Goal: Contribute content: Contribute content

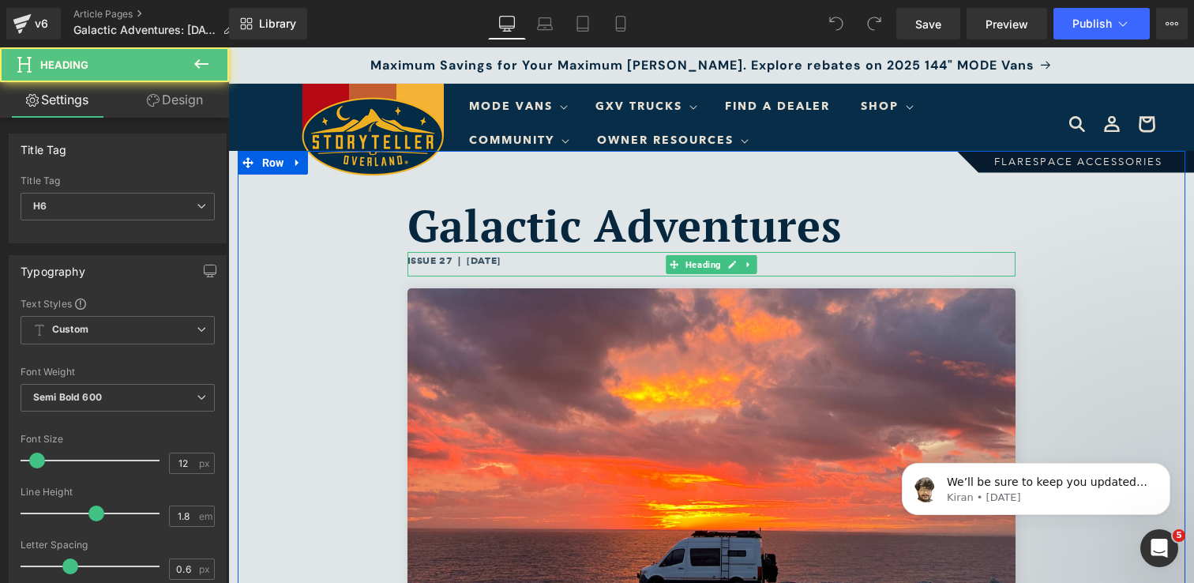
click at [451, 261] on h6 "ISSUE 27 | August 18, 2025" at bounding box center [712, 260] width 608 height 17
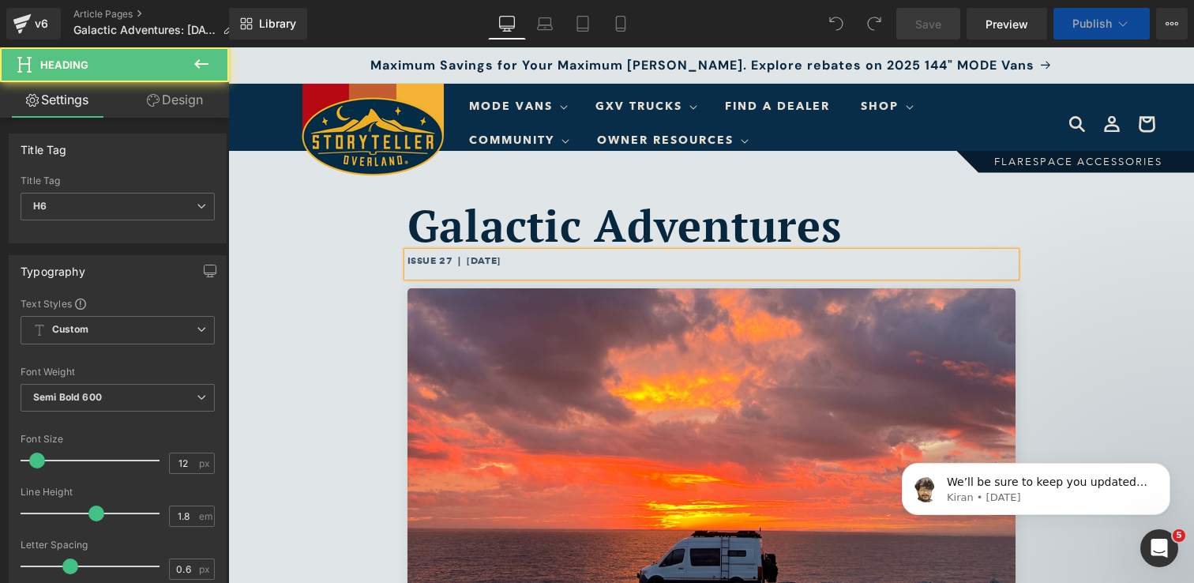
click at [451, 261] on h6 "ISSUE 27 | August 18, 2025" at bounding box center [712, 260] width 608 height 17
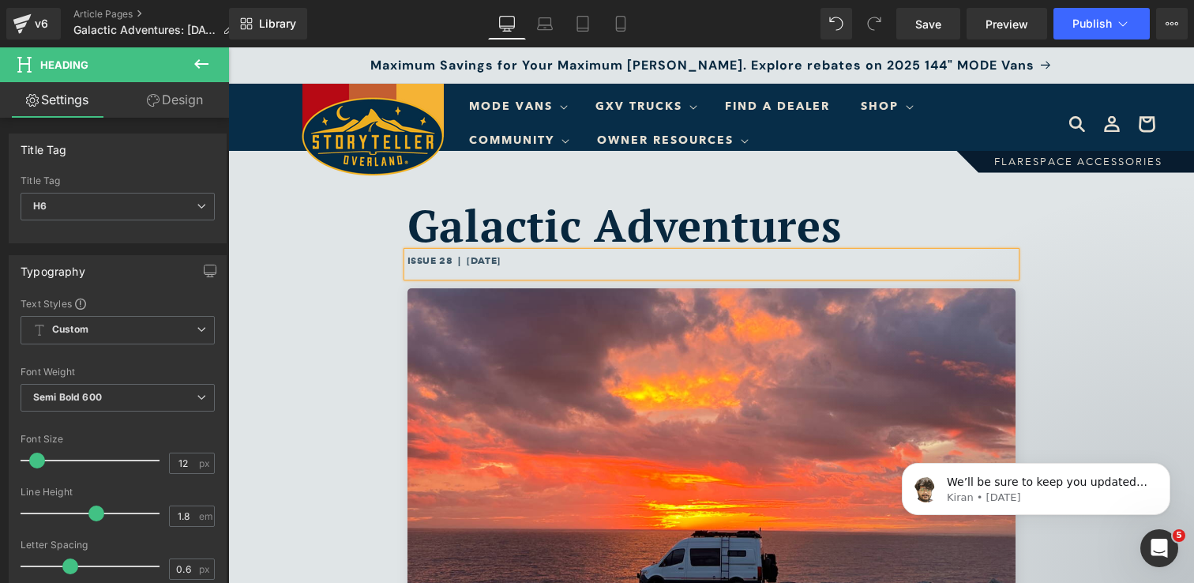
click at [510, 261] on h6 "ISSUE 28 | August 18, 2025" at bounding box center [712, 260] width 608 height 17
click at [1061, 336] on div "Galactic Adventures Heading ISSUE 28 | August 29, 2025 Heading Image Hello, STO…" at bounding box center [712, 527] width 948 height 753
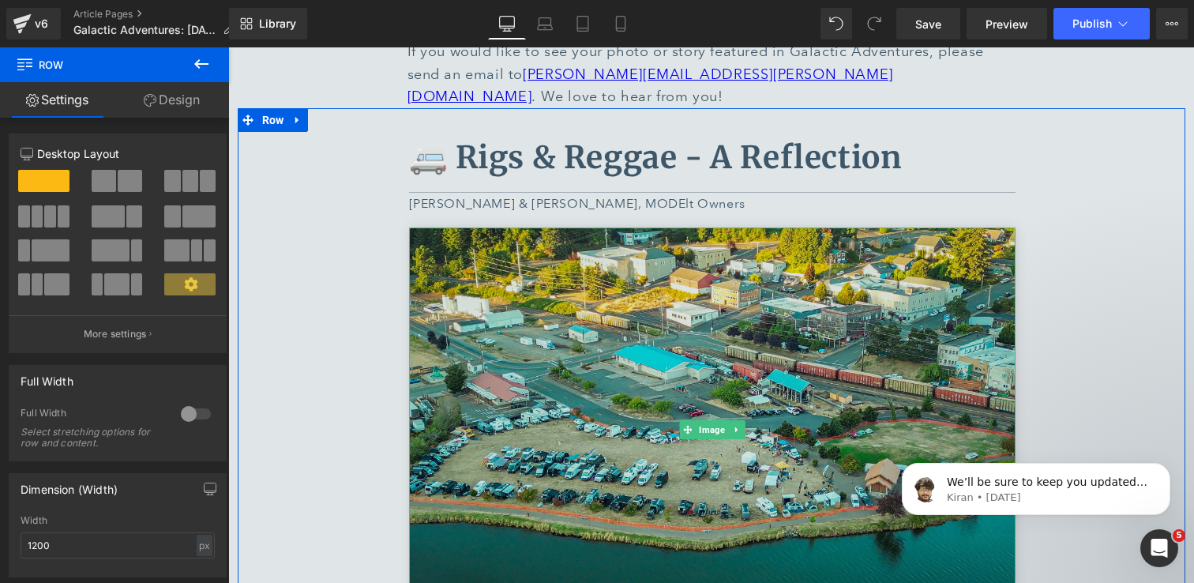
scroll to position [791, 0]
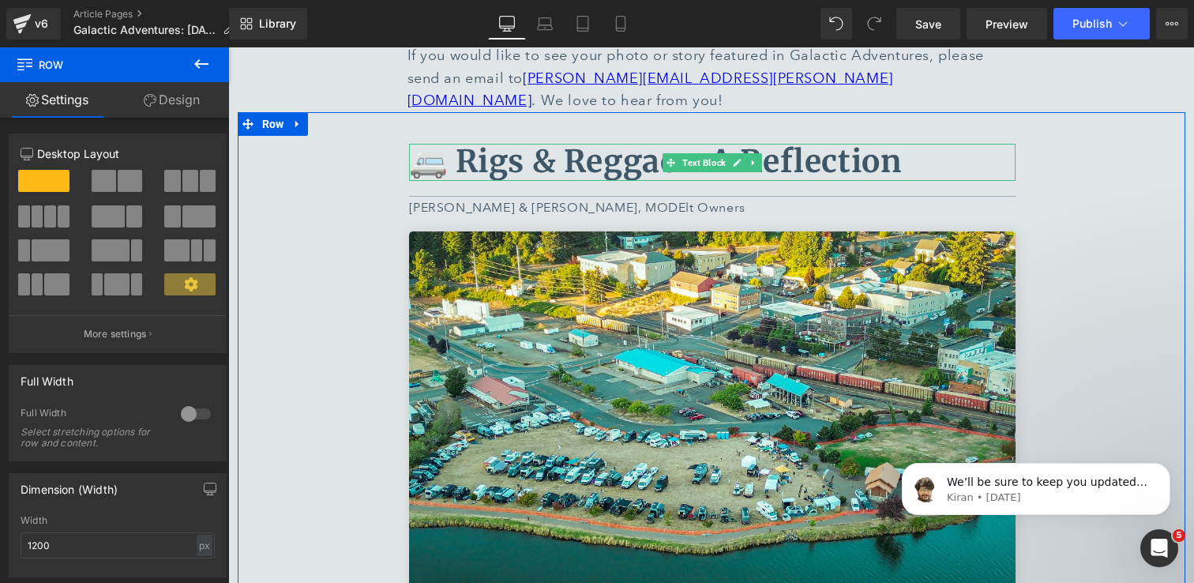
click at [852, 142] on b "🚐 Rigs & Reggae - A Reflection" at bounding box center [655, 161] width 493 height 39
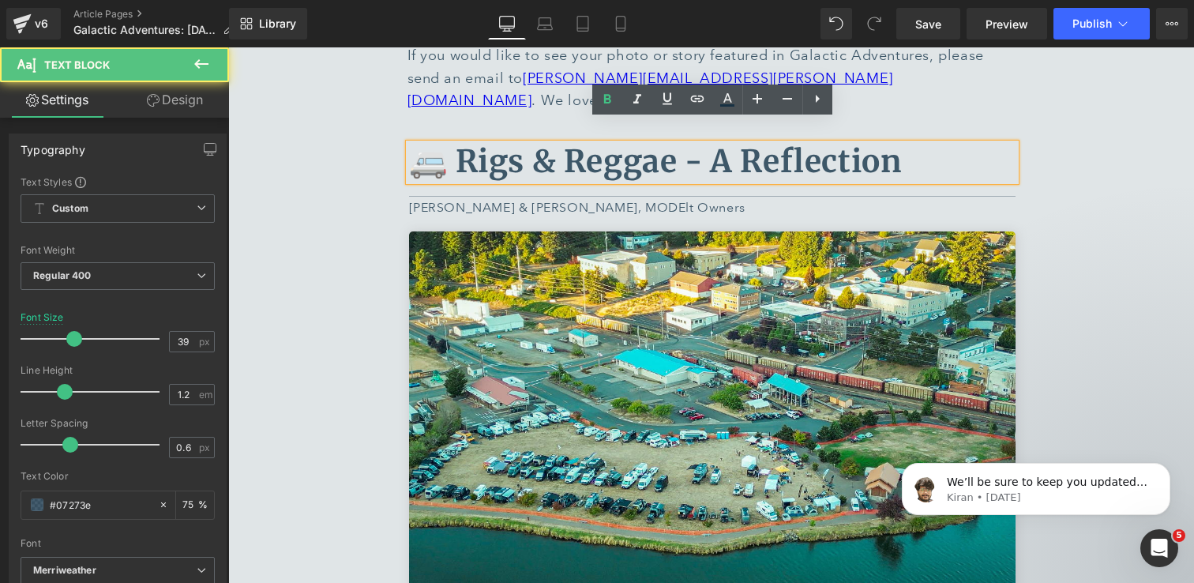
click at [920, 144] on p "🚐 Rigs & Reggae - A Reflection" at bounding box center [712, 162] width 607 height 37
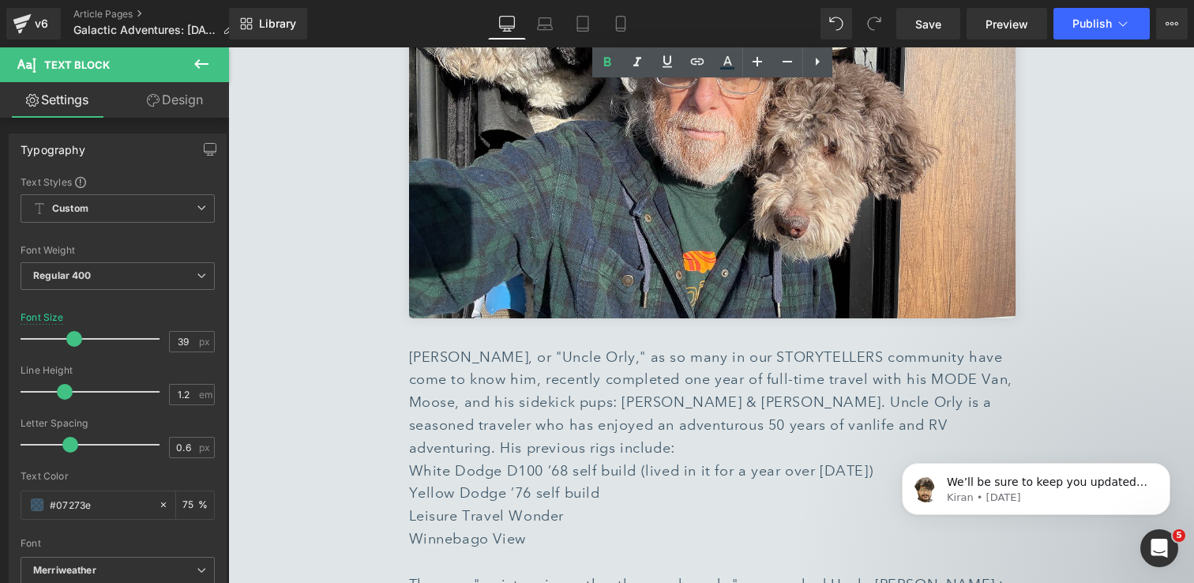
scroll to position [5785, 0]
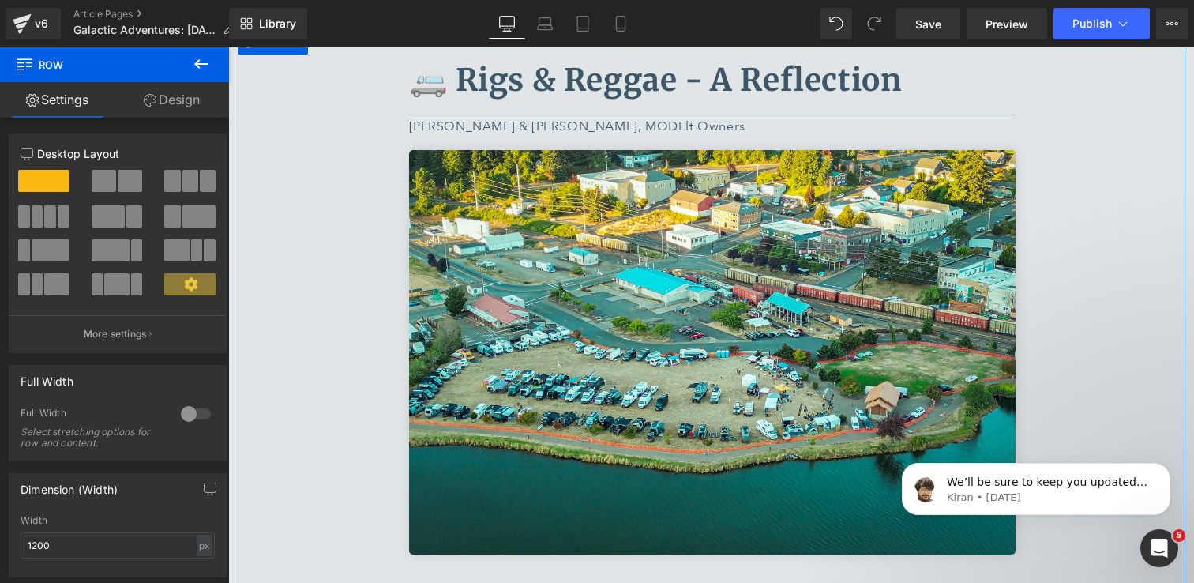
scroll to position [860, 0]
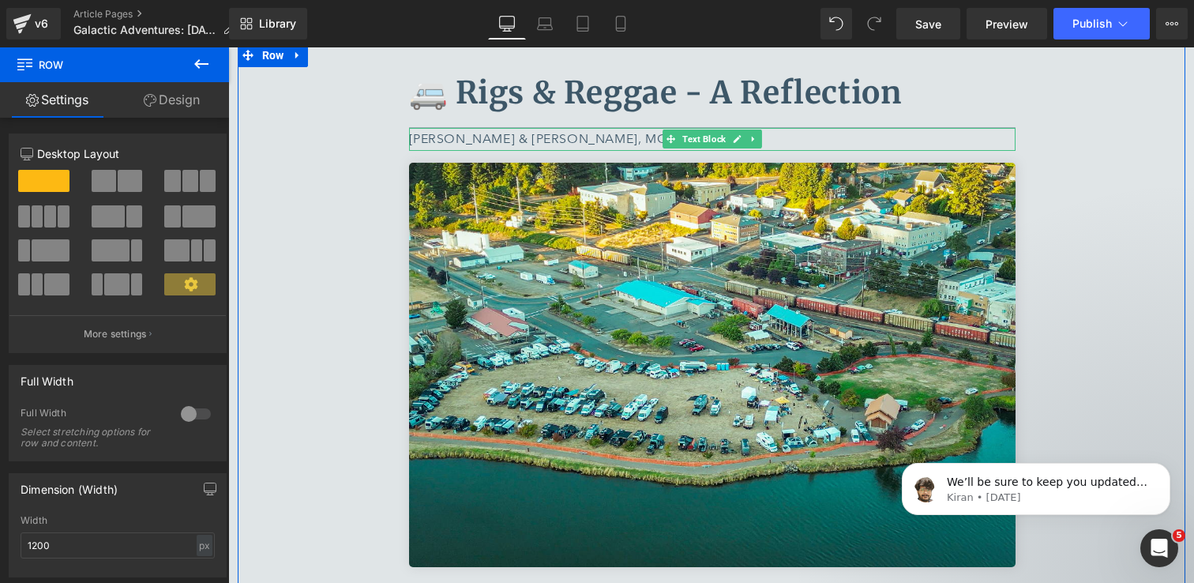
click at [517, 128] on p "Peter & Christine, MODElt Owners" at bounding box center [712, 139] width 607 height 23
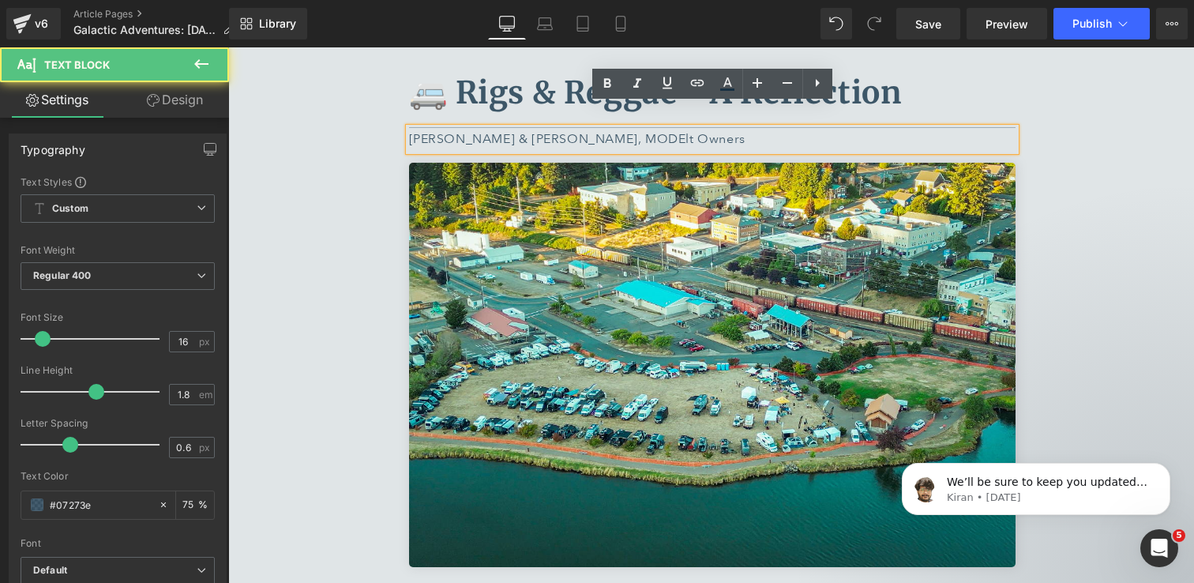
click at [515, 128] on p "Peter & Christine, MODElt Owners" at bounding box center [712, 139] width 607 height 23
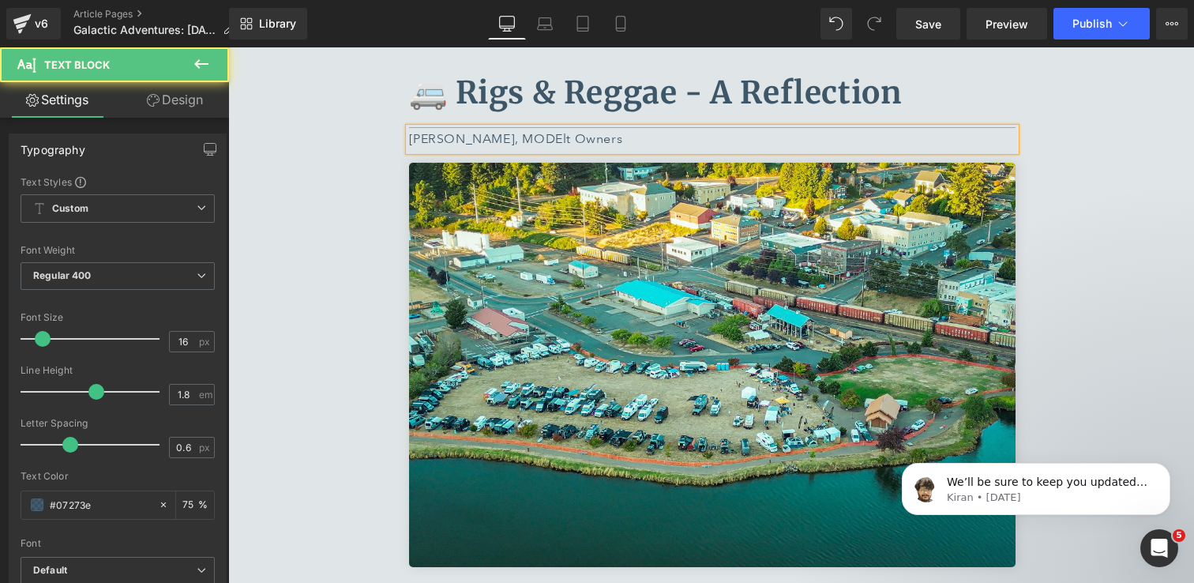
click at [535, 128] on p "Sara Keller, MODElt Owners" at bounding box center [712, 139] width 607 height 23
click at [577, 128] on p "Sara Keller, MODE Owners" at bounding box center [712, 139] width 607 height 23
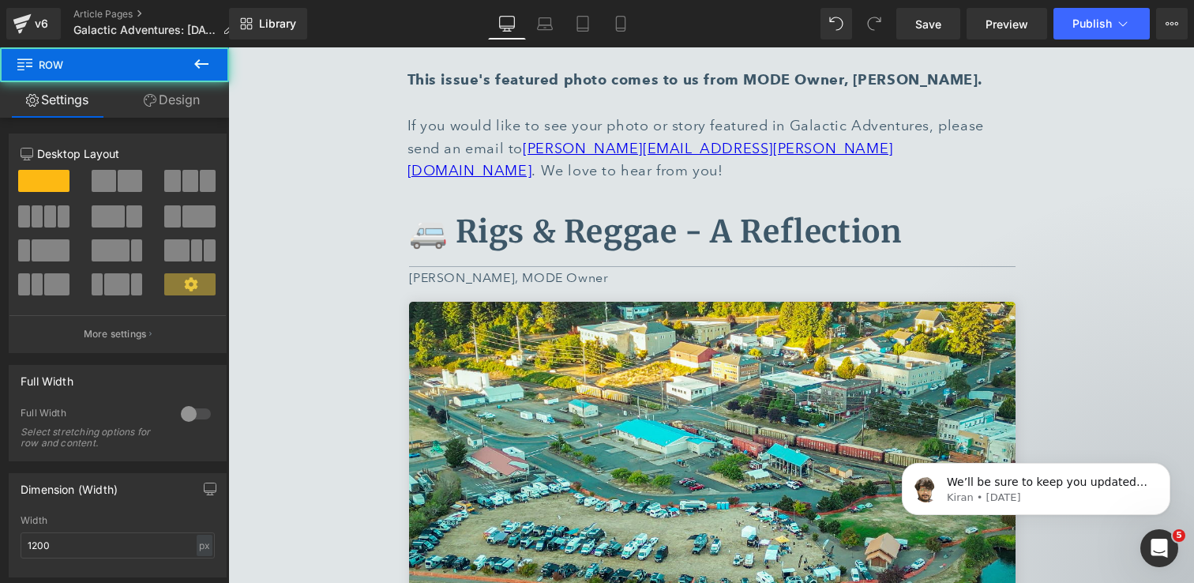
scroll to position [708, 0]
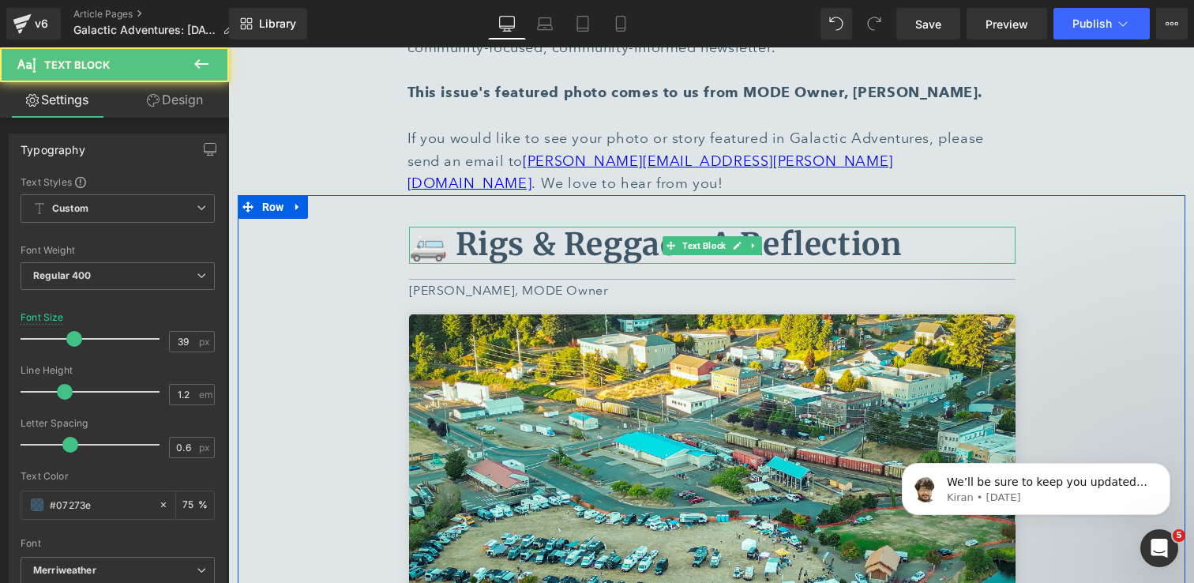
click at [434, 225] on b "🚐 Rigs & Reggae - A Reflection" at bounding box center [655, 244] width 493 height 39
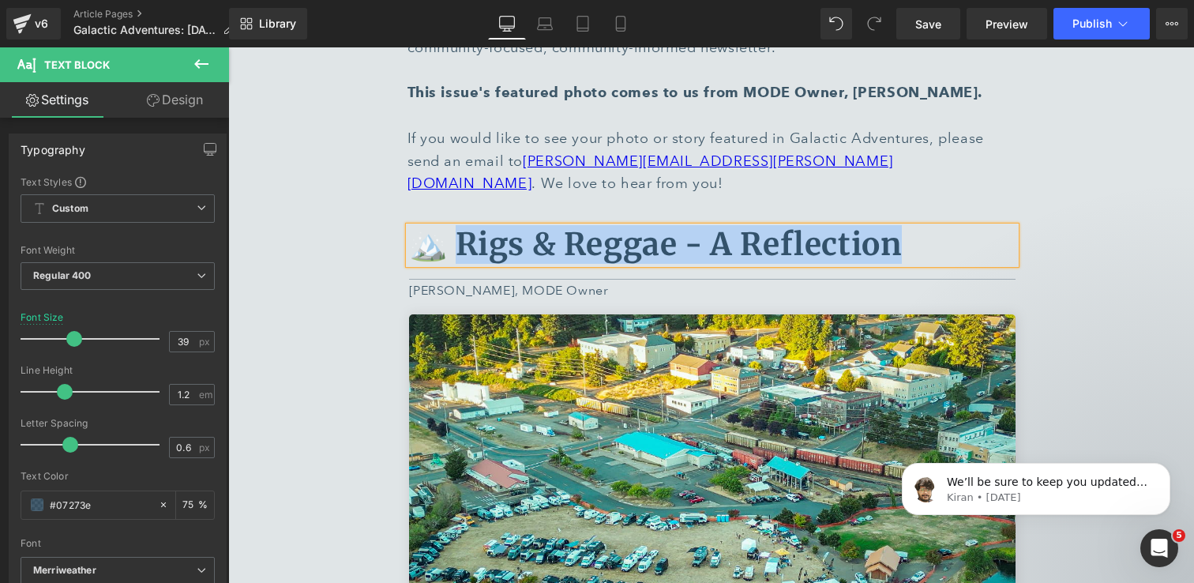
drag, startPoint x: 909, startPoint y: 221, endPoint x: 458, endPoint y: 227, distance: 451.0
click at [458, 227] on p "🏔️ Rigs & Reggae - A Reflection" at bounding box center [712, 245] width 607 height 37
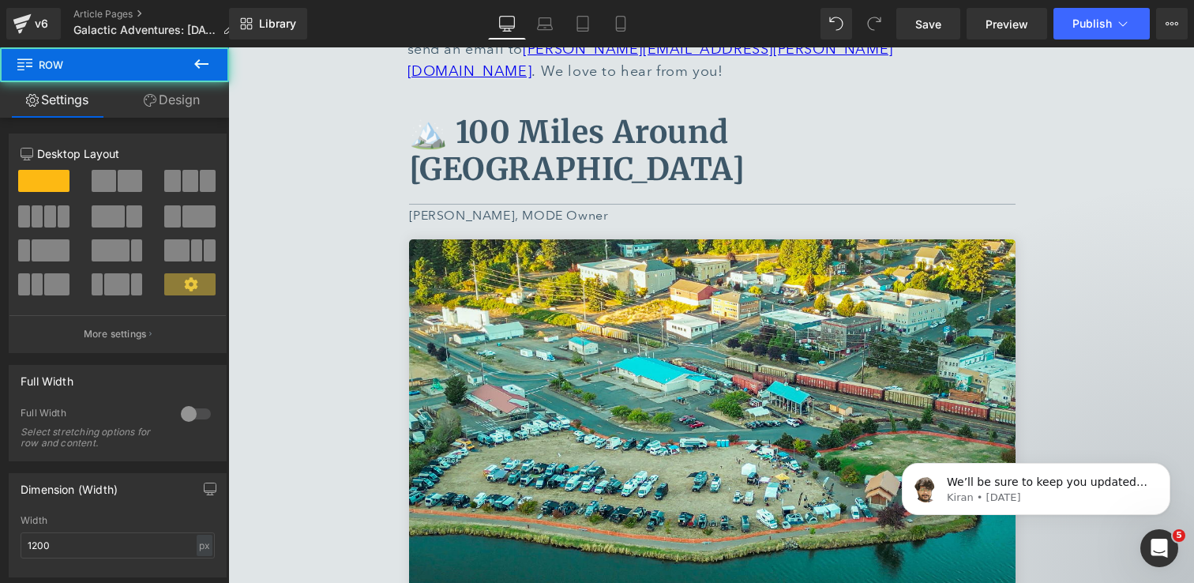
scroll to position [1076, 0]
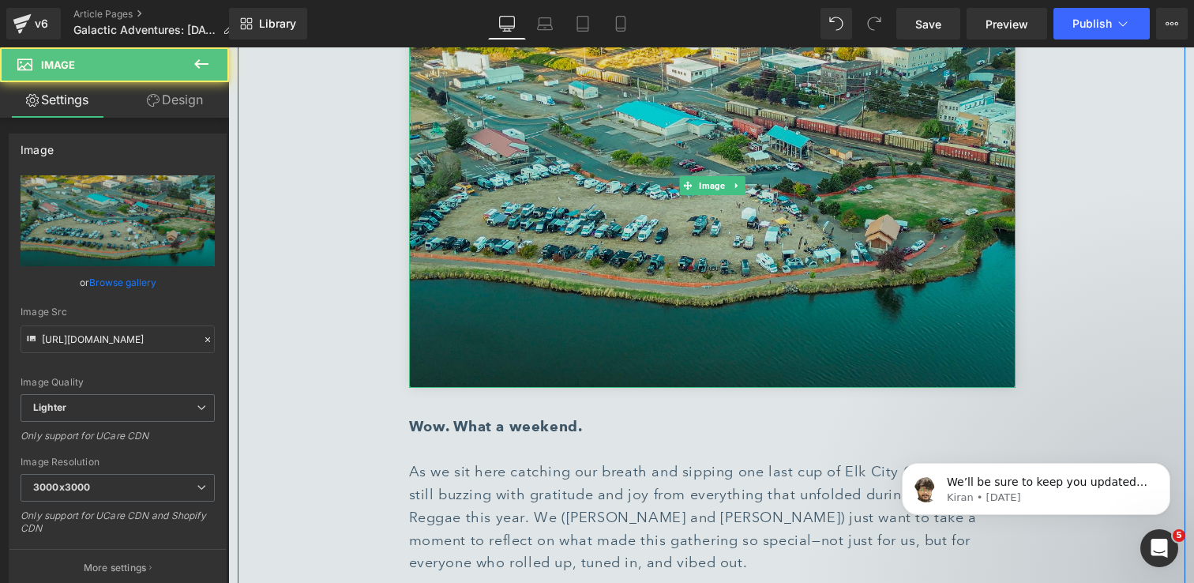
click at [869, 259] on img at bounding box center [712, 185] width 607 height 404
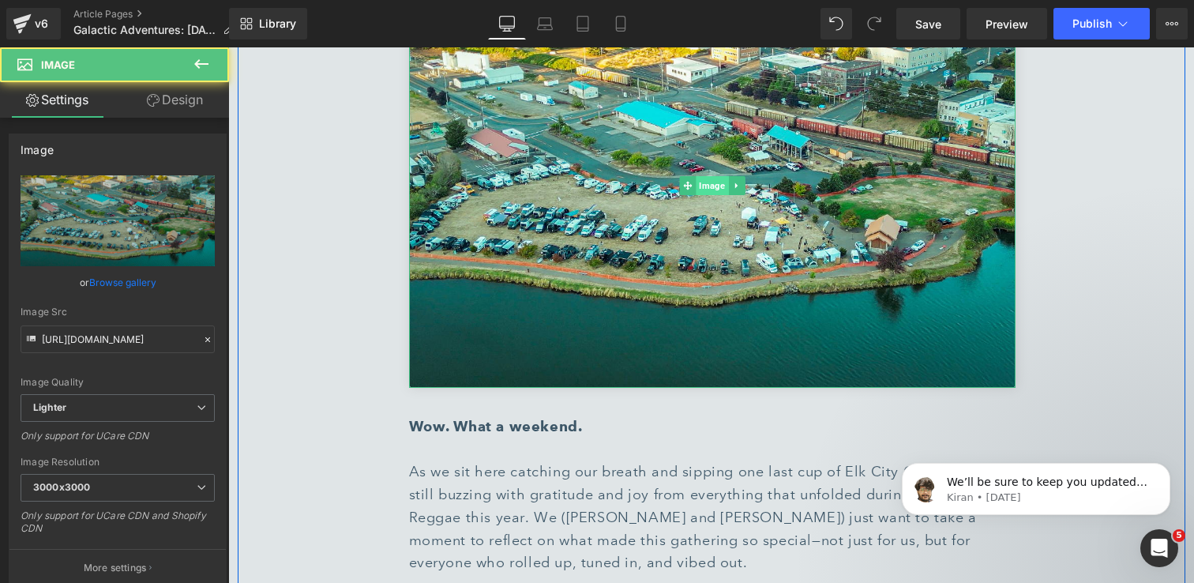
click at [715, 176] on span "Image" at bounding box center [712, 185] width 32 height 19
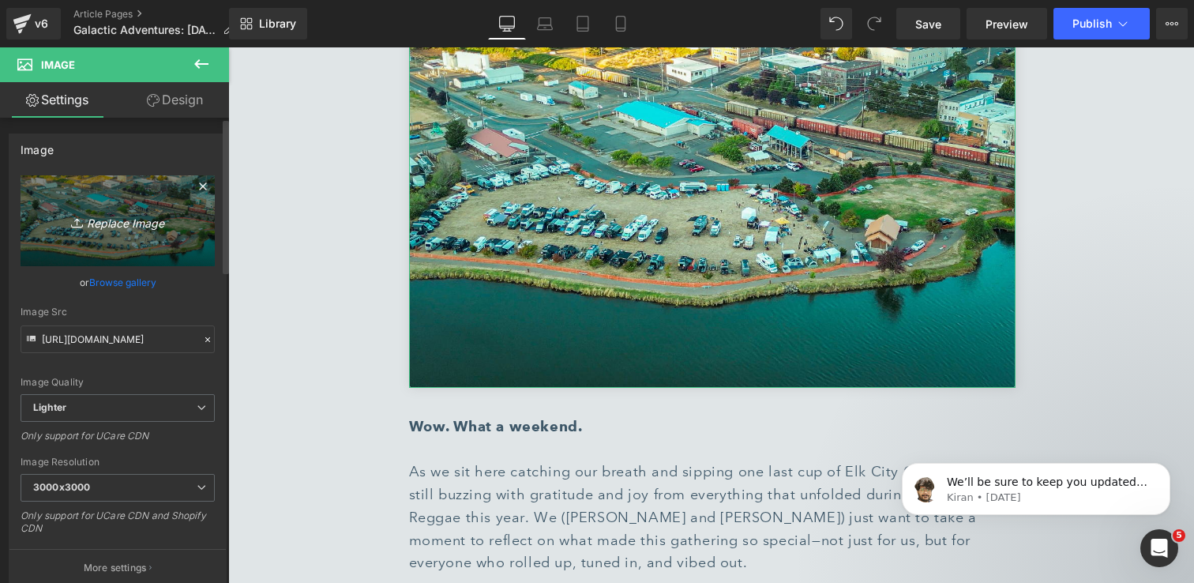
click at [135, 227] on icon "Replace Image" at bounding box center [117, 221] width 126 height 20
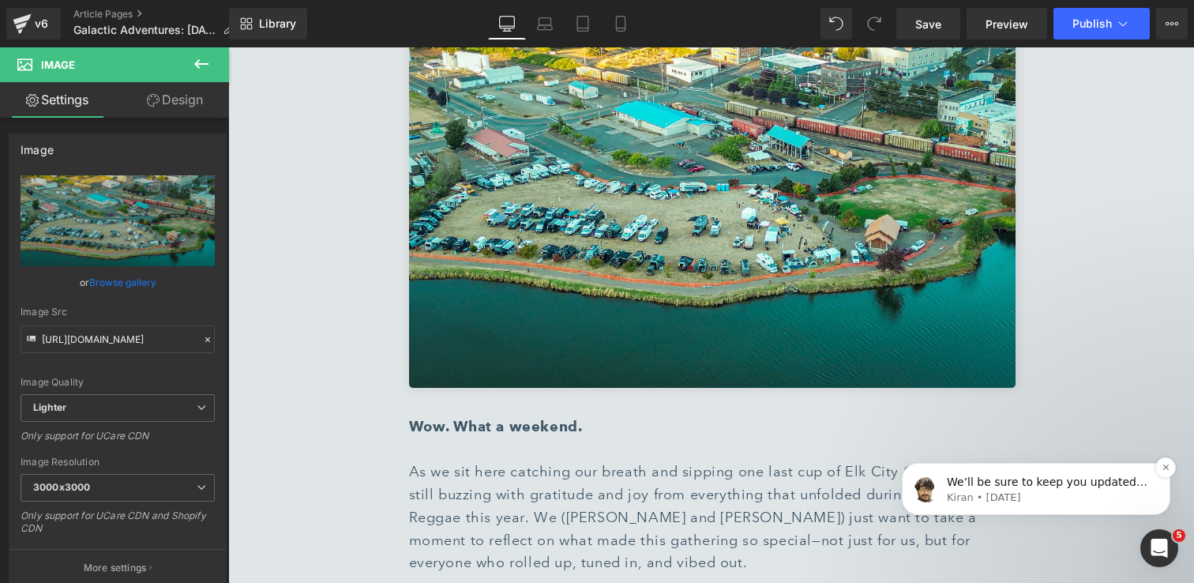
type input "C:\fakepath\ce759868-e3b3-4579-8aad-a37d9e7e670a 1.jpg"
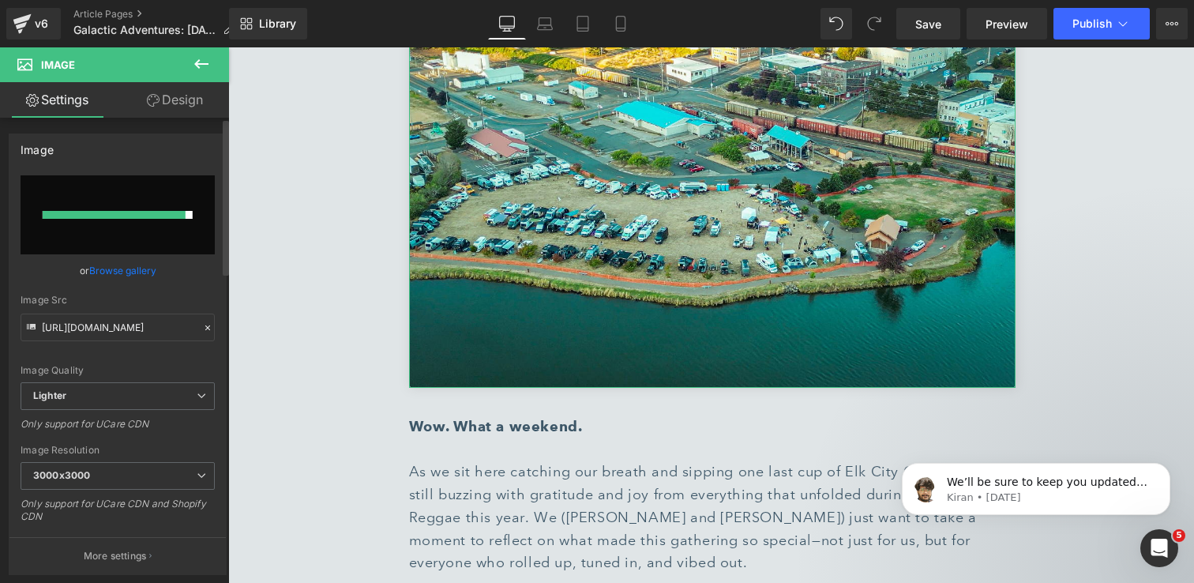
click at [121, 272] on link "Browse gallery" at bounding box center [122, 271] width 67 height 28
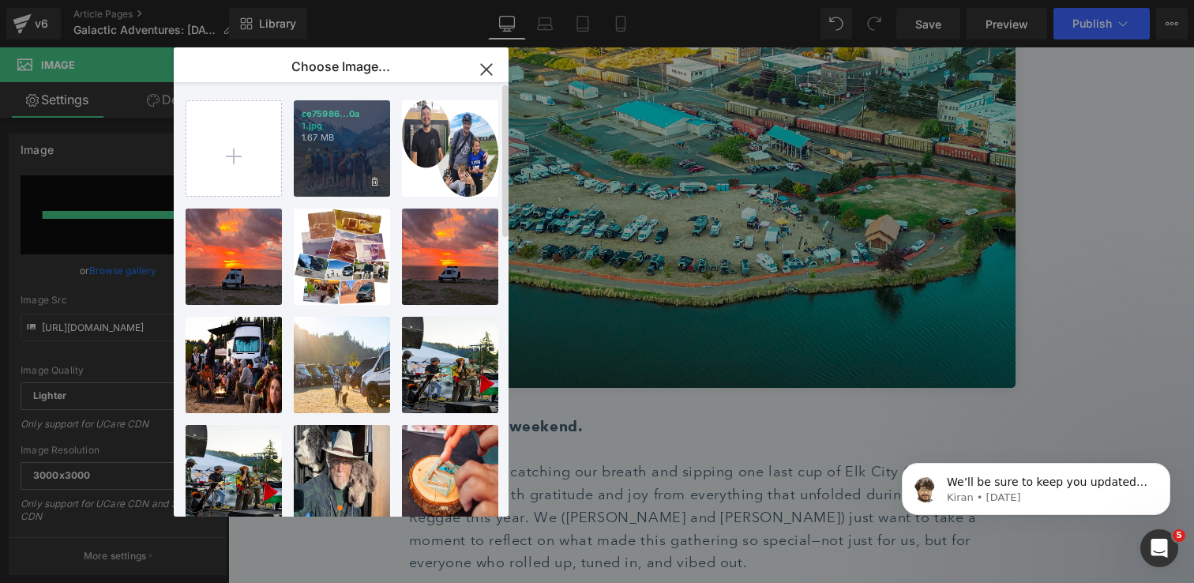
click at [363, 132] on p "1.67 MB" at bounding box center [342, 138] width 81 height 12
type input "https://ucarecdn.com/02ac5dd4-5abe-44d0-839f-72e42c0b7c25/-/format/auto/-/previ…"
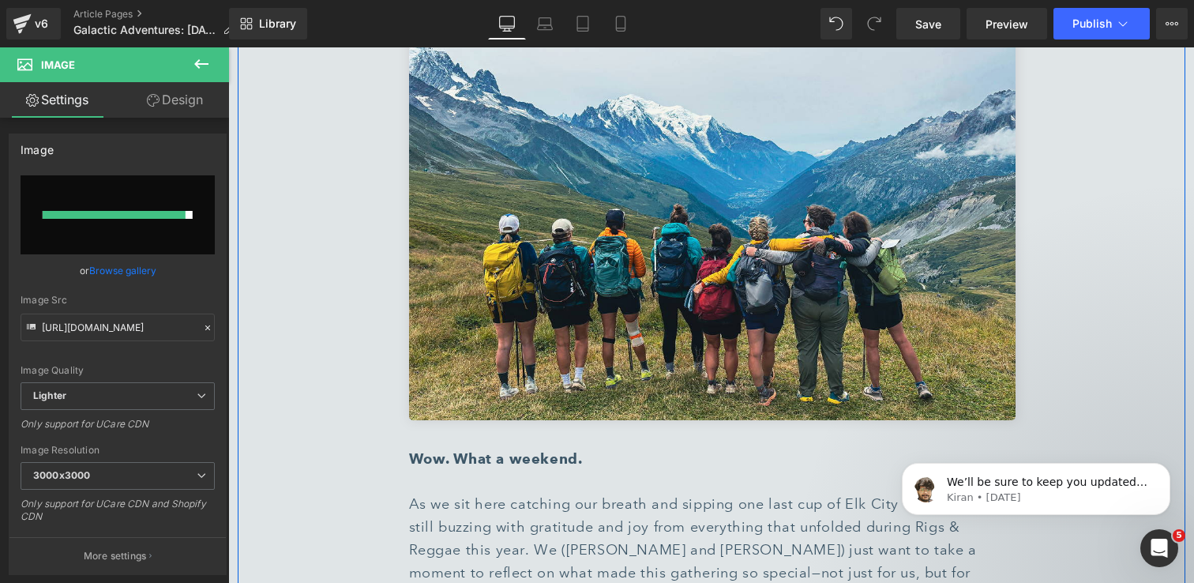
scroll to position [1079, 0]
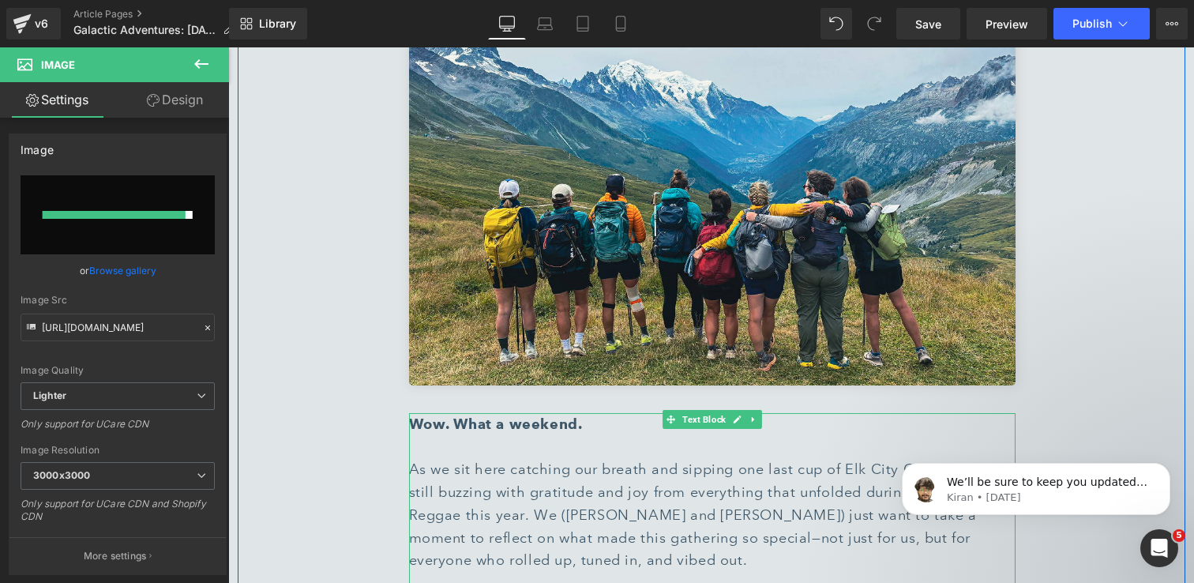
click at [603, 458] on div "As we sit here catching our breath and sipping one last cup of Elk City Coffee,…" at bounding box center [712, 515] width 607 height 114
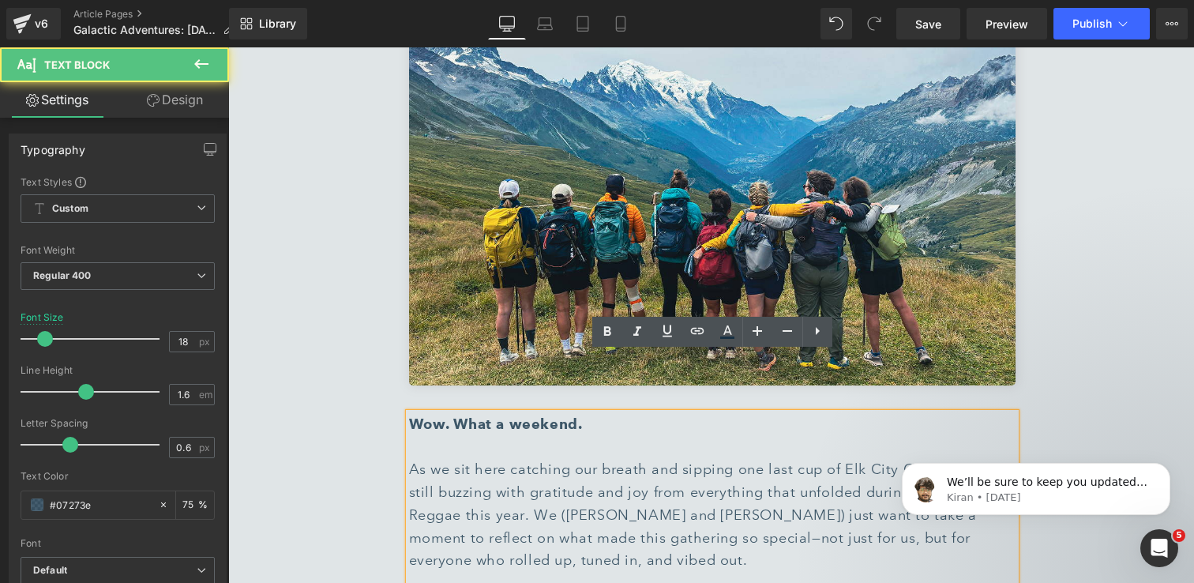
click at [636, 459] on div "As we sit here catching our breath and sipping one last cup of Elk City Coffee,…" at bounding box center [712, 515] width 607 height 114
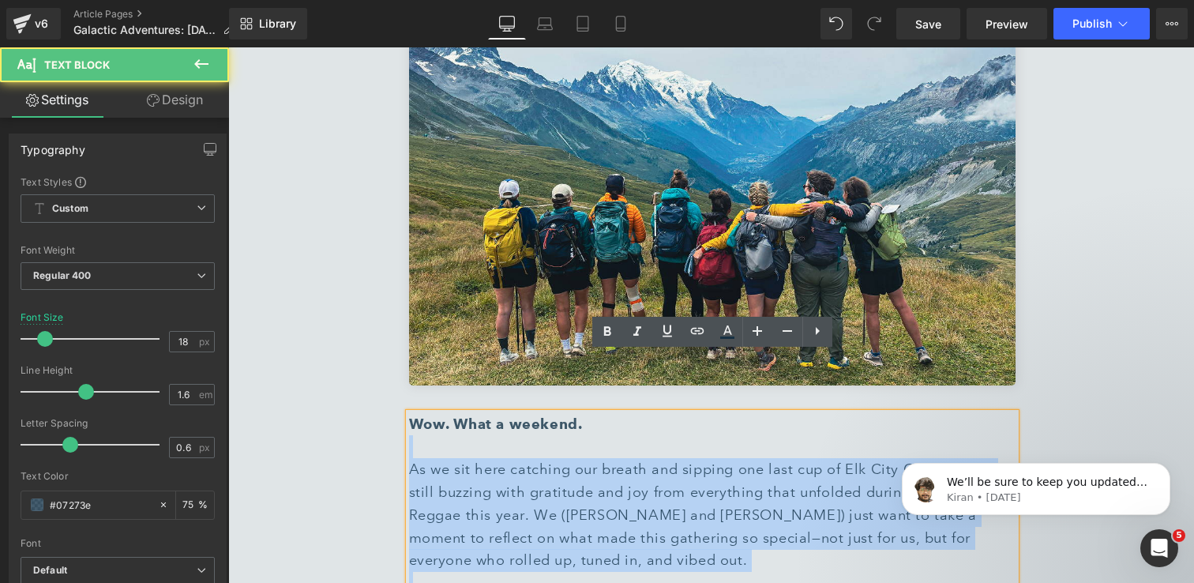
drag, startPoint x: 577, startPoint y: 394, endPoint x: 408, endPoint y: 363, distance: 172.7
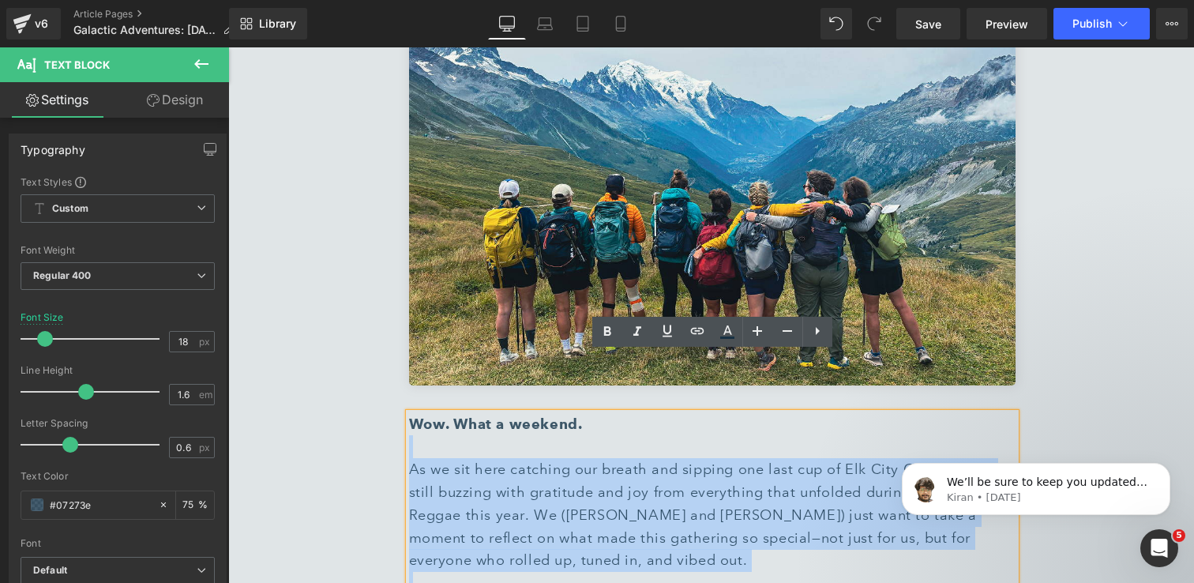
click at [452, 435] on div at bounding box center [712, 446] width 607 height 23
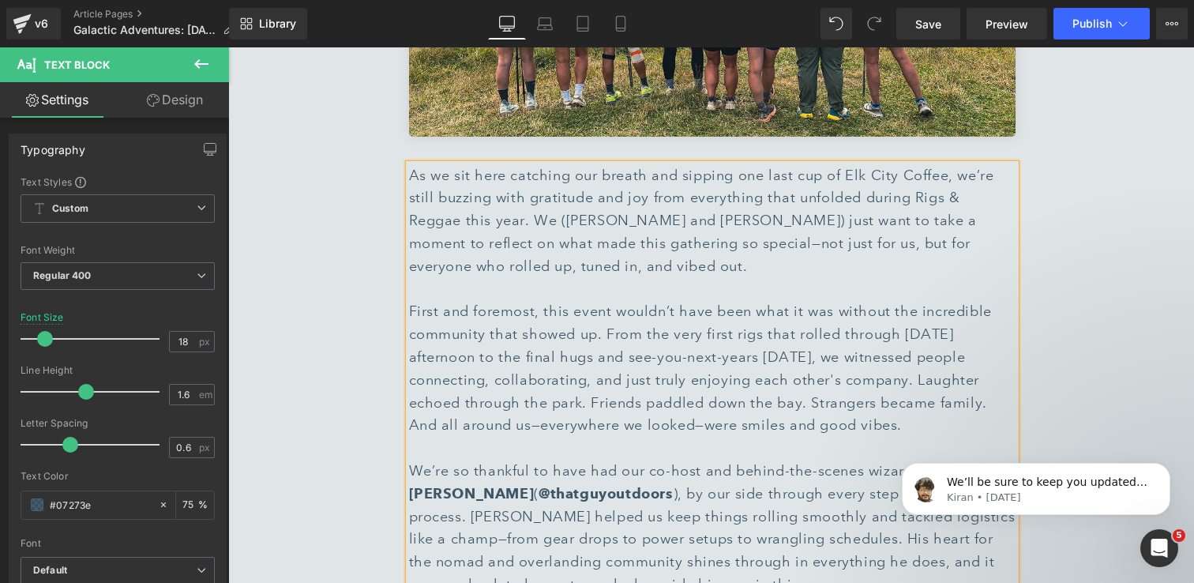
scroll to position [1405, 0]
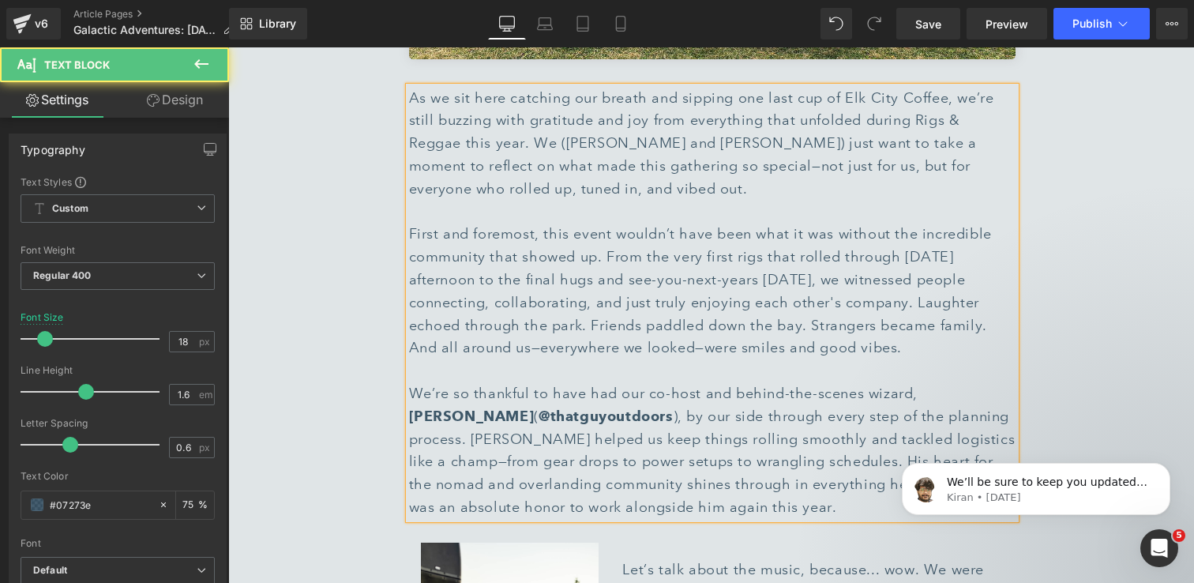
click at [734, 450] on div "We’re so thankful to have had our co-host and behind-the-scenes wizard, Kyle Ya…" at bounding box center [712, 450] width 607 height 137
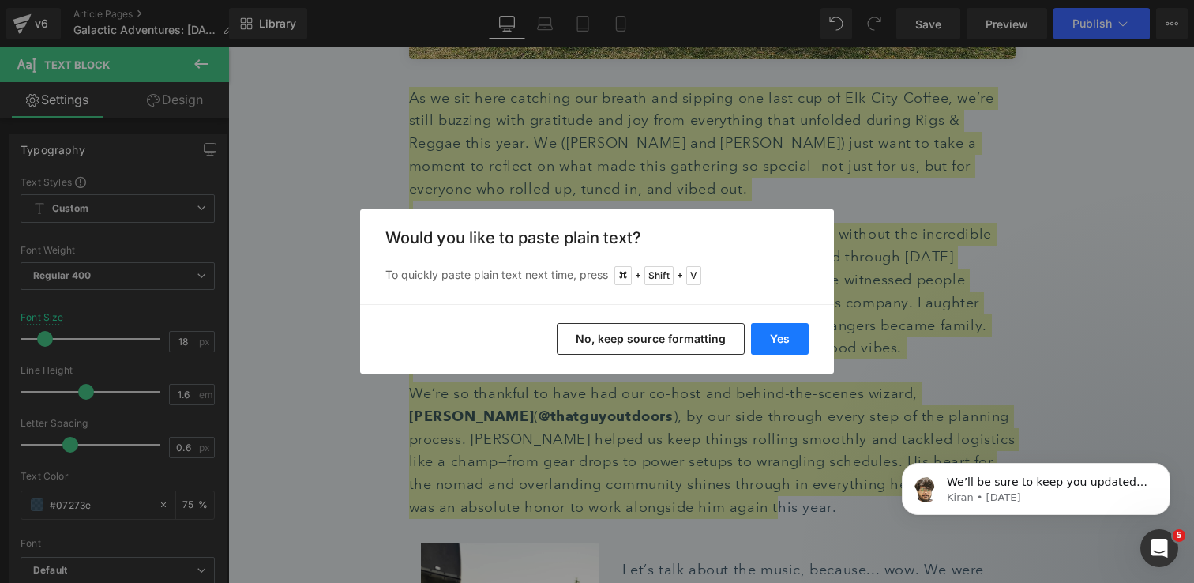
click at [794, 344] on button "Yes" at bounding box center [780, 339] width 58 height 32
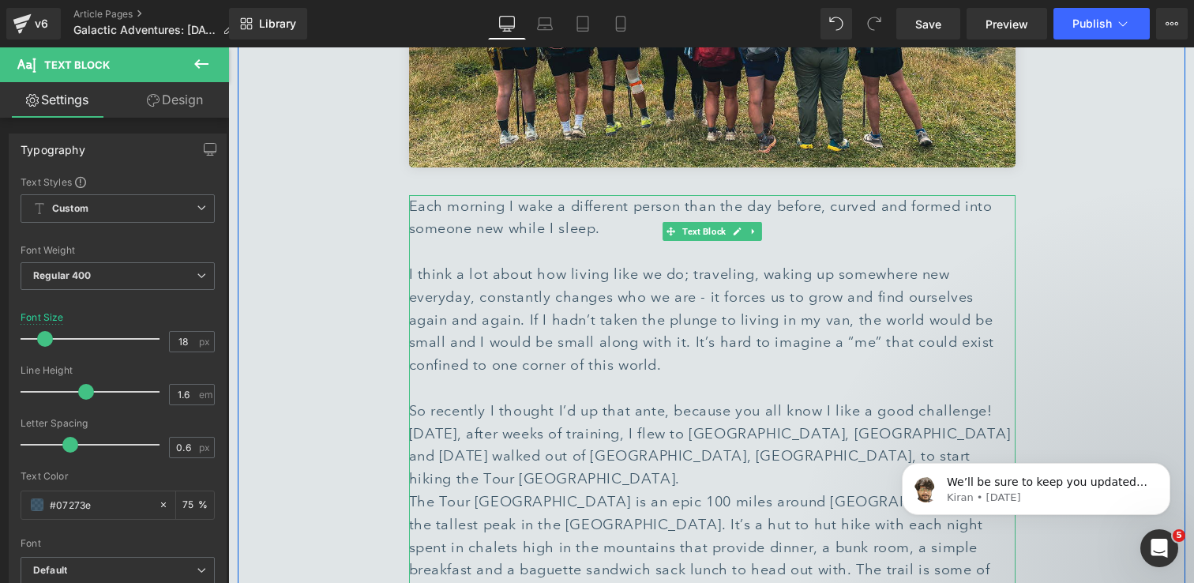
scroll to position [1202, 0]
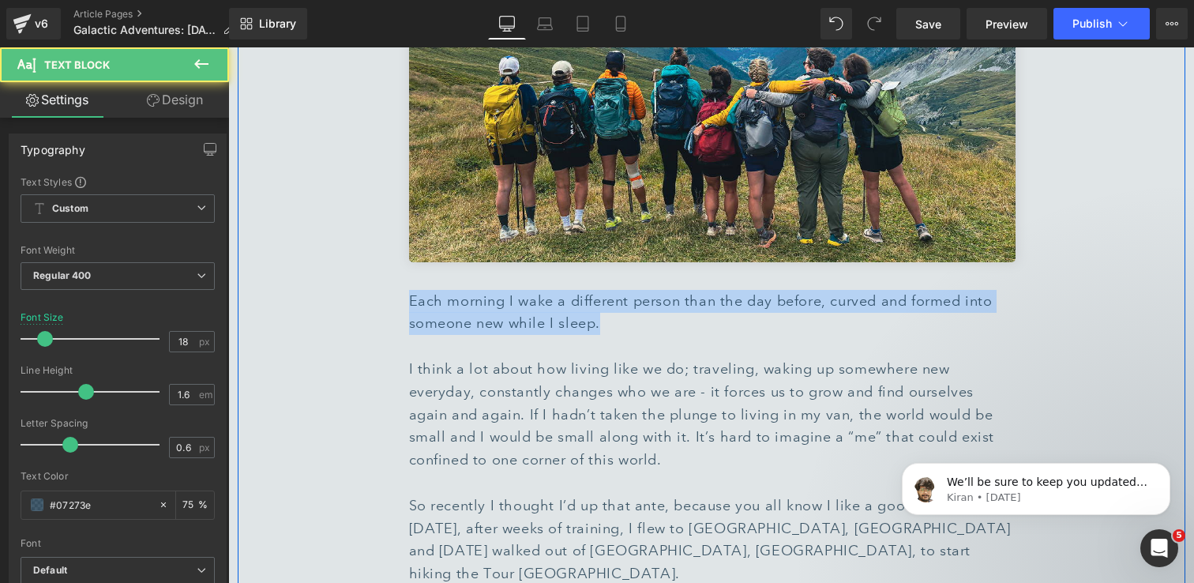
drag, startPoint x: 624, startPoint y: 269, endPoint x: 404, endPoint y: 245, distance: 220.9
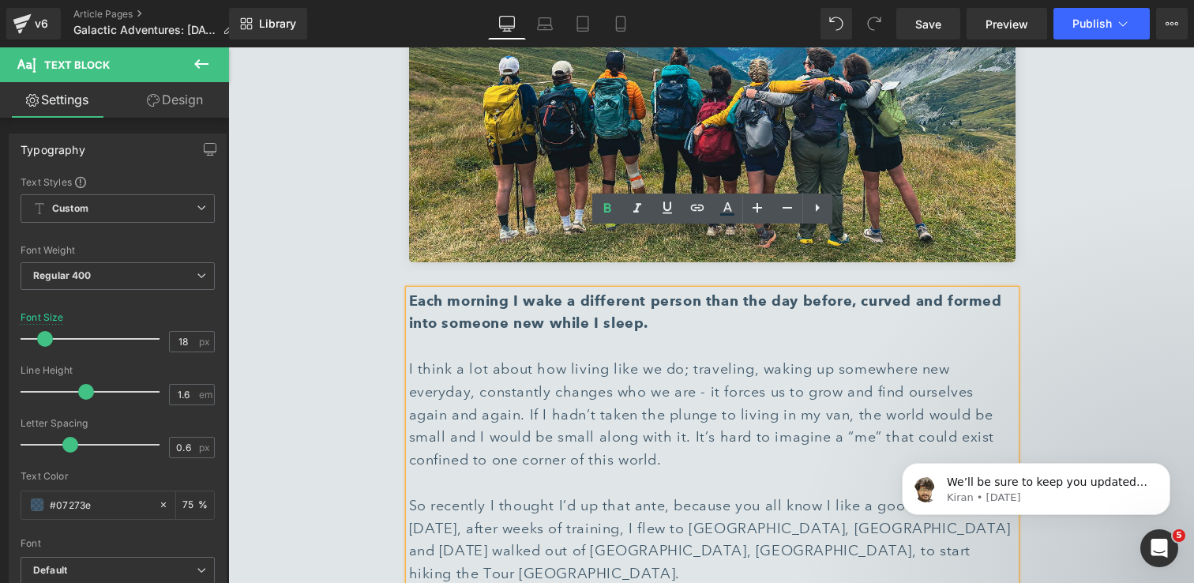
click at [650, 401] on div "I think a lot about how living like we do; traveling, waking up somewhere new e…" at bounding box center [712, 415] width 607 height 114
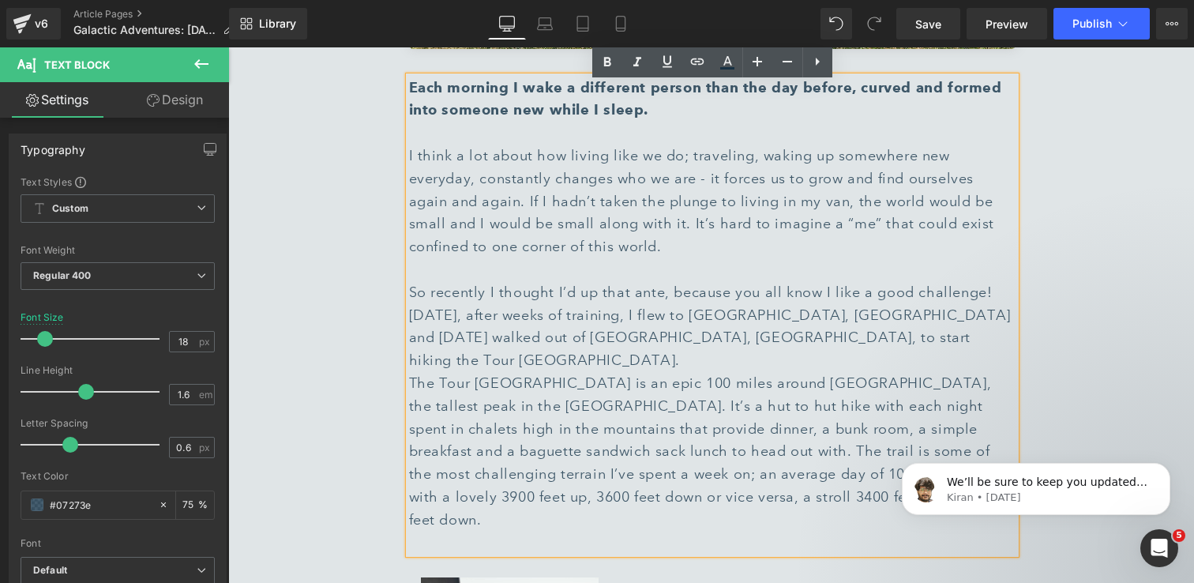
scroll to position [1419, 0]
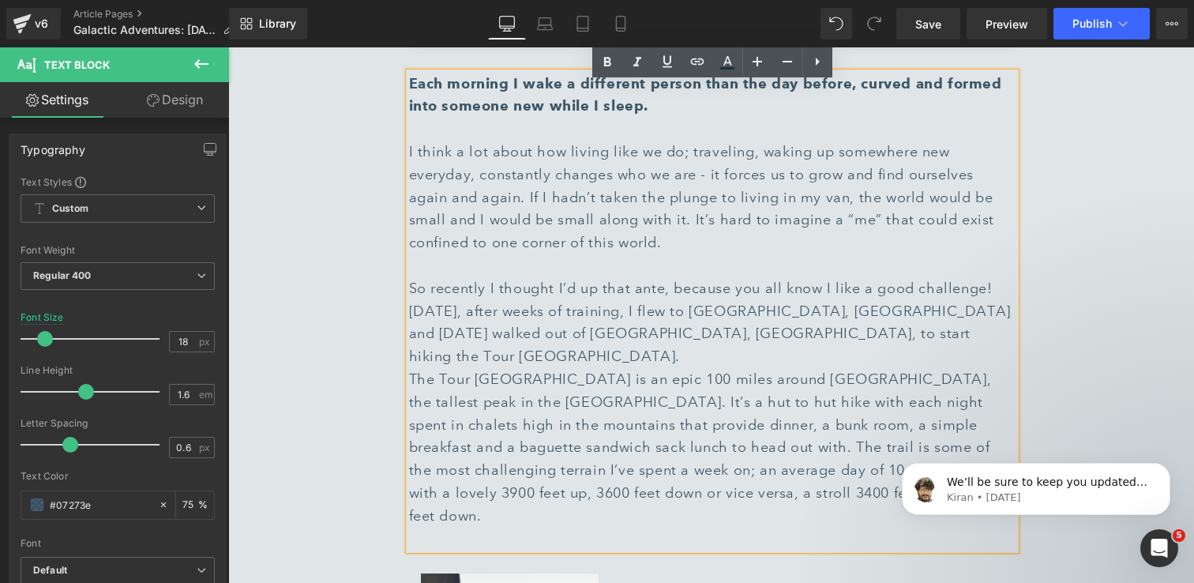
click at [888, 300] on div "[DATE], after weeks of training, I flew to [GEOGRAPHIC_DATA], [GEOGRAPHIC_DATA]…" at bounding box center [712, 334] width 607 height 68
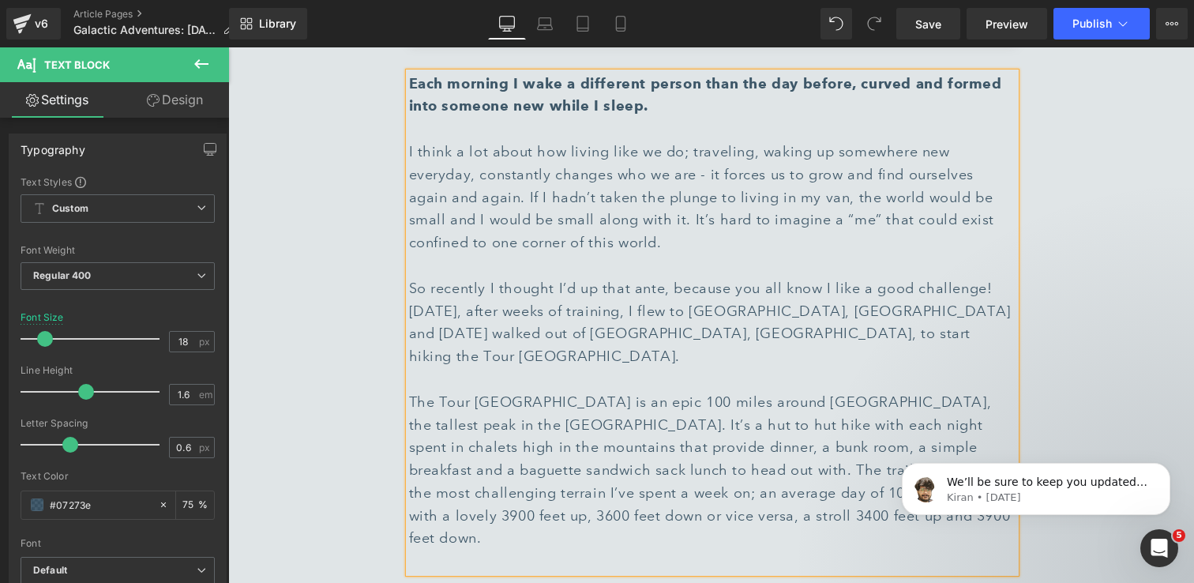
click at [589, 550] on div at bounding box center [712, 561] width 607 height 23
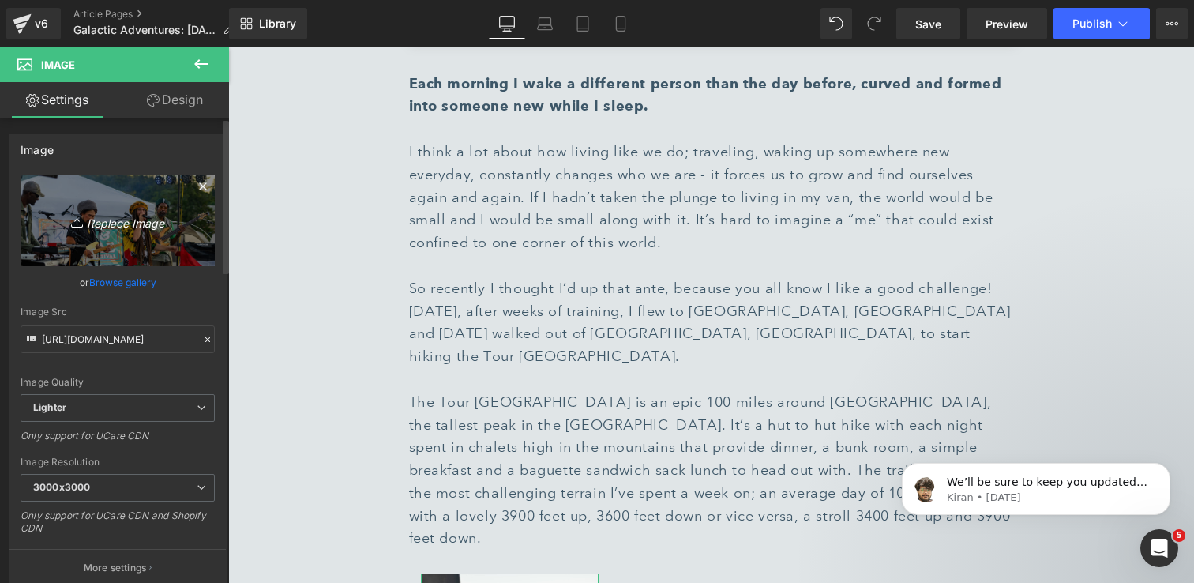
click at [113, 217] on icon "Replace Image" at bounding box center [117, 221] width 126 height 20
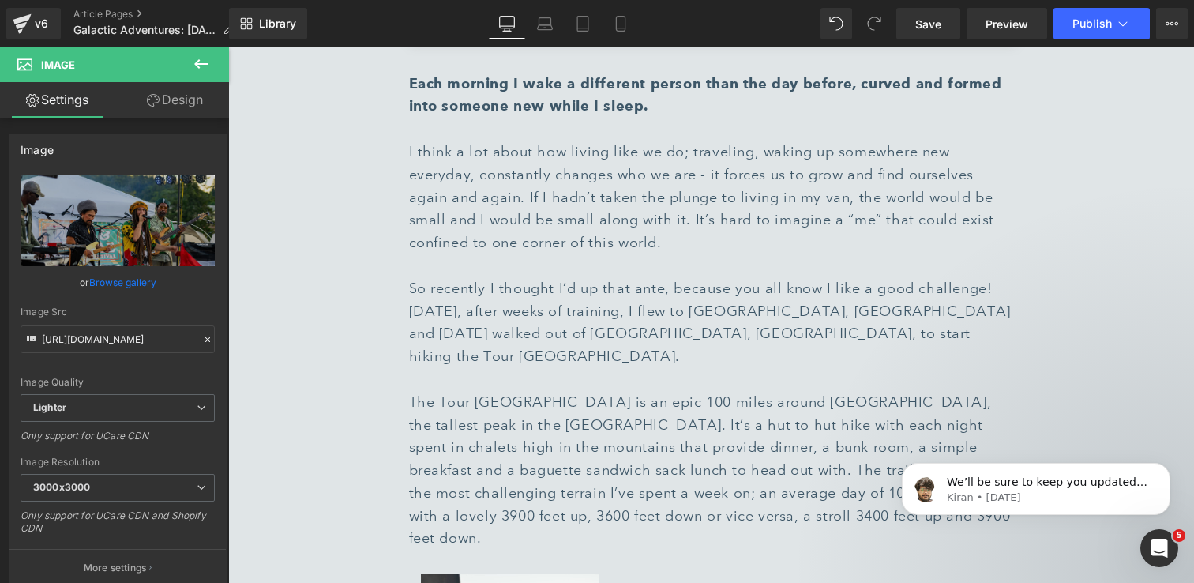
type input "C:\fakepath\IMG_5414 1.jpg"
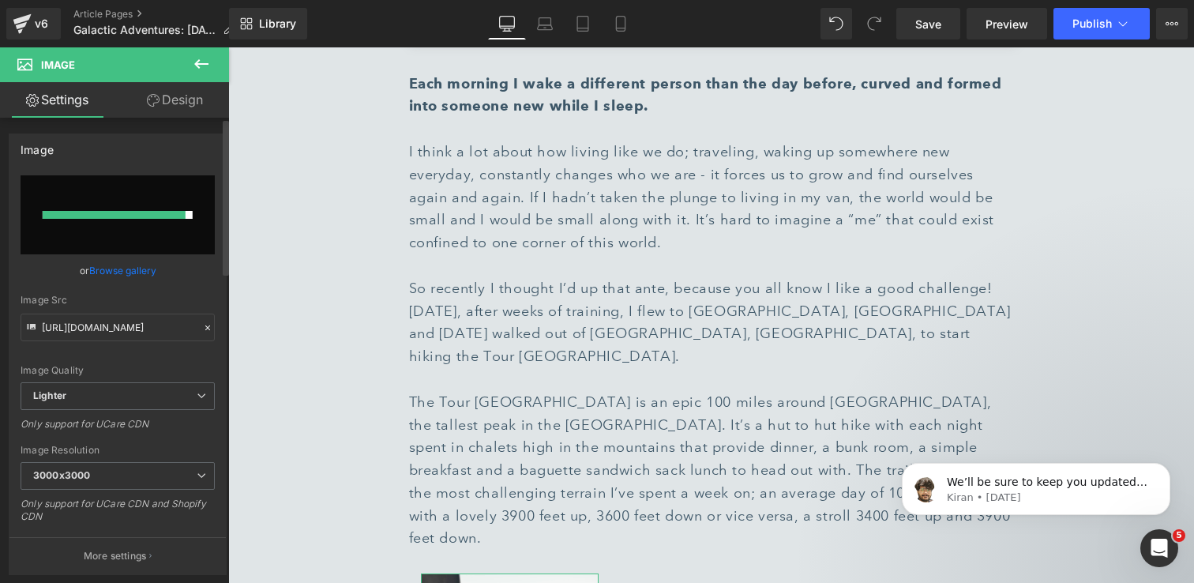
click at [111, 274] on link "Browse gallery" at bounding box center [122, 271] width 67 height 28
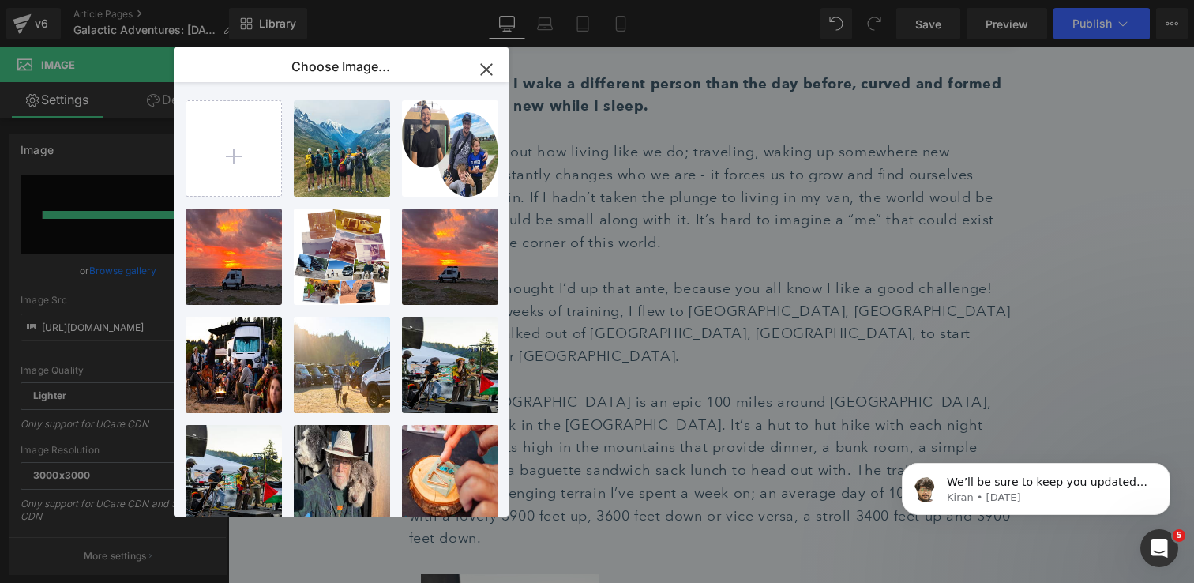
click at [490, 62] on icon "button" at bounding box center [486, 69] width 25 height 25
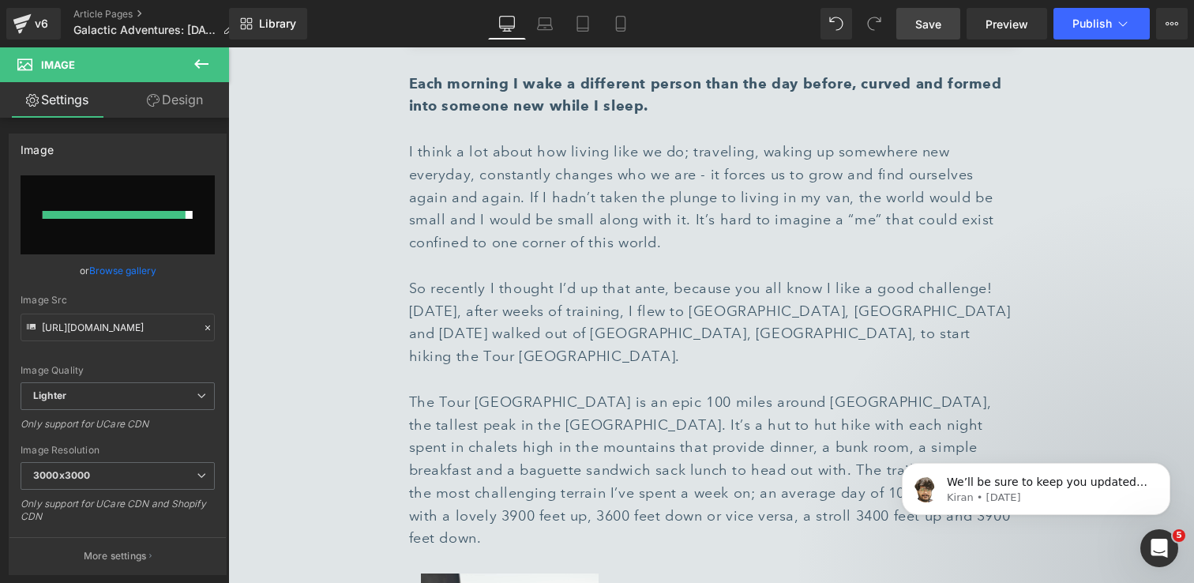
click at [940, 29] on span "Save" at bounding box center [928, 24] width 26 height 17
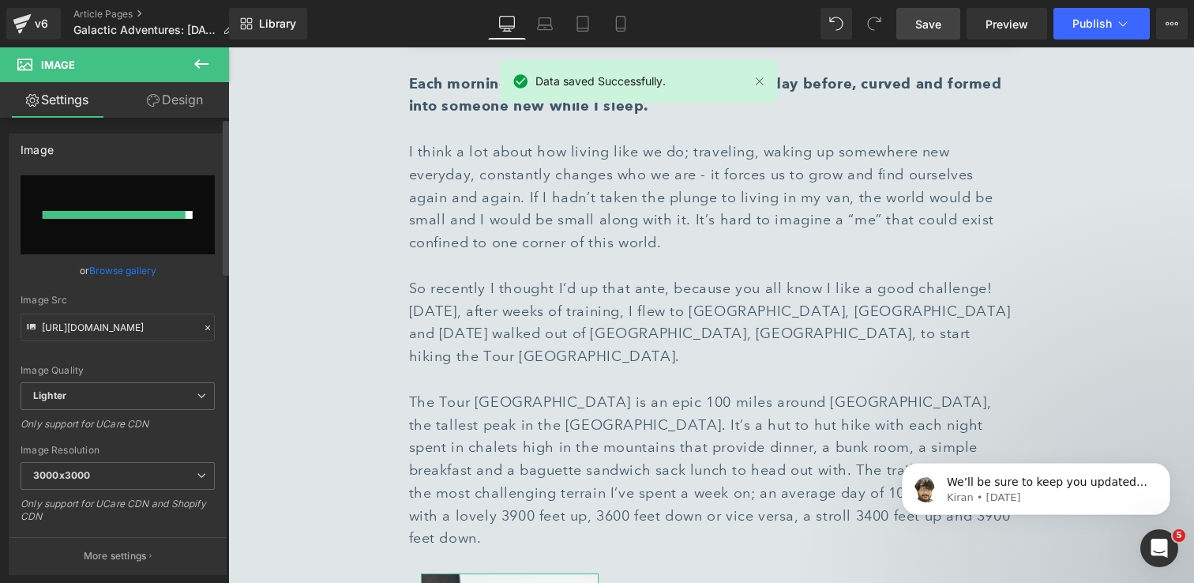
click at [136, 269] on link "Browse gallery" at bounding box center [122, 271] width 67 height 28
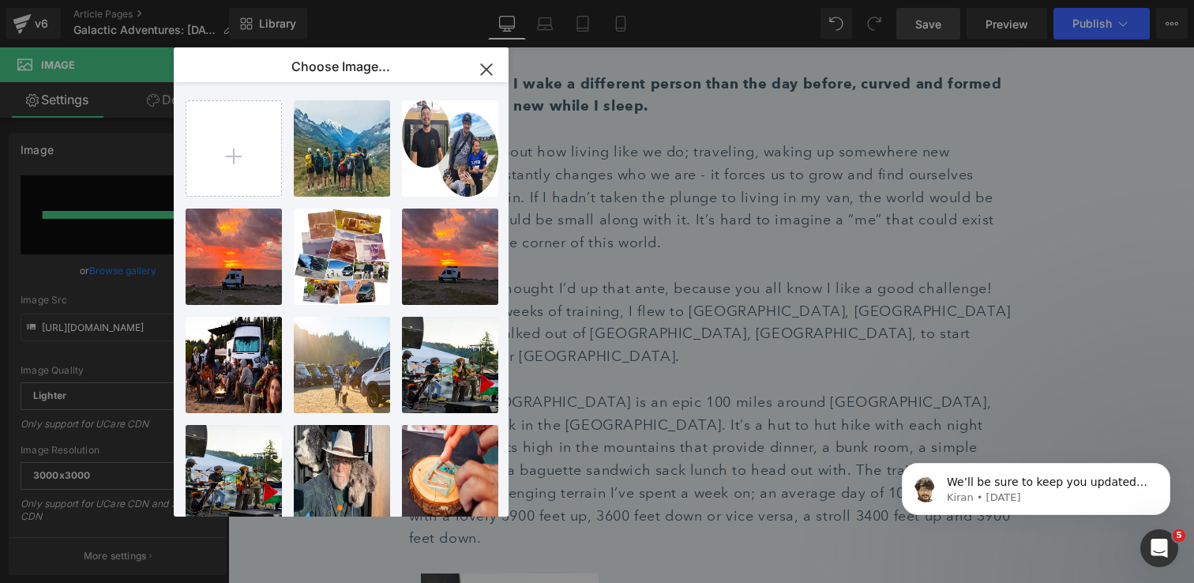
drag, startPoint x: 494, startPoint y: 69, endPoint x: 287, endPoint y: 70, distance: 206.1
click at [494, 69] on icon "button" at bounding box center [486, 69] width 25 height 25
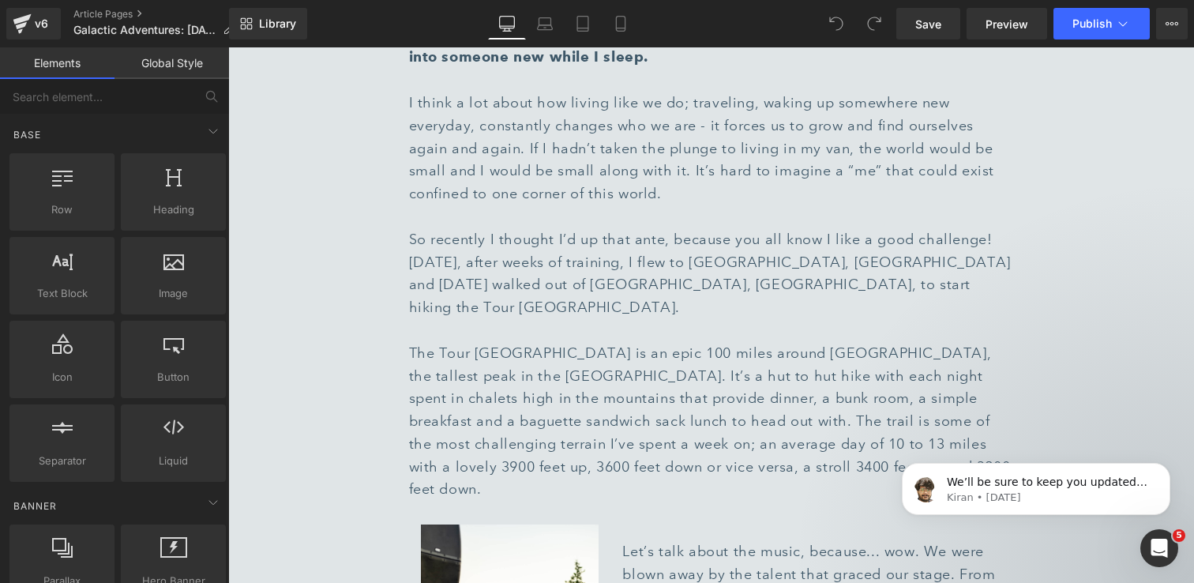
scroll to position [1600, 0]
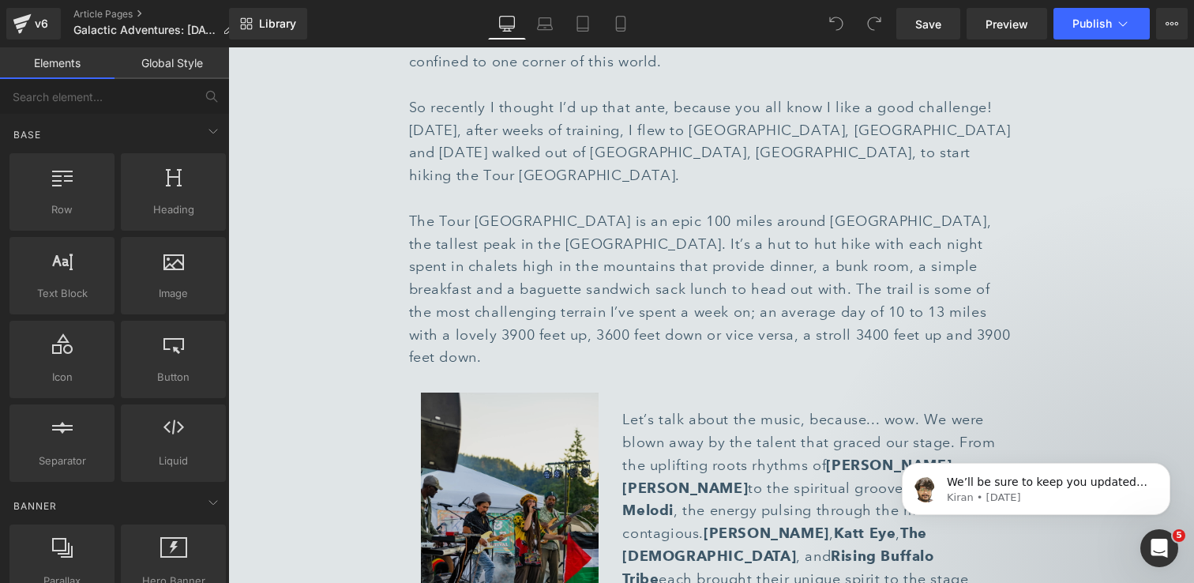
click at [474, 393] on img at bounding box center [510, 512] width 178 height 238
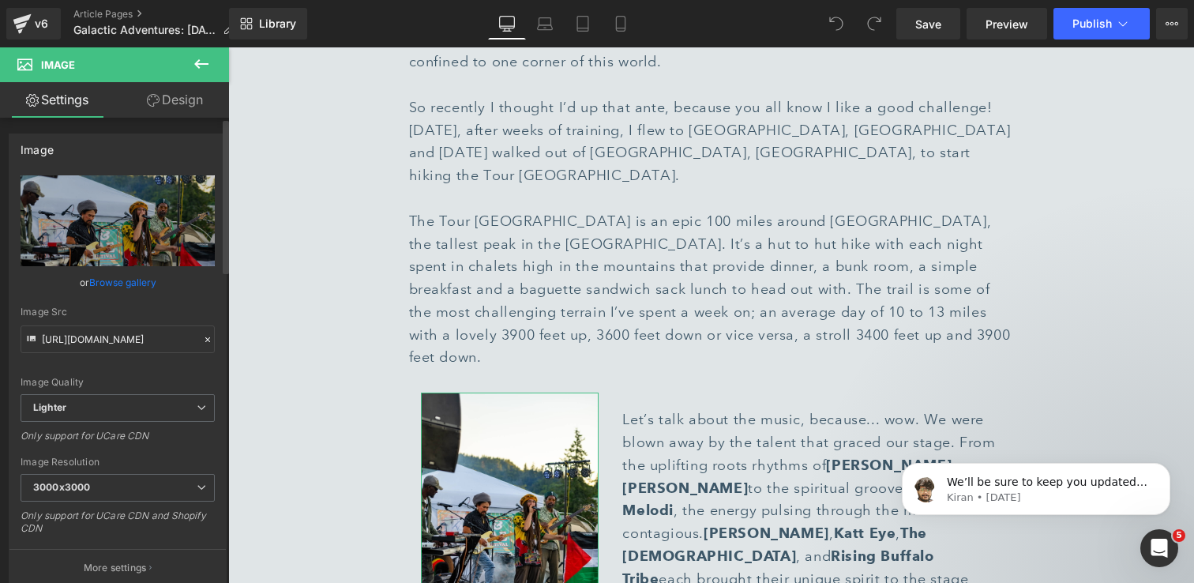
click at [144, 280] on link "Browse gallery" at bounding box center [122, 283] width 67 height 28
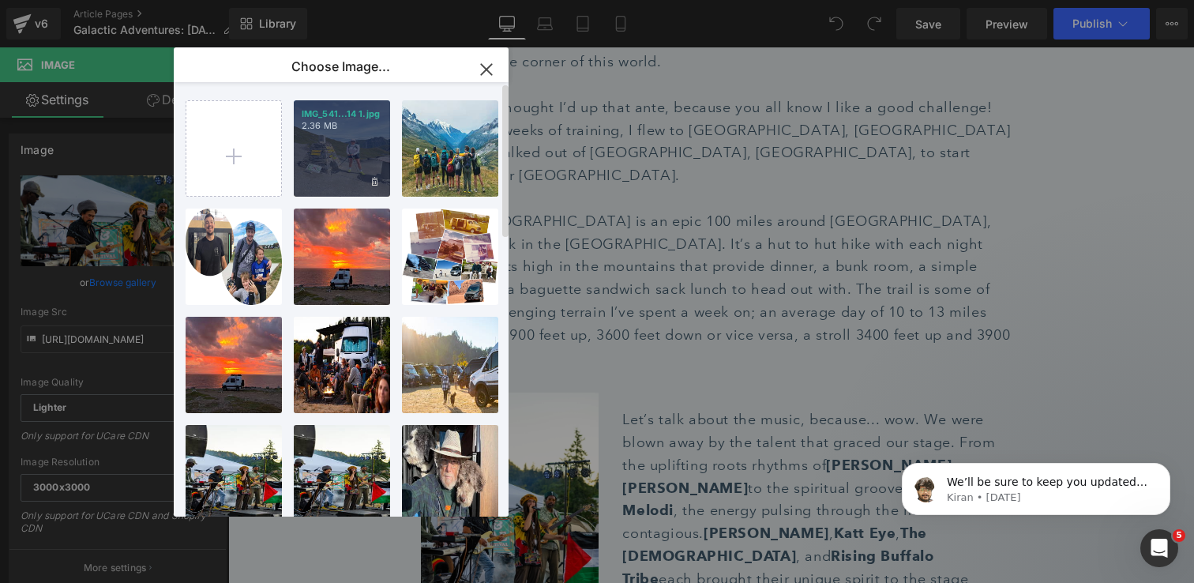
click at [364, 140] on div "IMG_541...14 1.jpg 2.36 MB" at bounding box center [342, 148] width 96 height 96
type input "https://ucarecdn.com/5fc0e1d3-4581-408b-bf45-06d0540efd62/-/format/auto/-/previ…"
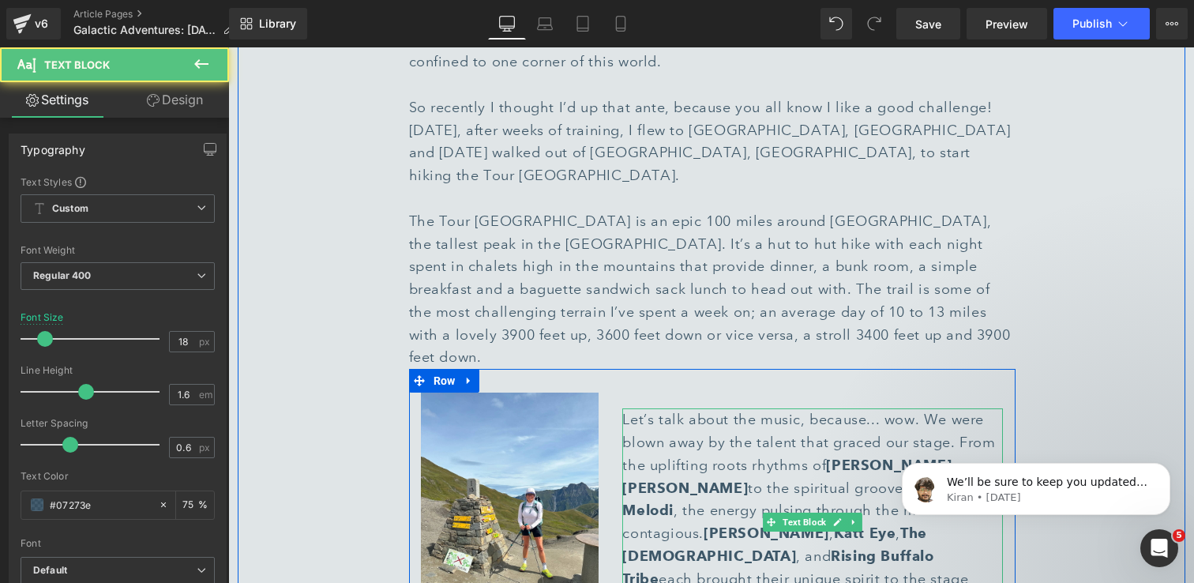
click at [731, 408] on div "Let’s talk about the music, because... wow. We were blown away by the talent th…" at bounding box center [812, 521] width 381 height 227
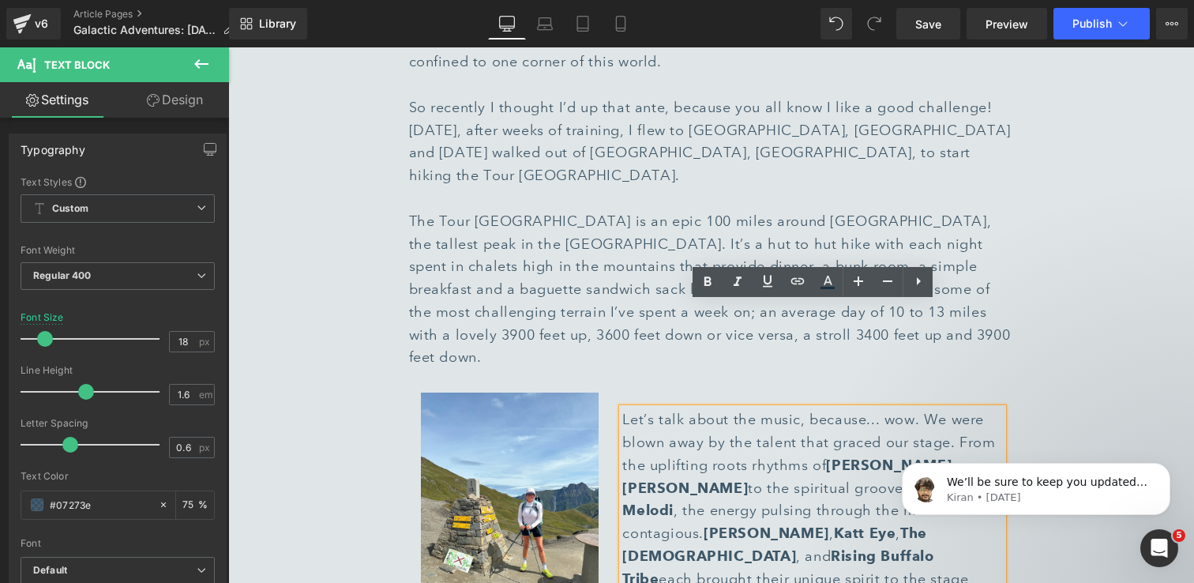
drag, startPoint x: 839, startPoint y: 500, endPoint x: 626, endPoint y: 314, distance: 282.6
click at [626, 408] on div "Let’s talk about the music, because... wow. We were blown away by the talent th…" at bounding box center [812, 521] width 381 height 227
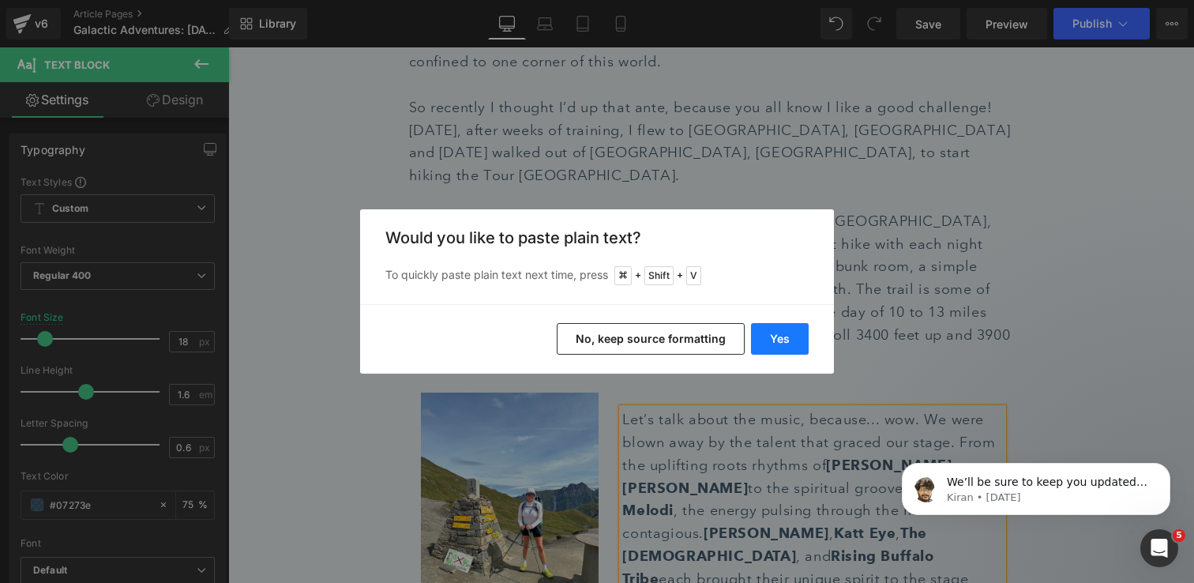
click at [0, 0] on button "Yes" at bounding box center [0, 0] width 0 height 0
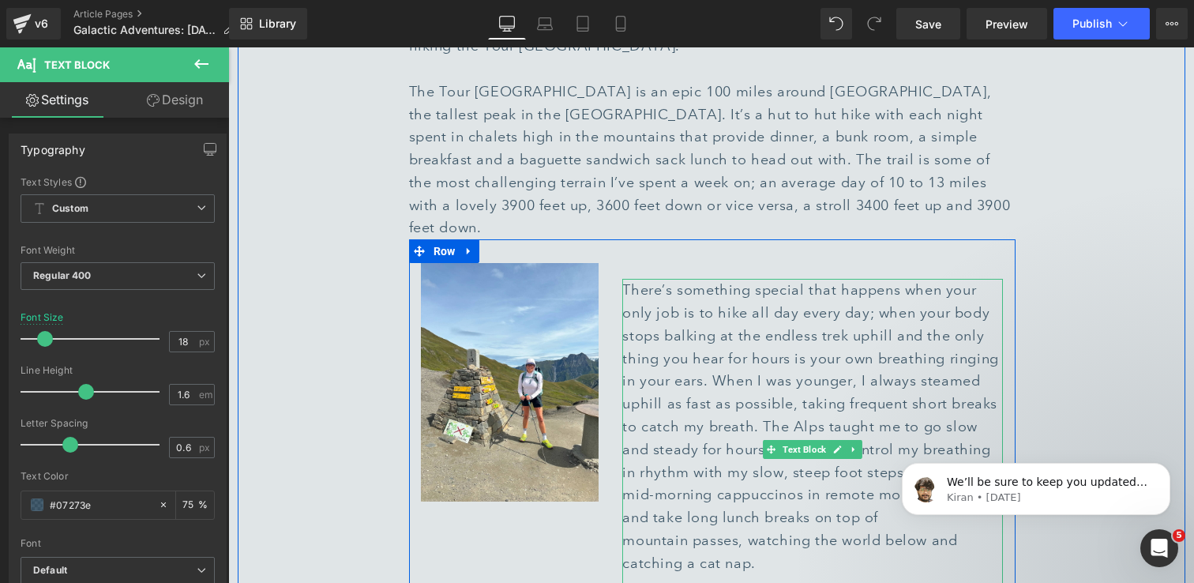
scroll to position [1741, 0]
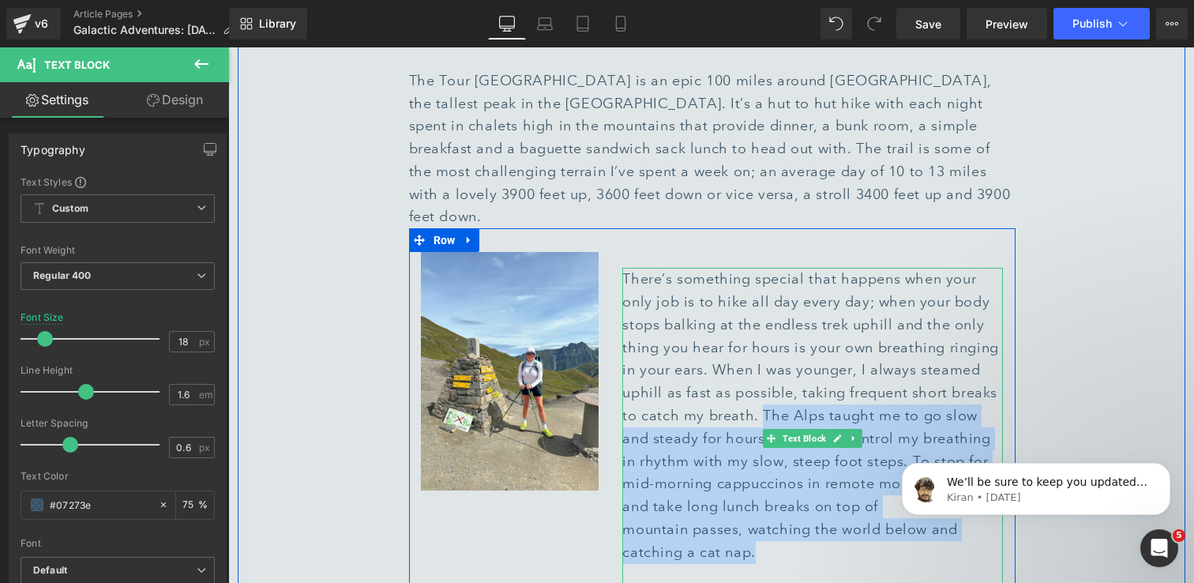
drag, startPoint x: 783, startPoint y: 455, endPoint x: 762, endPoint y: 311, distance: 145.3
click at [762, 311] on div "There’s something special that happens when your only job is to hike all day ev…" at bounding box center [812, 438] width 381 height 341
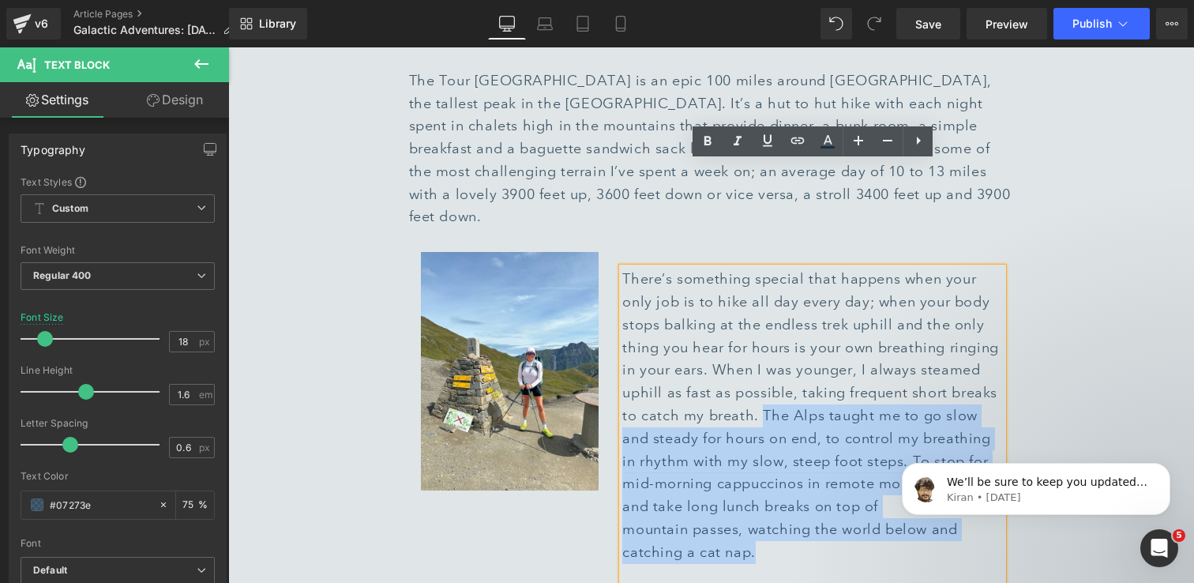
copy div "The Alps taught me to go slow and steady for hours on end, to control my breath…"
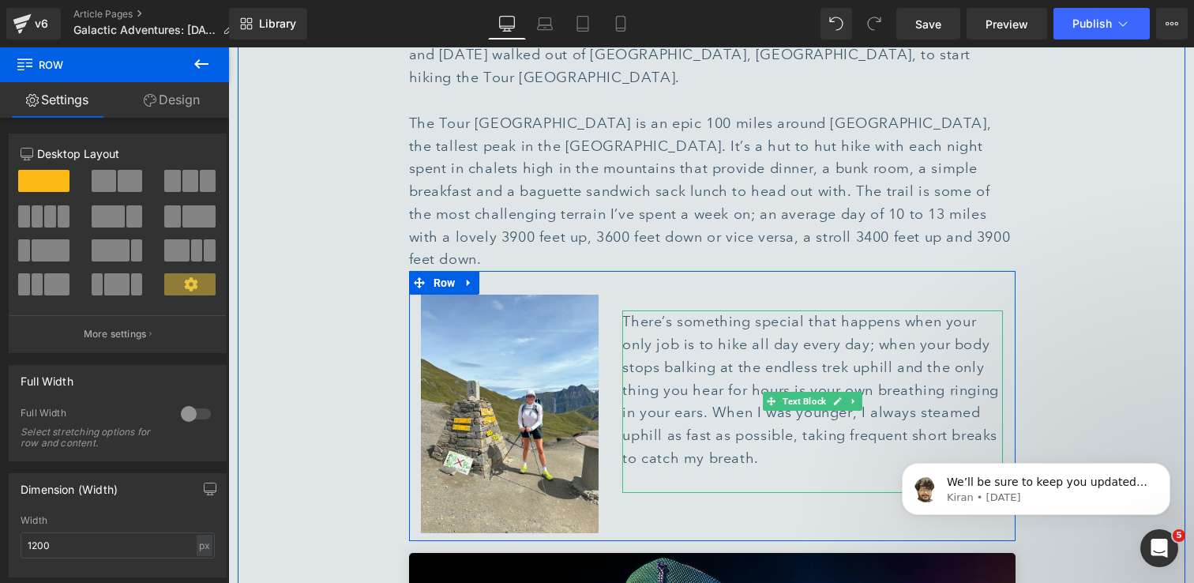
scroll to position [1682, 0]
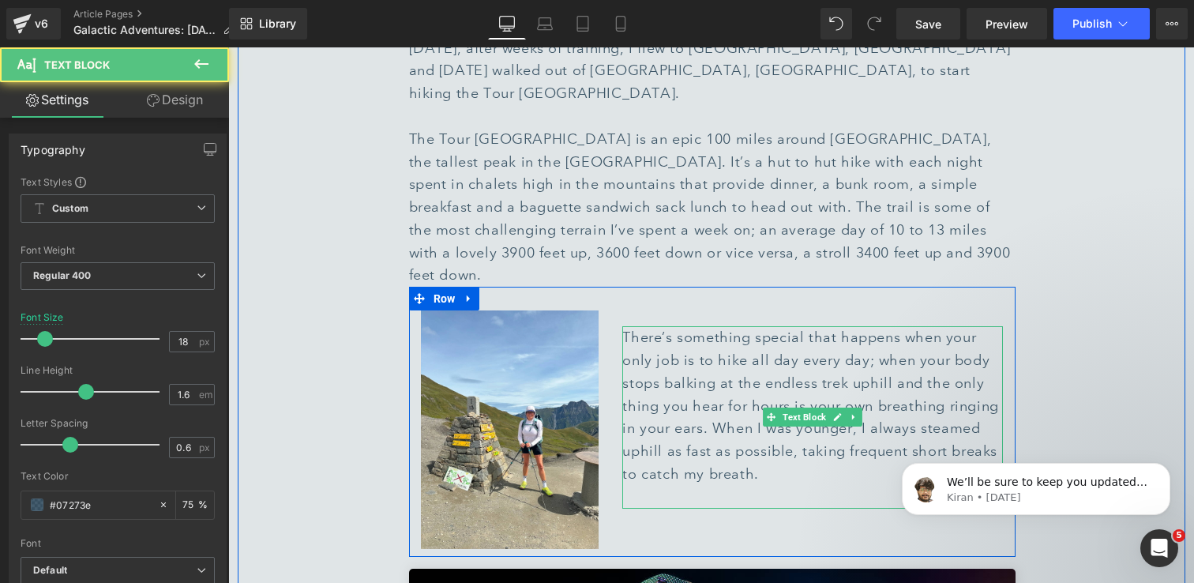
click at [874, 374] on div "There’s something special that happens when your only job is to hike all day ev…" at bounding box center [812, 406] width 381 height 160
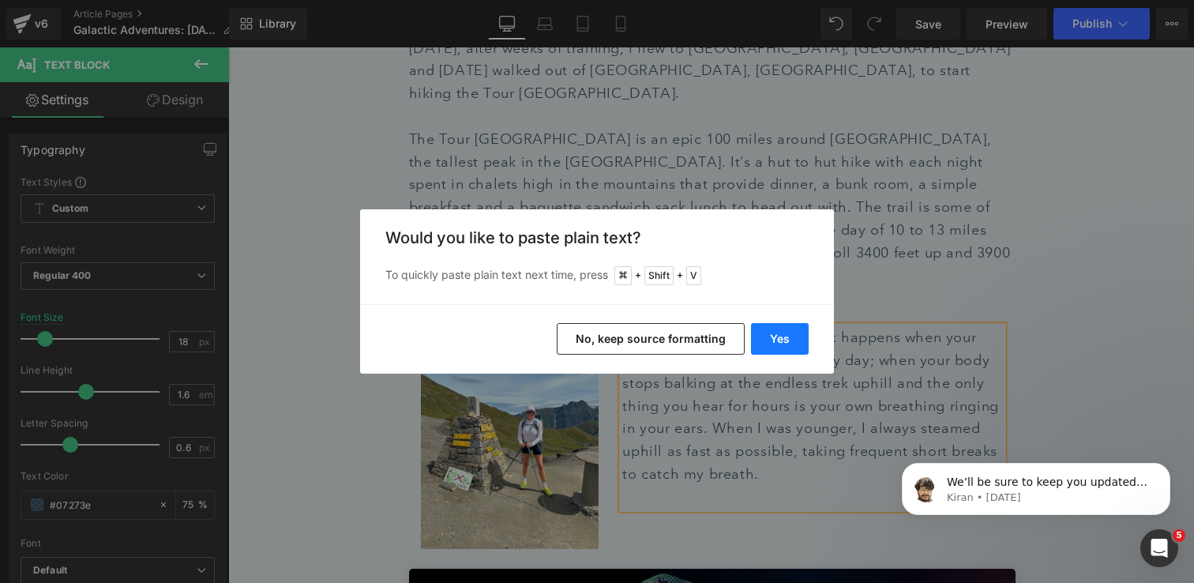
click at [790, 345] on button "Yes" at bounding box center [780, 339] width 58 height 32
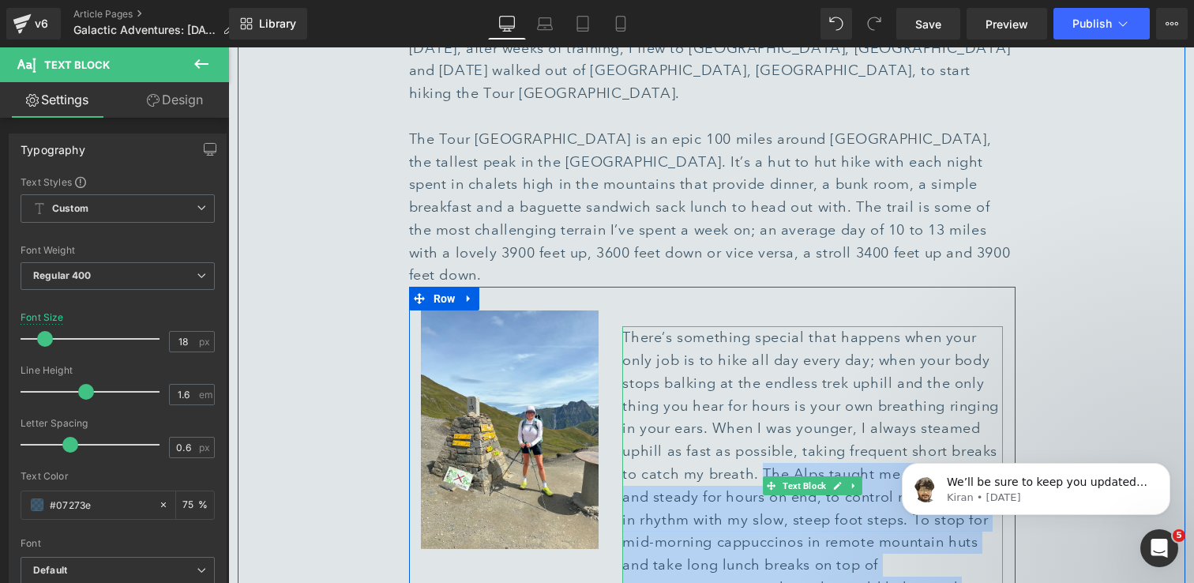
drag, startPoint x: 757, startPoint y: 371, endPoint x: 785, endPoint y: 516, distance: 147.1
click at [785, 516] on div "There’s something special that happens when your only job is to hike all day ev…" at bounding box center [812, 485] width 381 height 318
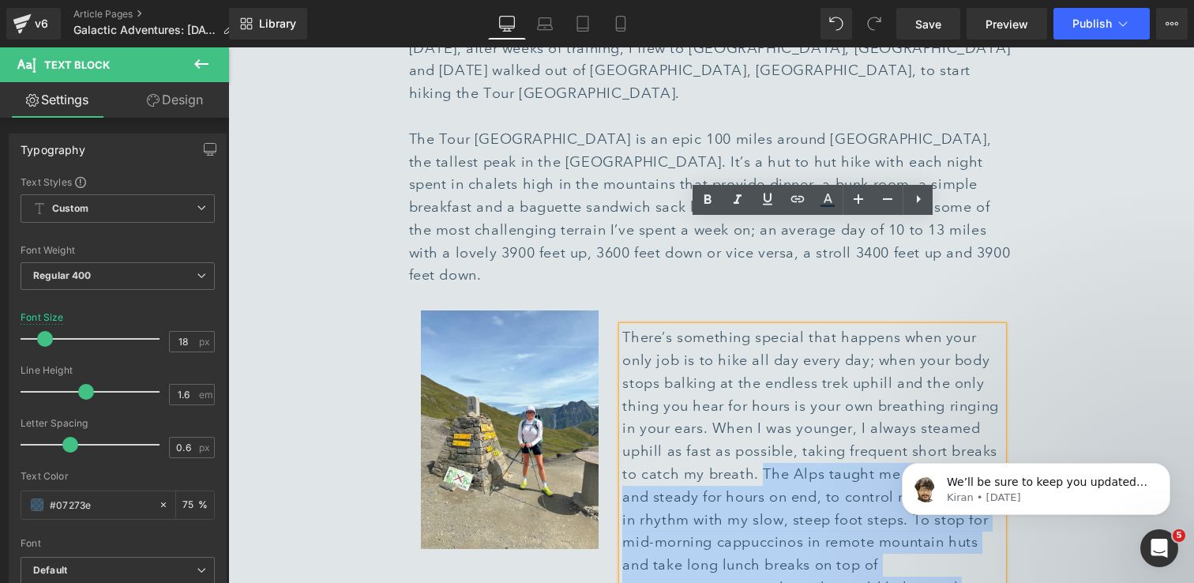
copy div "The Alps taught me to go slow and steady for hours on end, to control my breath…"
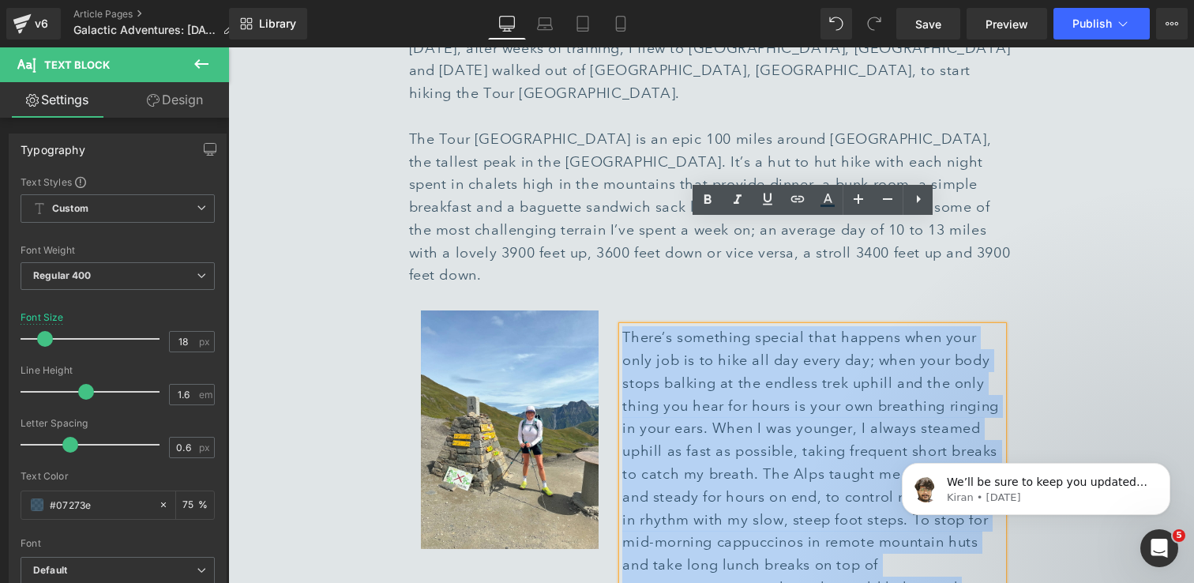
drag, startPoint x: 785, startPoint y: 516, endPoint x: 625, endPoint y: 224, distance: 332.6
click at [625, 326] on div "There’s something special that happens when your only job is to hike all day ev…" at bounding box center [812, 485] width 381 height 318
copy div "There’s something special that happens when your only job is to hike all day ev…"
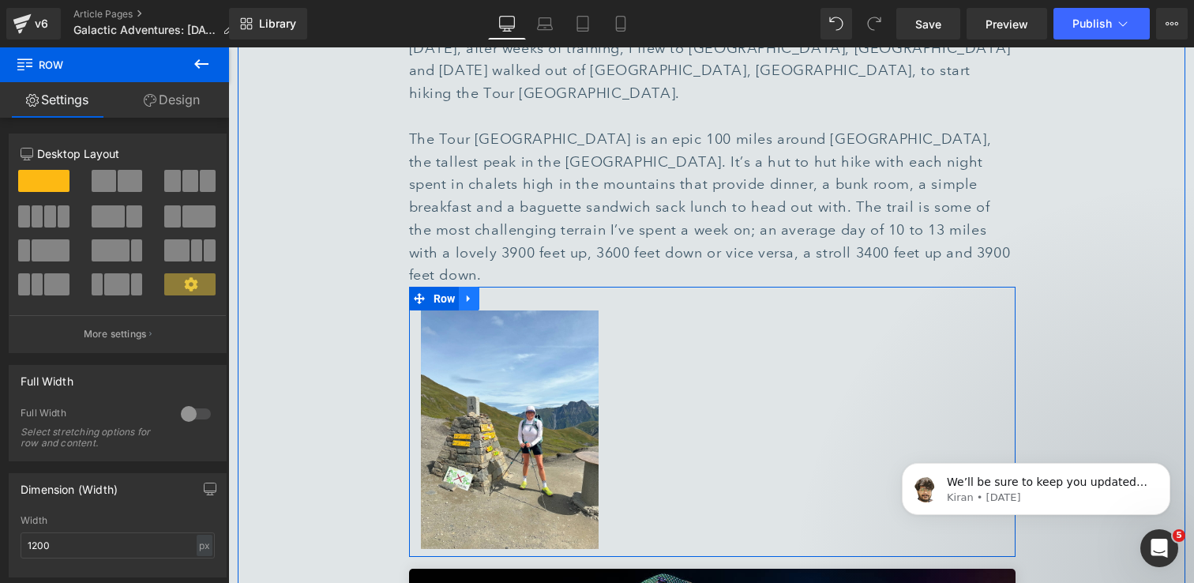
click at [469, 293] on icon at bounding box center [469, 299] width 11 height 12
click at [509, 293] on icon at bounding box center [510, 298] width 11 height 11
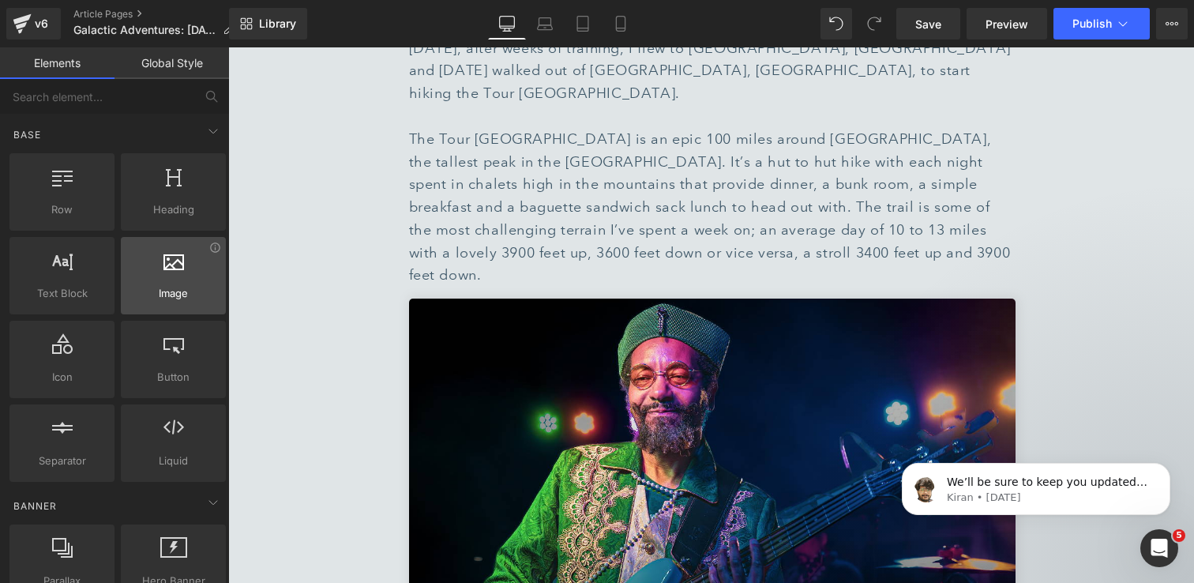
click at [194, 304] on div "Image images, photos, alts, uploads" at bounding box center [173, 275] width 105 height 77
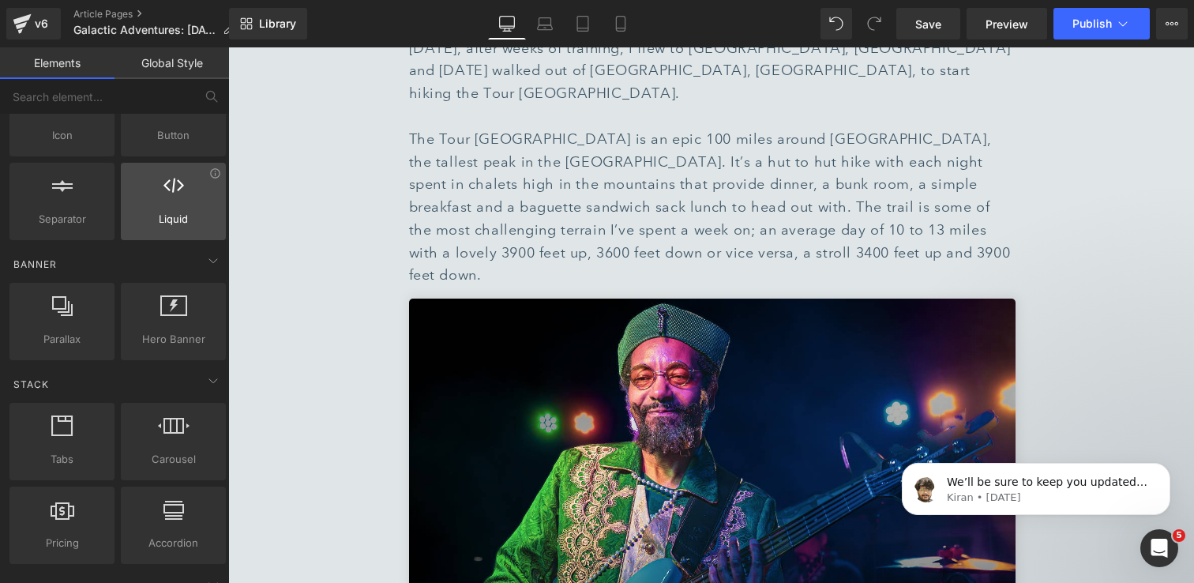
scroll to position [257, 0]
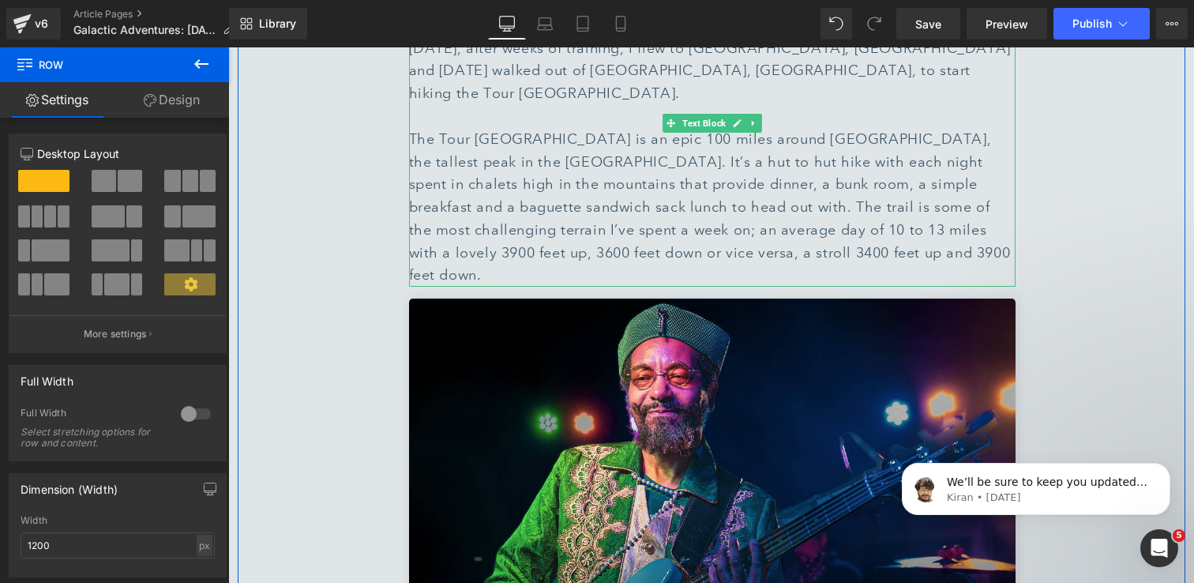
click at [623, 145] on div "The Tour [GEOGRAPHIC_DATA] is an epic 100 miles around [GEOGRAPHIC_DATA], the t…" at bounding box center [712, 208] width 607 height 160
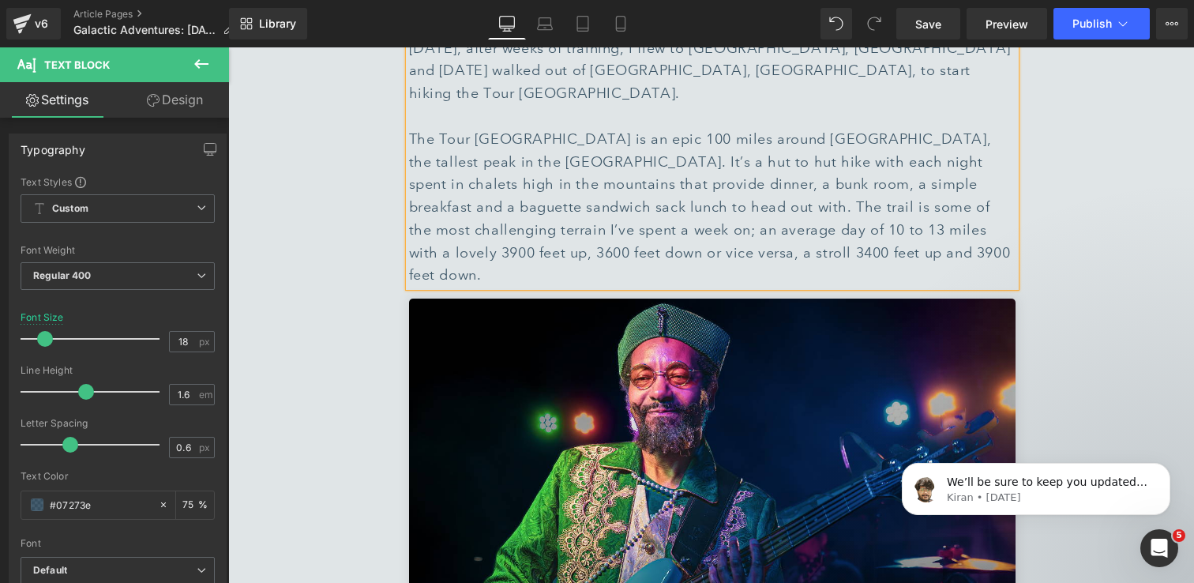
click at [755, 26] on div "Library Desktop Desktop Laptop Tablet Mobile Save Preview Publish Scheduled Vie…" at bounding box center [711, 24] width 965 height 32
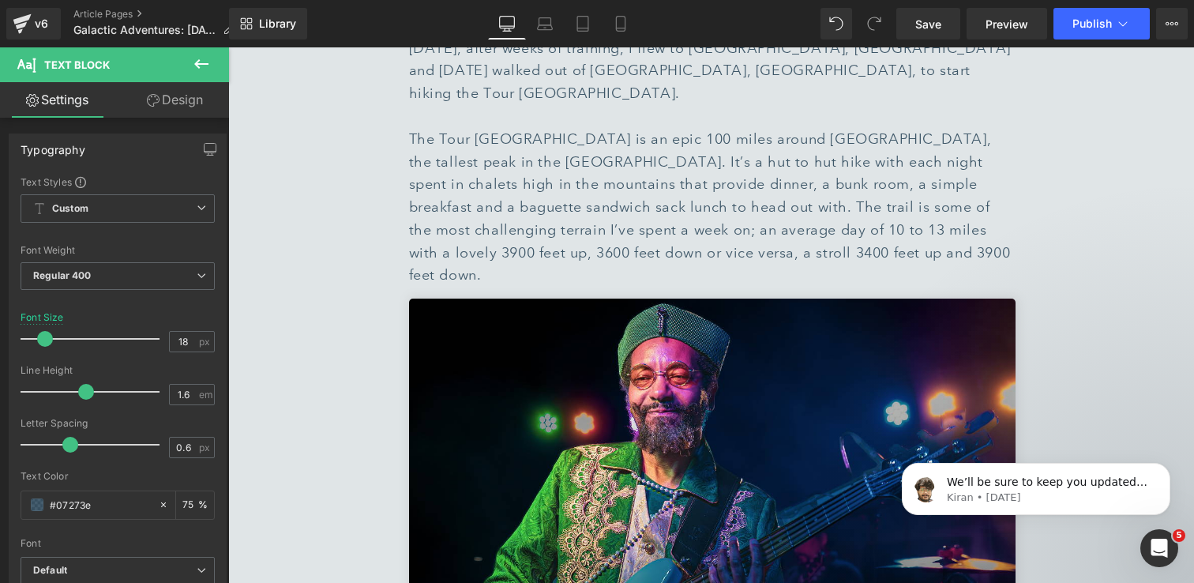
click at [203, 63] on icon at bounding box center [201, 63] width 14 height 9
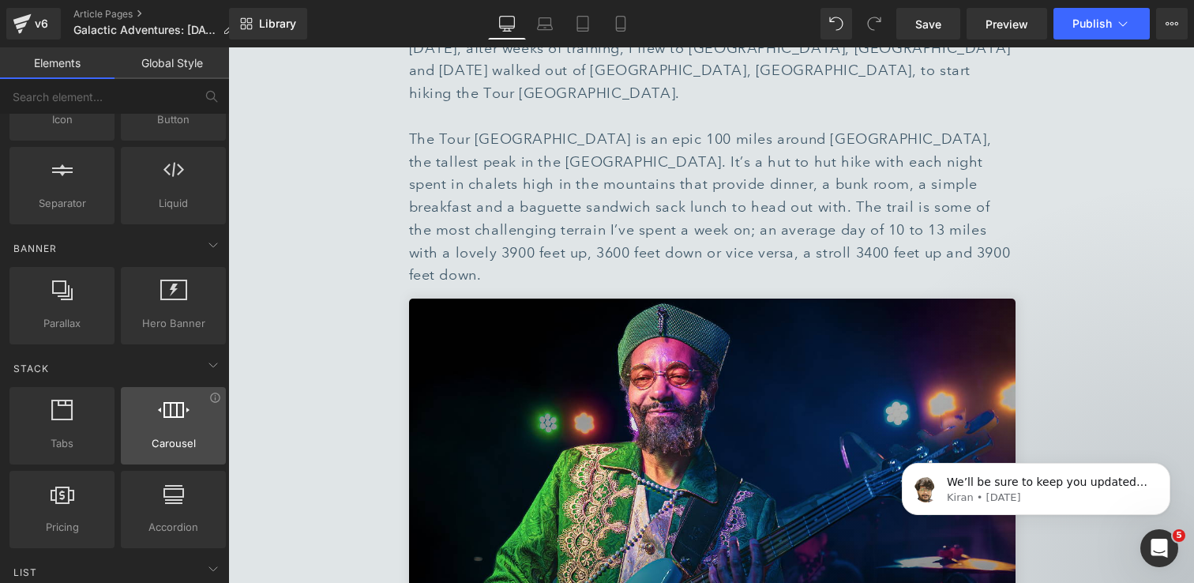
click at [166, 426] on div at bounding box center [174, 418] width 96 height 36
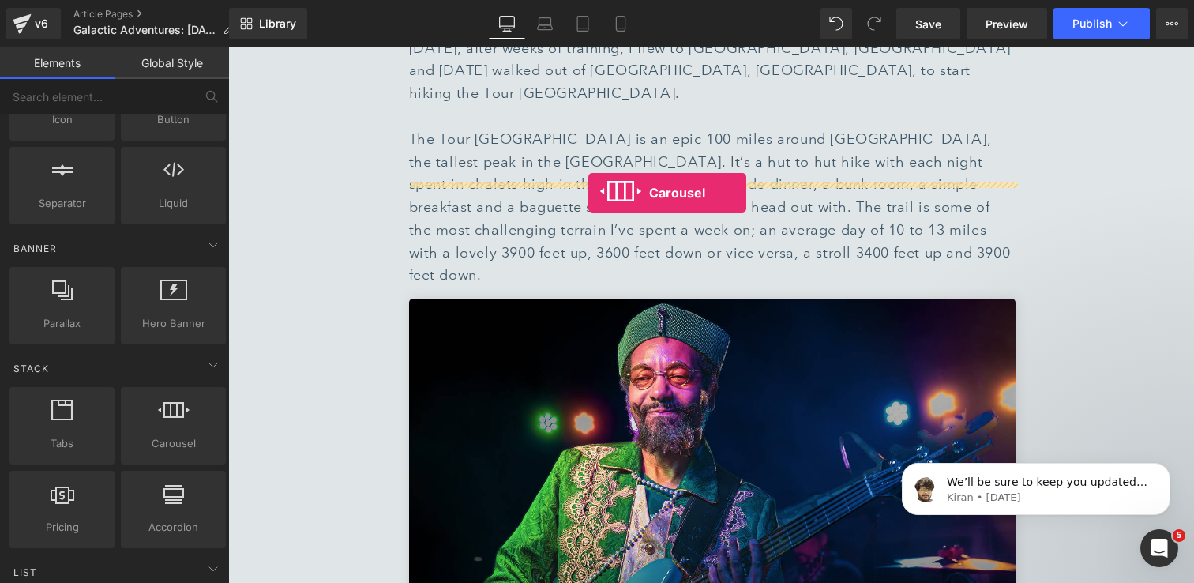
drag, startPoint x: 394, startPoint y: 474, endPoint x: 588, endPoint y: 193, distance: 341.8
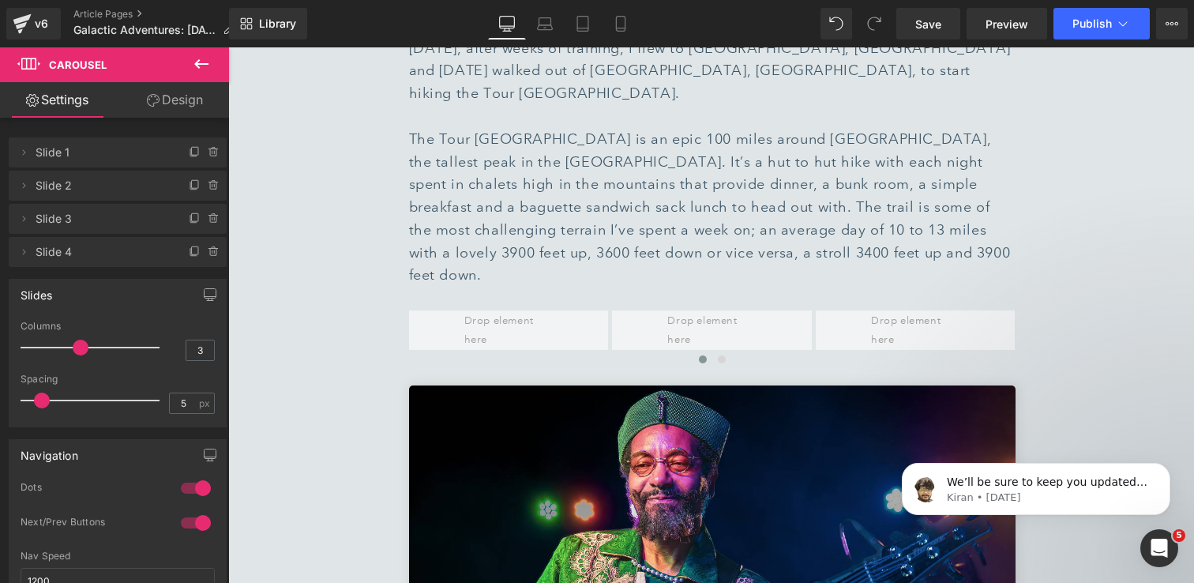
click at [200, 67] on icon at bounding box center [201, 63] width 19 height 19
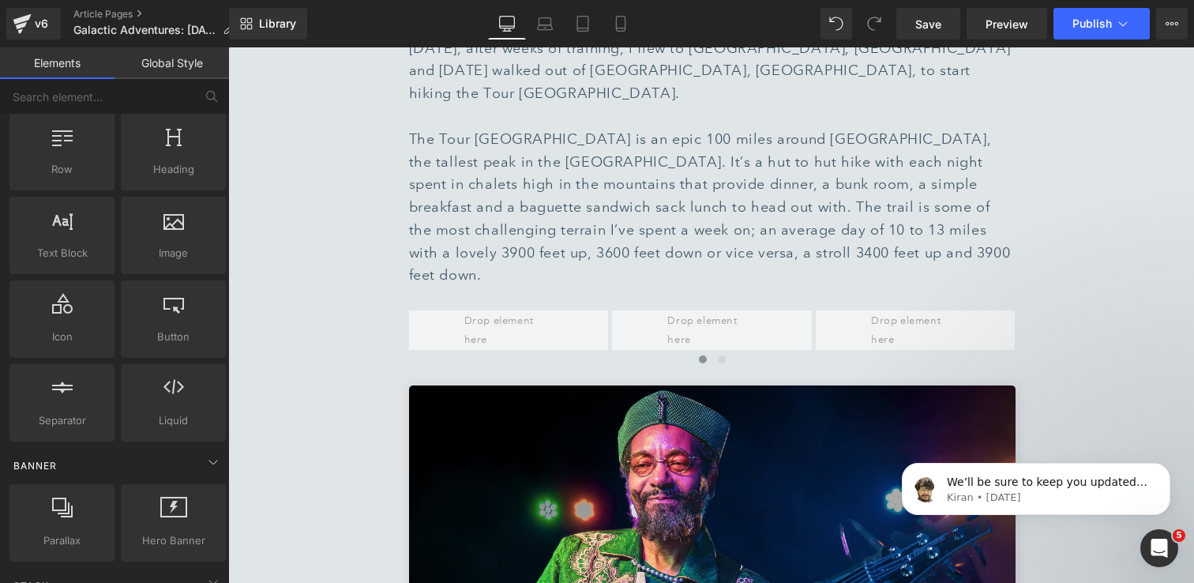
scroll to position [0, 0]
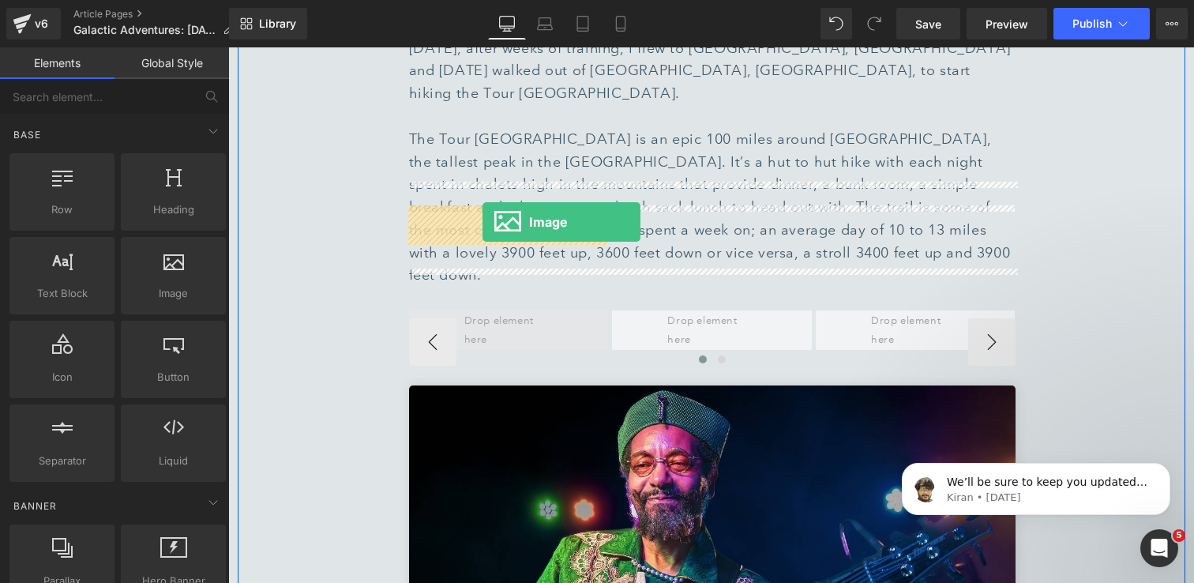
drag, startPoint x: 401, startPoint y: 328, endPoint x: 483, endPoint y: 222, distance: 133.5
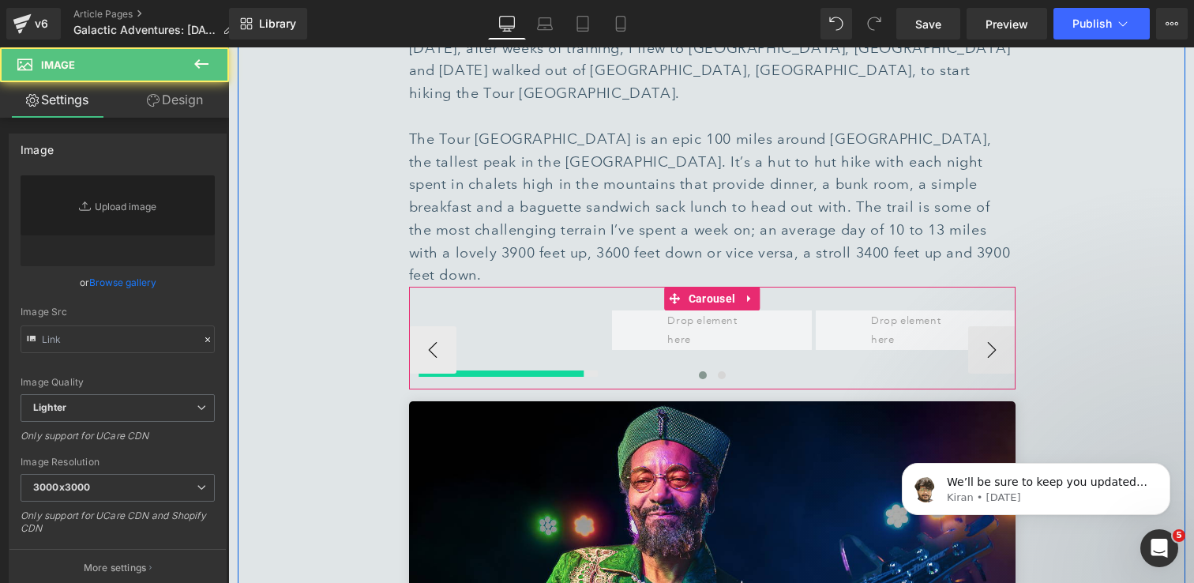
type input "//[DOMAIN_NAME][URL]"
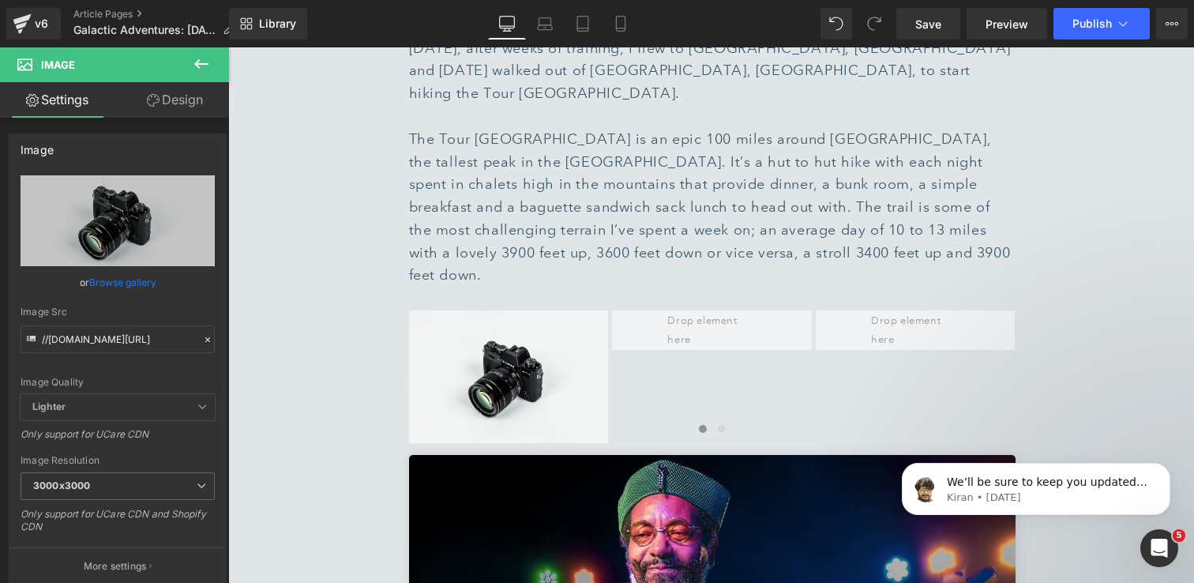
click at [198, 67] on icon at bounding box center [201, 63] width 14 height 9
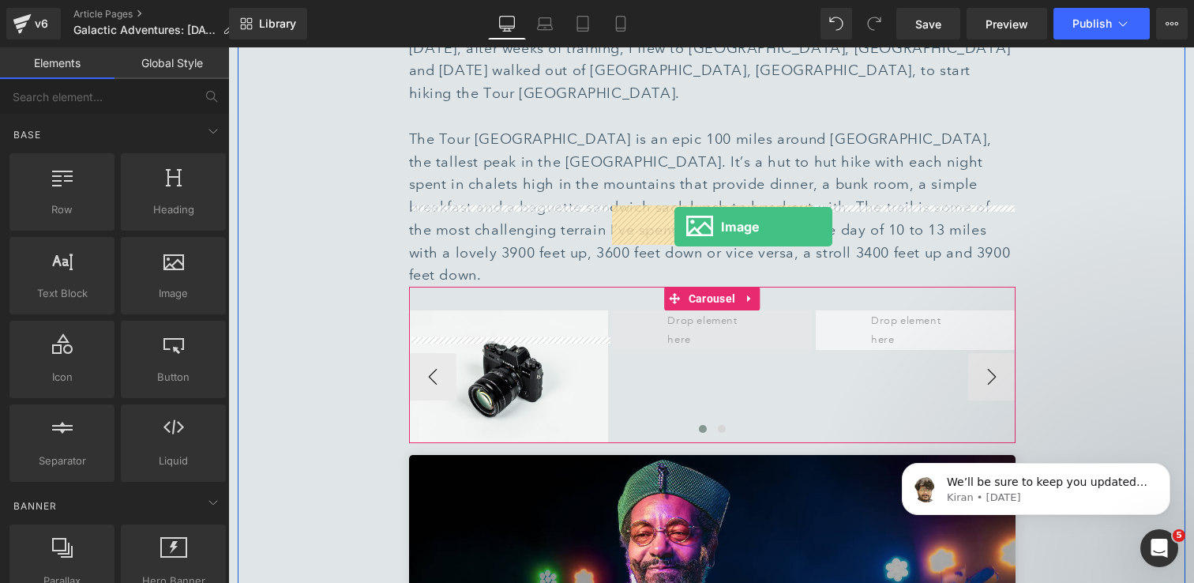
drag, startPoint x: 424, startPoint y: 320, endPoint x: 674, endPoint y: 226, distance: 267.4
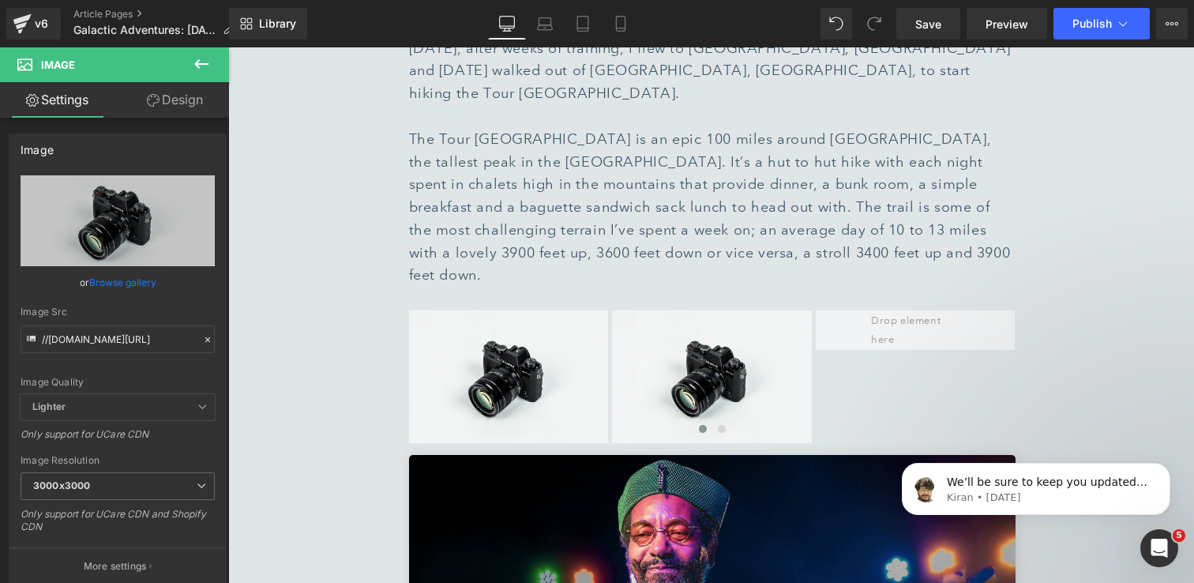
click at [201, 68] on icon at bounding box center [201, 63] width 19 height 19
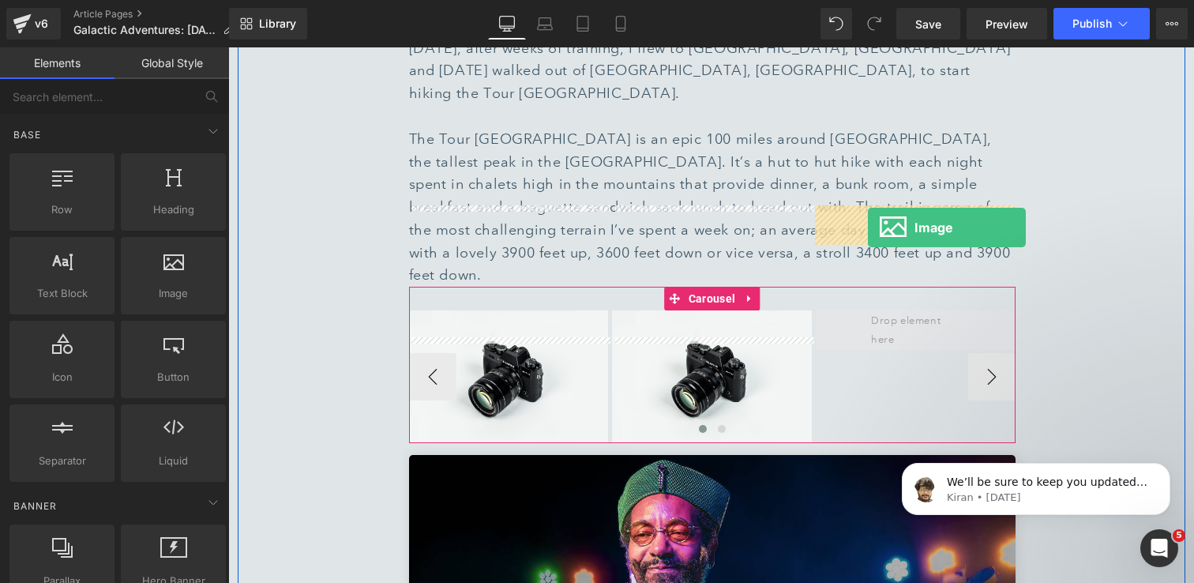
drag, startPoint x: 396, startPoint y: 332, endPoint x: 868, endPoint y: 229, distance: 483.3
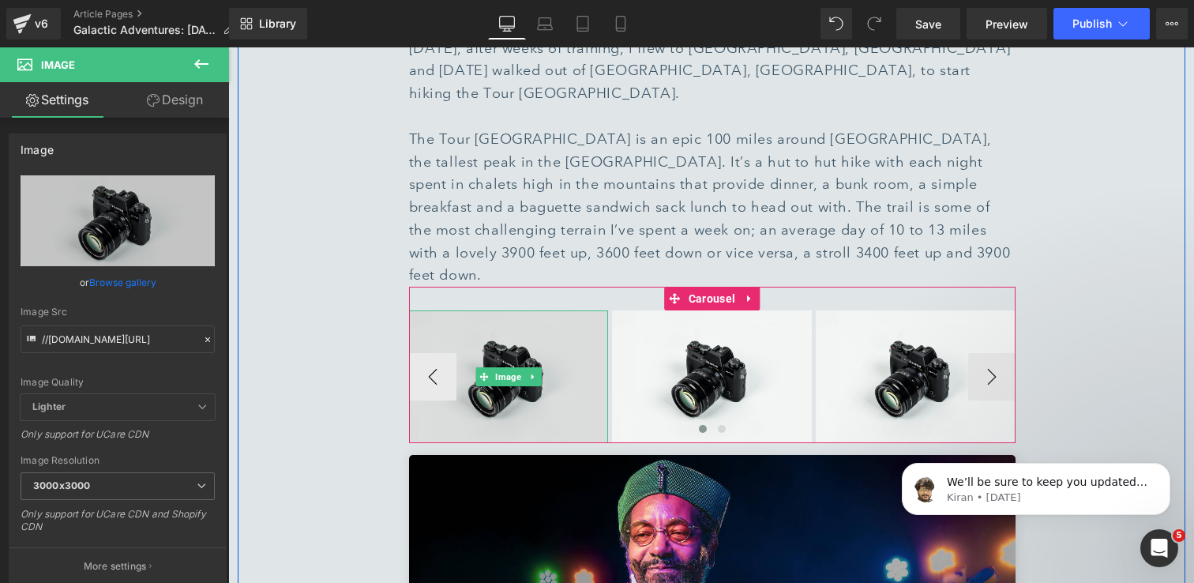
click at [521, 310] on img at bounding box center [509, 376] width 200 height 132
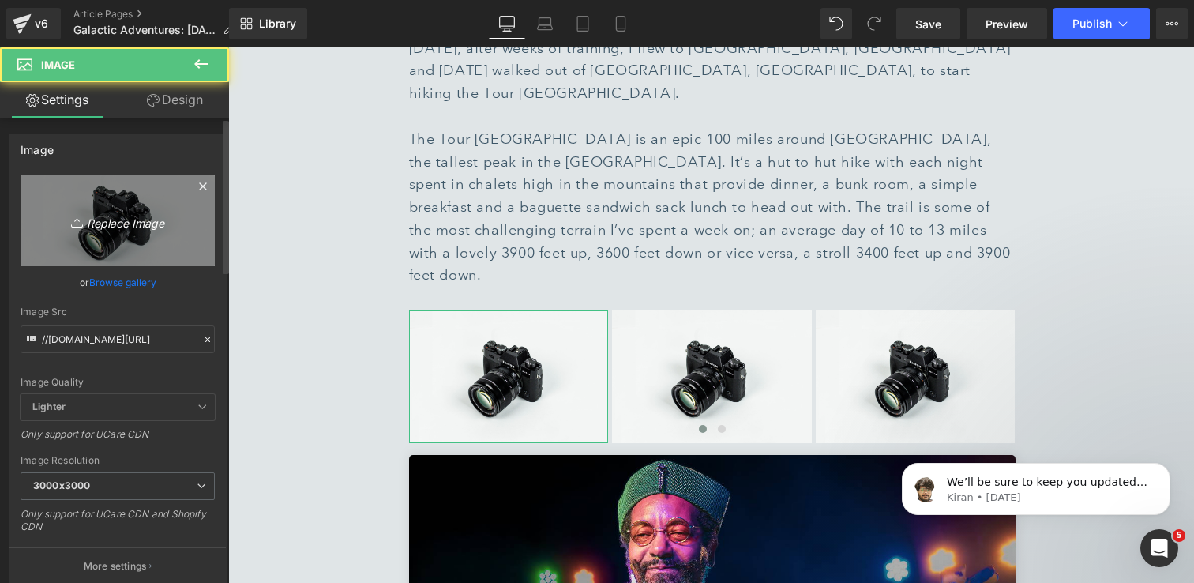
click at [138, 222] on icon "Replace Image" at bounding box center [117, 221] width 126 height 20
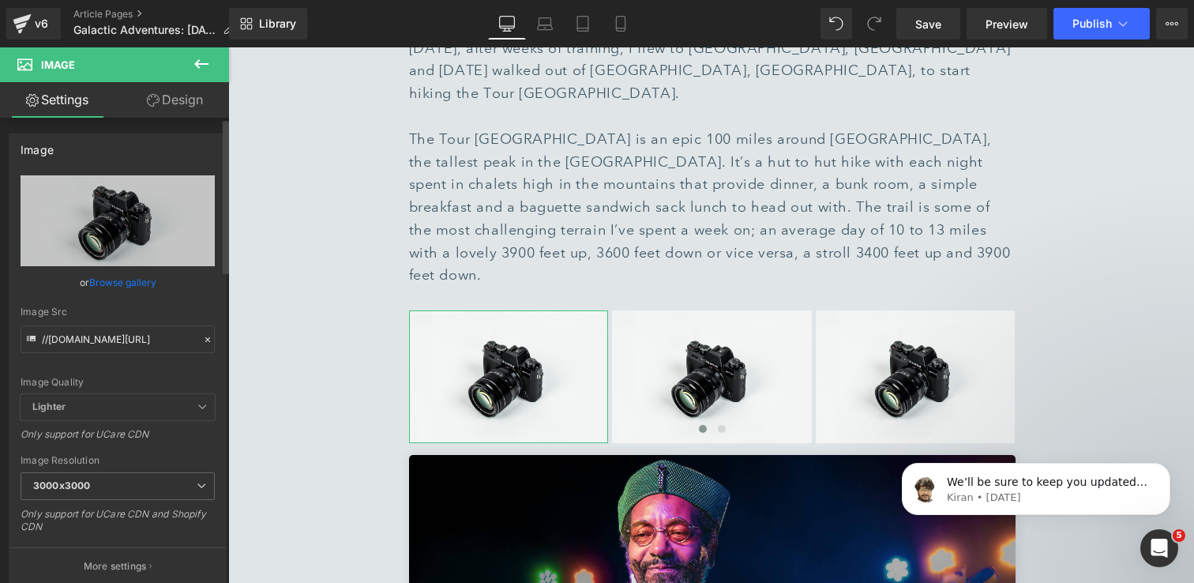
click at [148, 284] on link "Browse gallery" at bounding box center [122, 283] width 67 height 28
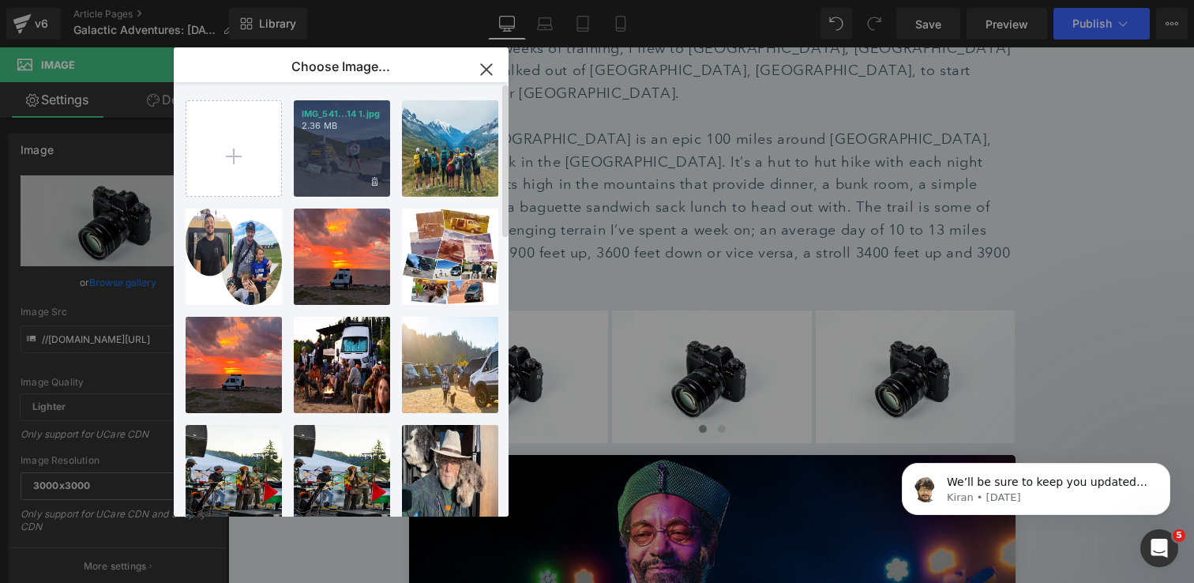
click at [327, 156] on div "IMG_541...14 1.jpg 2.36 MB" at bounding box center [342, 148] width 96 height 96
type input "https://ucarecdn.com/5fc0e1d3-4581-408b-bf45-06d0540efd62/-/format/auto/-/previ…"
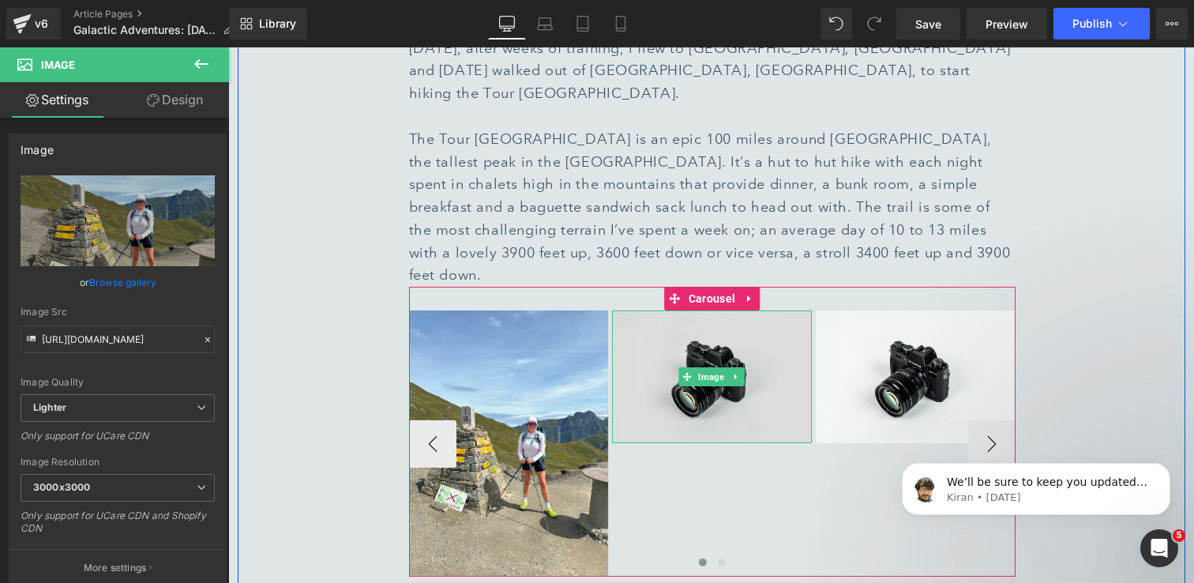
click at [750, 310] on img at bounding box center [712, 376] width 200 height 132
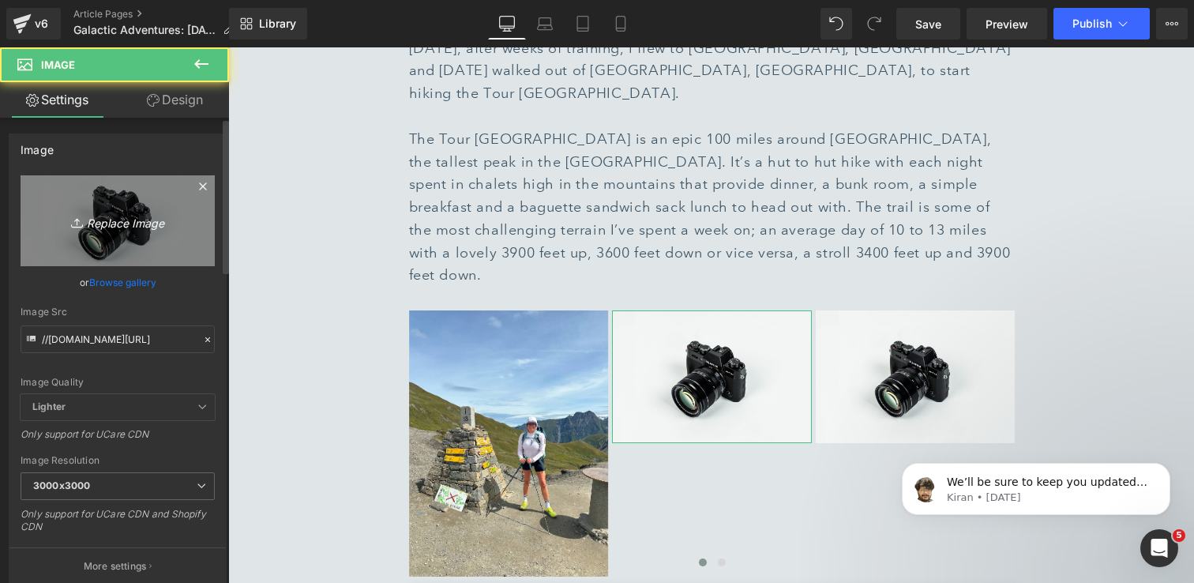
click at [115, 227] on icon "Replace Image" at bounding box center [117, 221] width 126 height 20
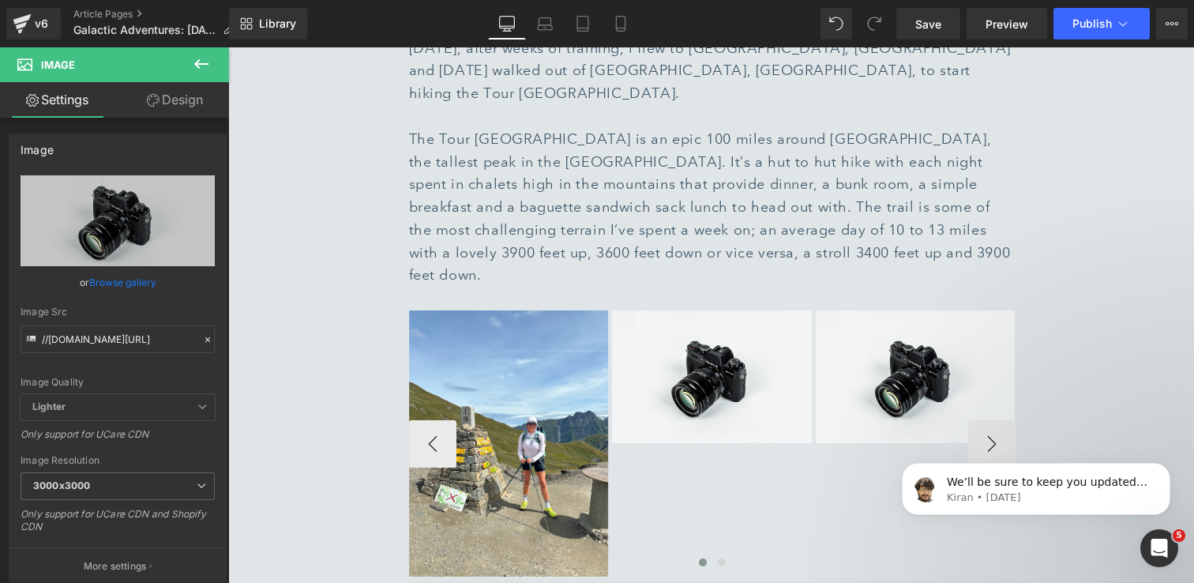
type input "C:\fakepath\IMG_1611 1.jpg"
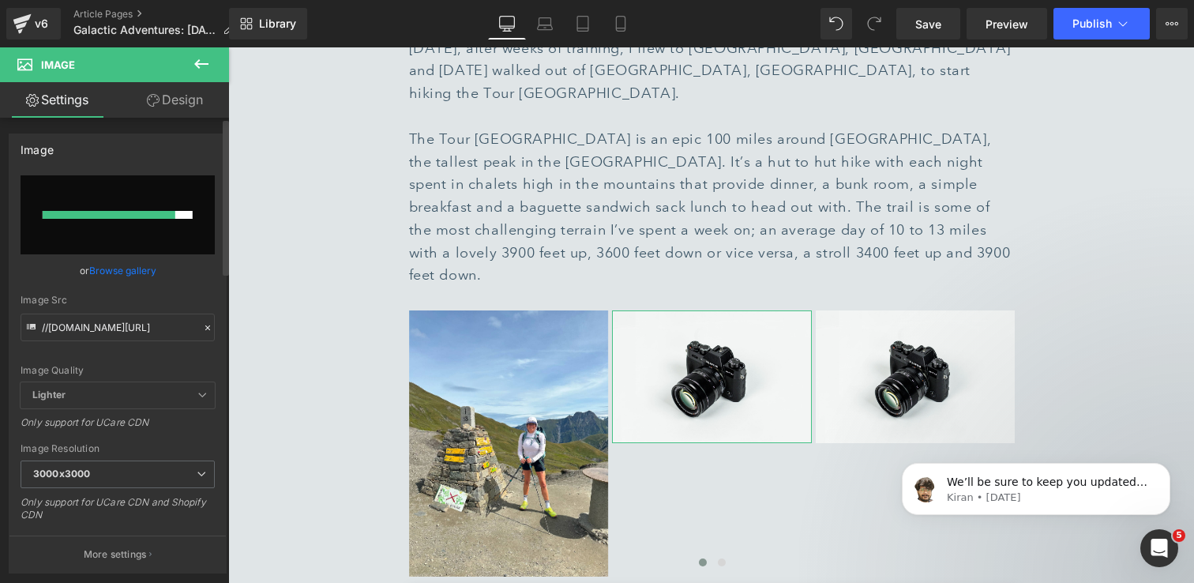
click at [137, 271] on link "Browse gallery" at bounding box center [122, 271] width 67 height 28
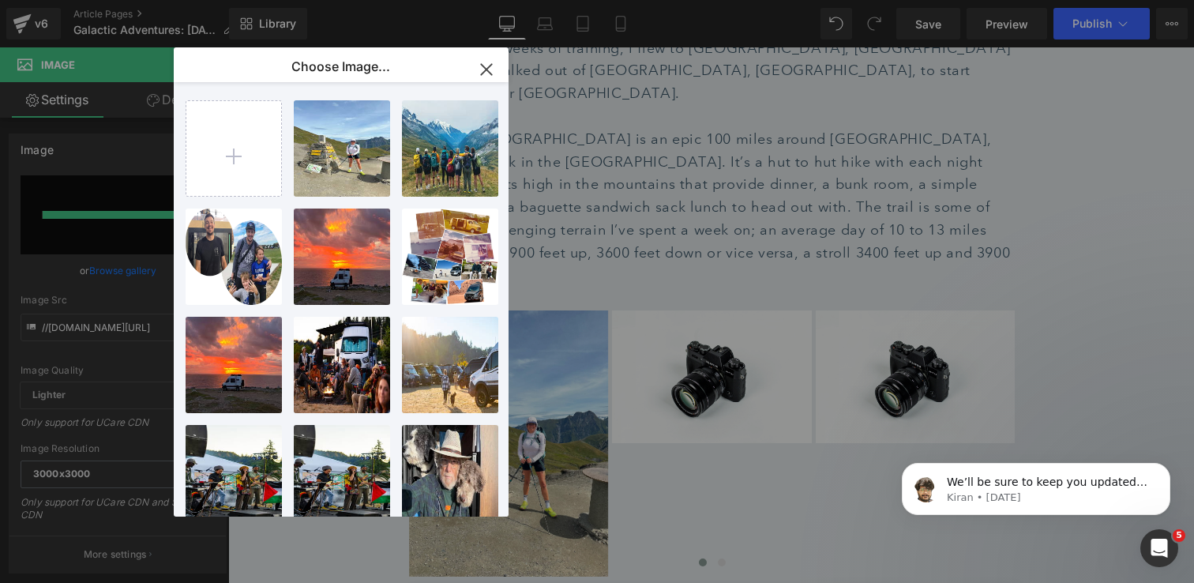
click at [487, 64] on icon "button" at bounding box center [486, 69] width 25 height 25
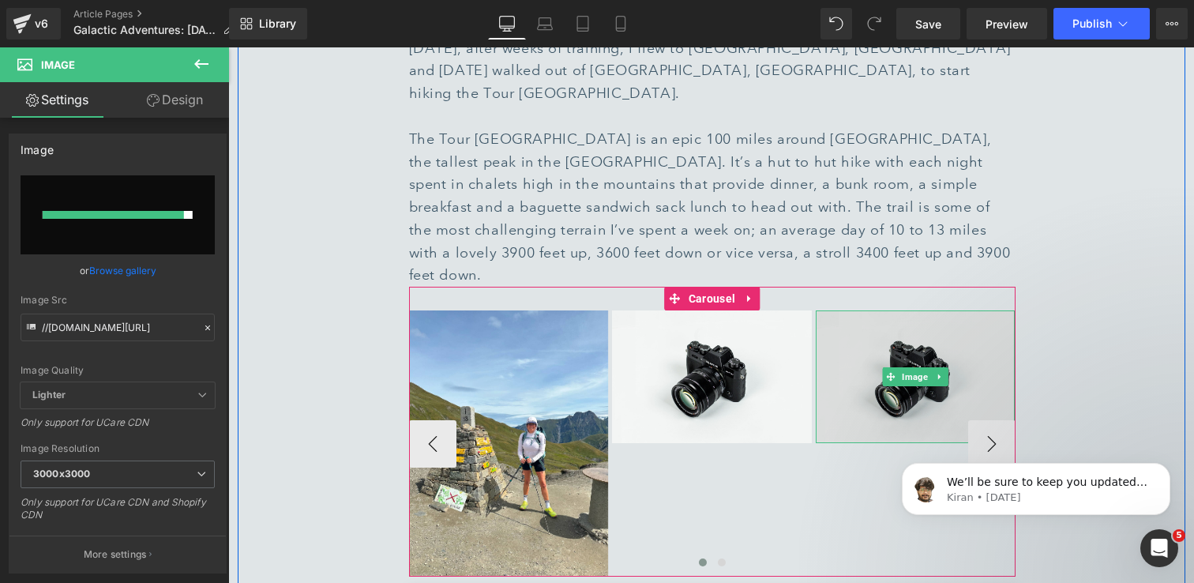
click at [913, 310] on img at bounding box center [916, 376] width 200 height 132
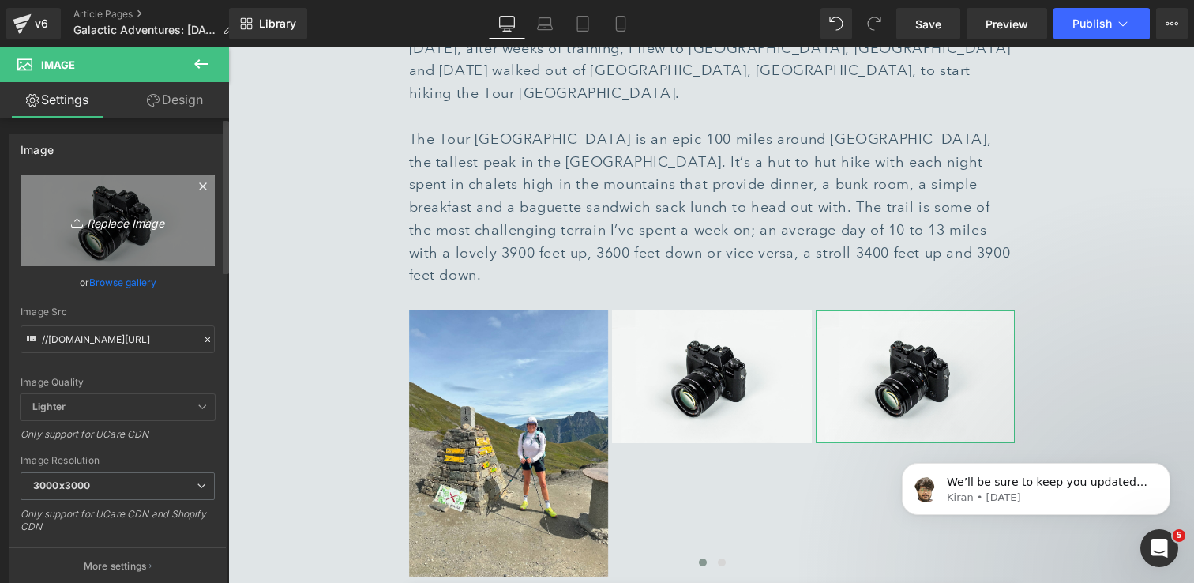
click at [129, 225] on icon "Replace Image" at bounding box center [117, 221] width 126 height 20
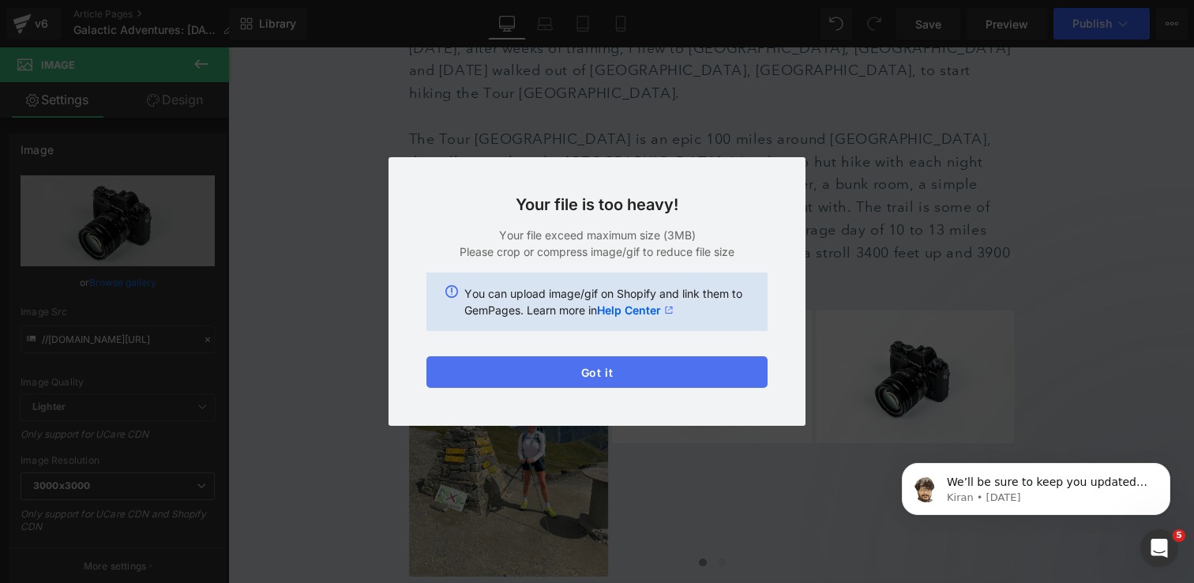
drag, startPoint x: 618, startPoint y: 372, endPoint x: 389, endPoint y: 325, distance: 233.1
click at [618, 372] on button "Got it" at bounding box center [596, 372] width 341 height 32
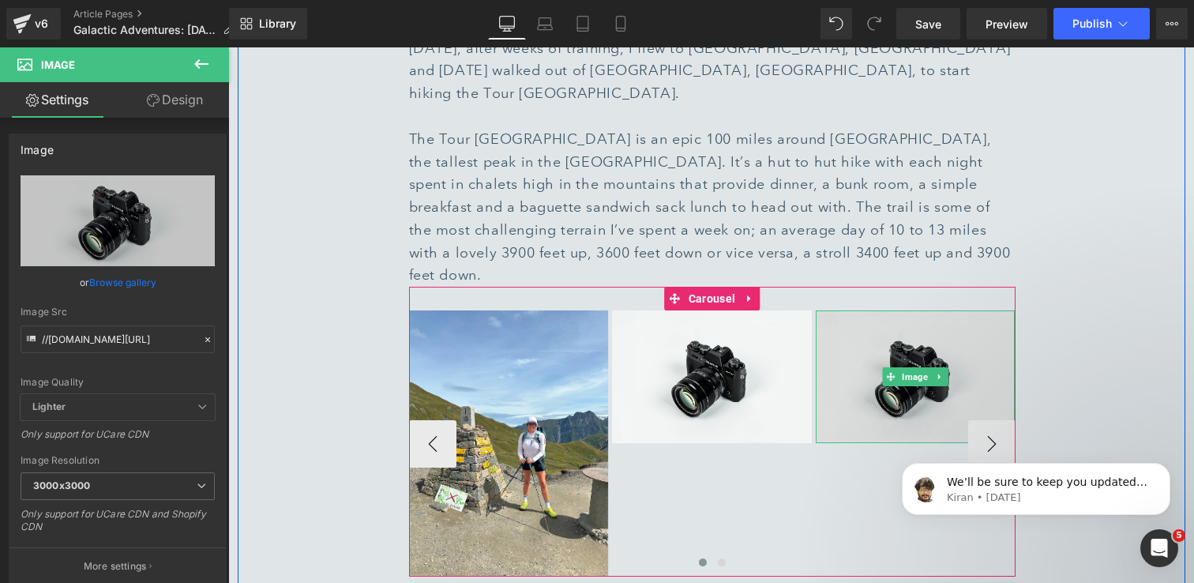
click at [922, 310] on img at bounding box center [916, 376] width 200 height 132
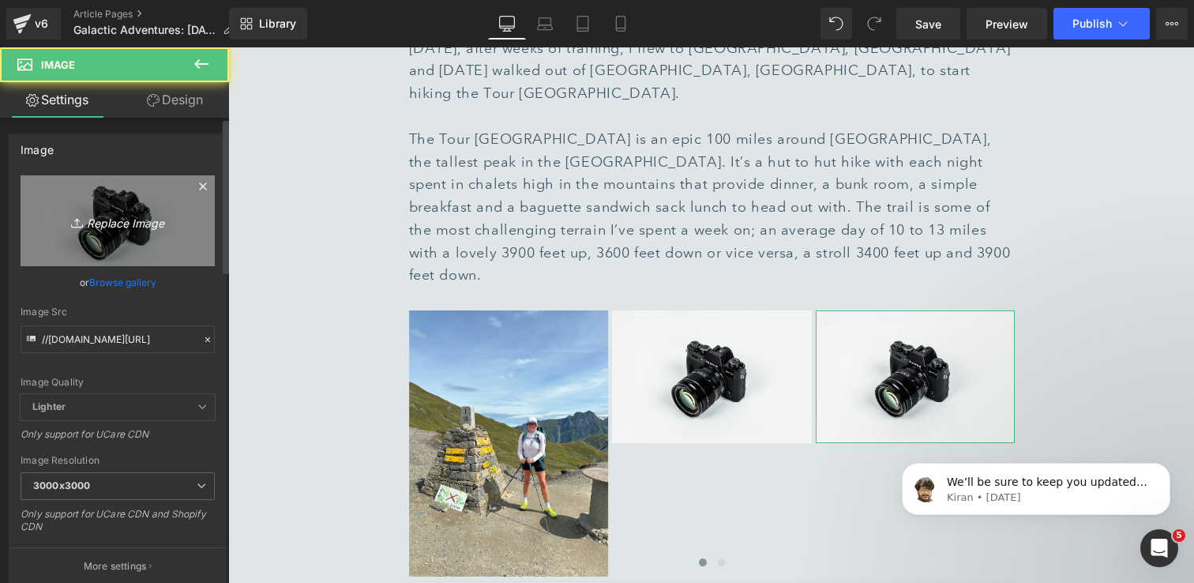
click at [118, 224] on icon "Replace Image" at bounding box center [117, 221] width 126 height 20
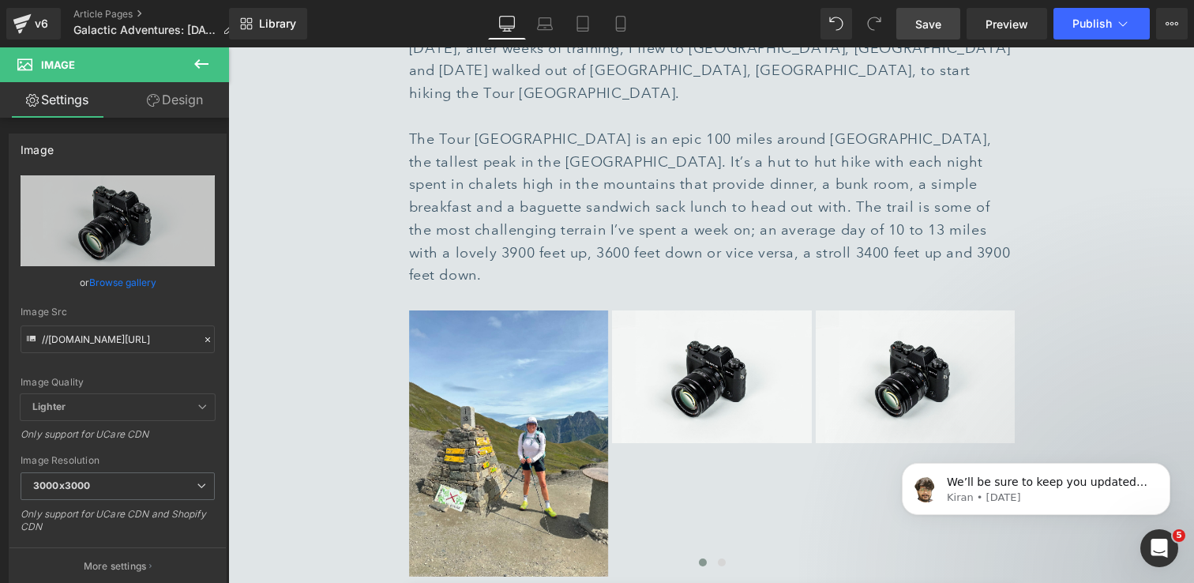
click at [911, 32] on link "Save" at bounding box center [928, 24] width 64 height 32
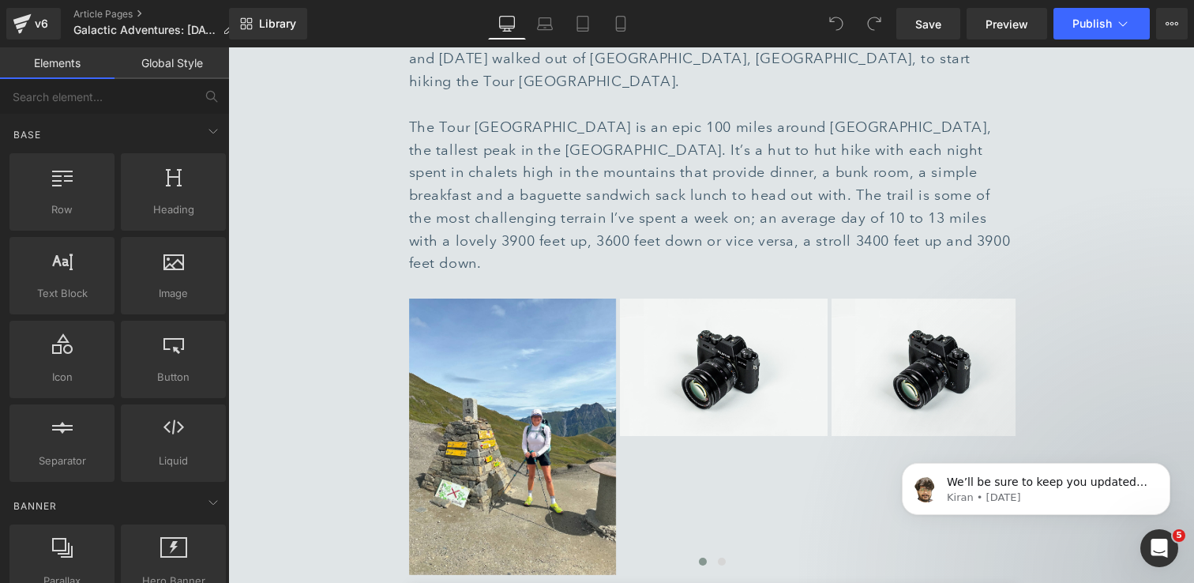
scroll to position [1702, 0]
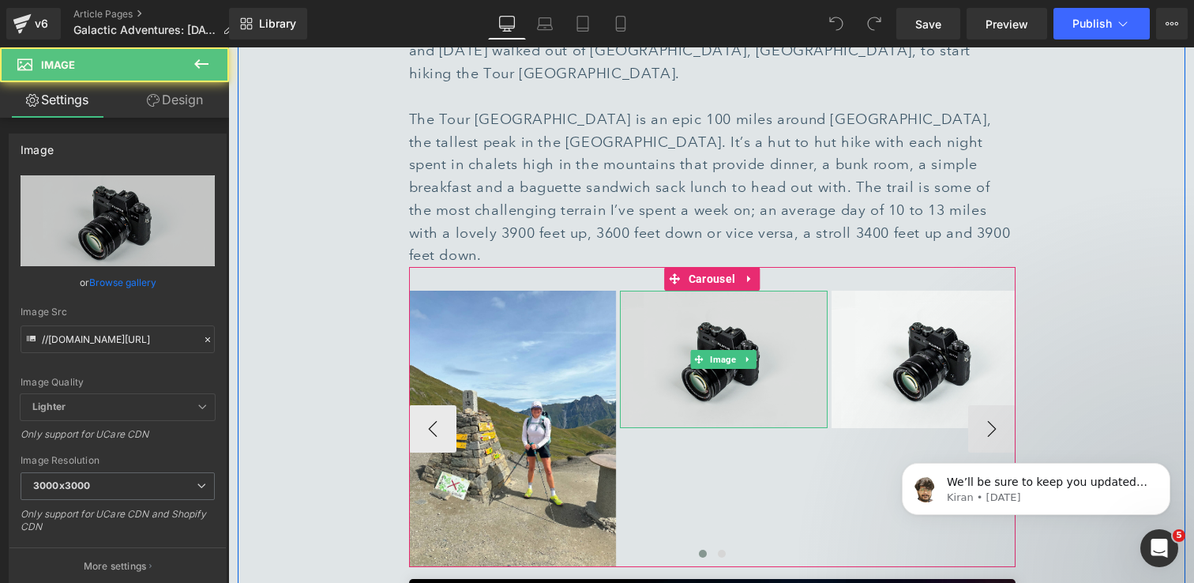
click at [766, 310] on img at bounding box center [724, 359] width 208 height 137
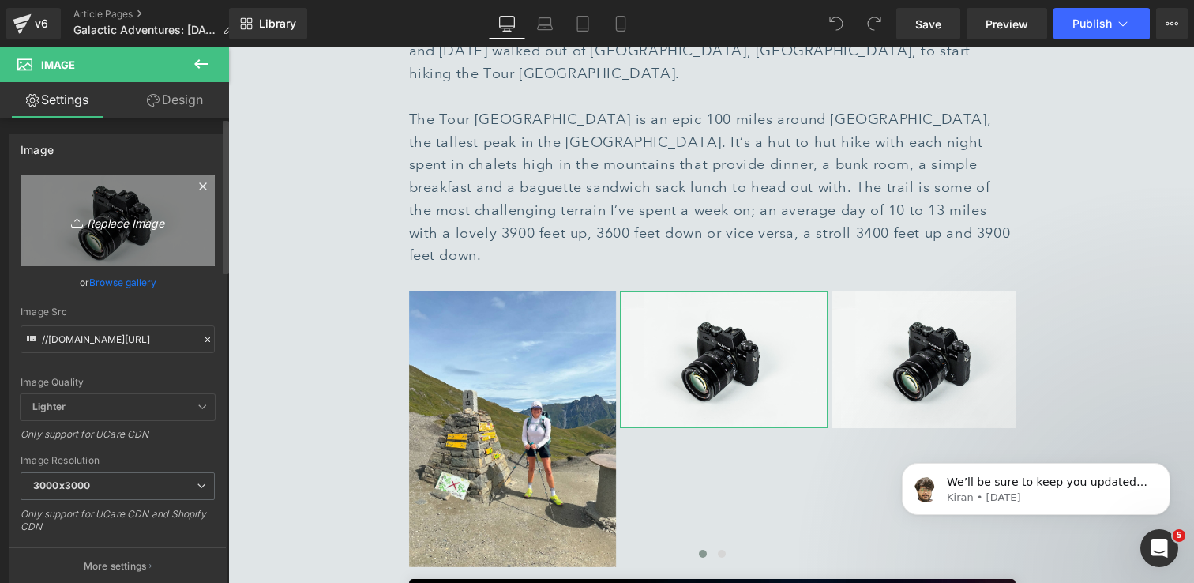
click at [122, 225] on icon "Replace Image" at bounding box center [117, 221] width 126 height 20
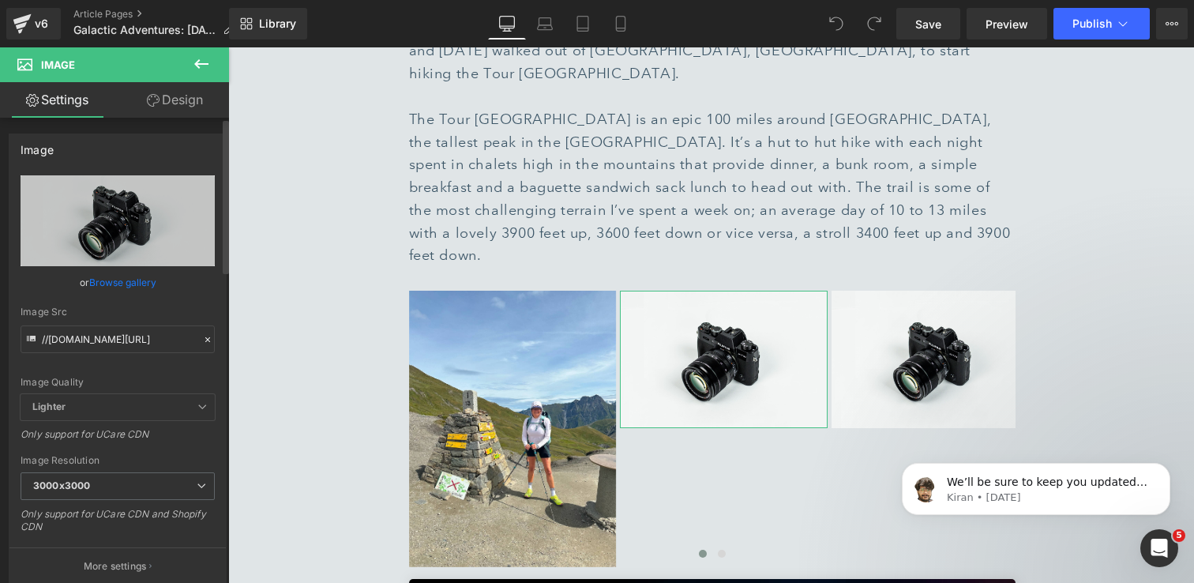
click at [121, 282] on link "Browse gallery" at bounding box center [122, 283] width 67 height 28
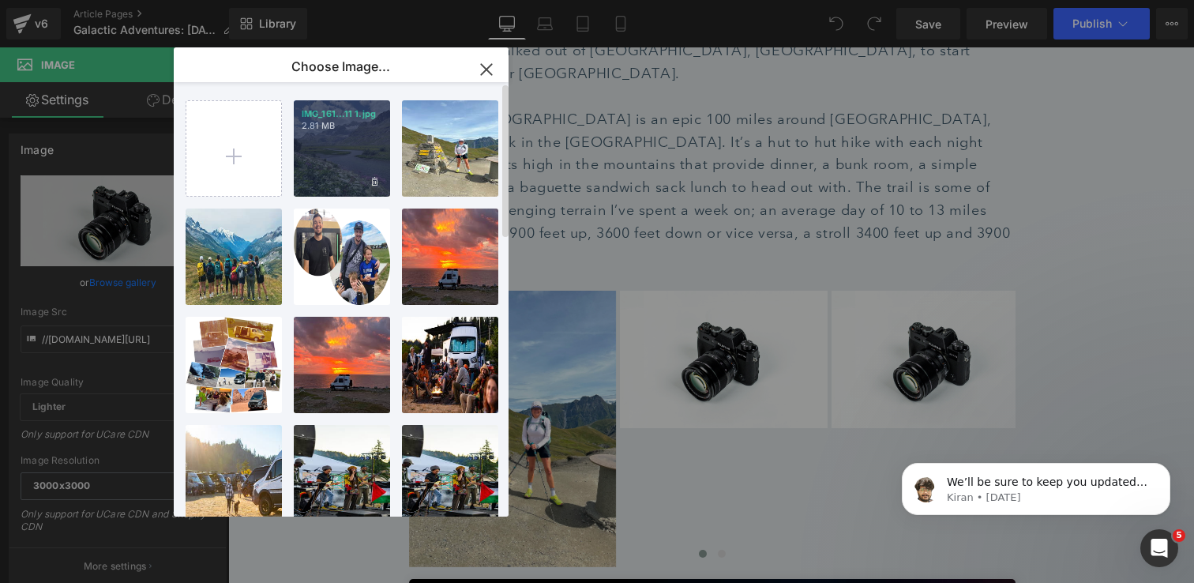
click at [342, 154] on div "IMG_161...11 1.jpg 2.81 MB" at bounding box center [342, 148] width 96 height 96
type input "[URL][DOMAIN_NAME]"
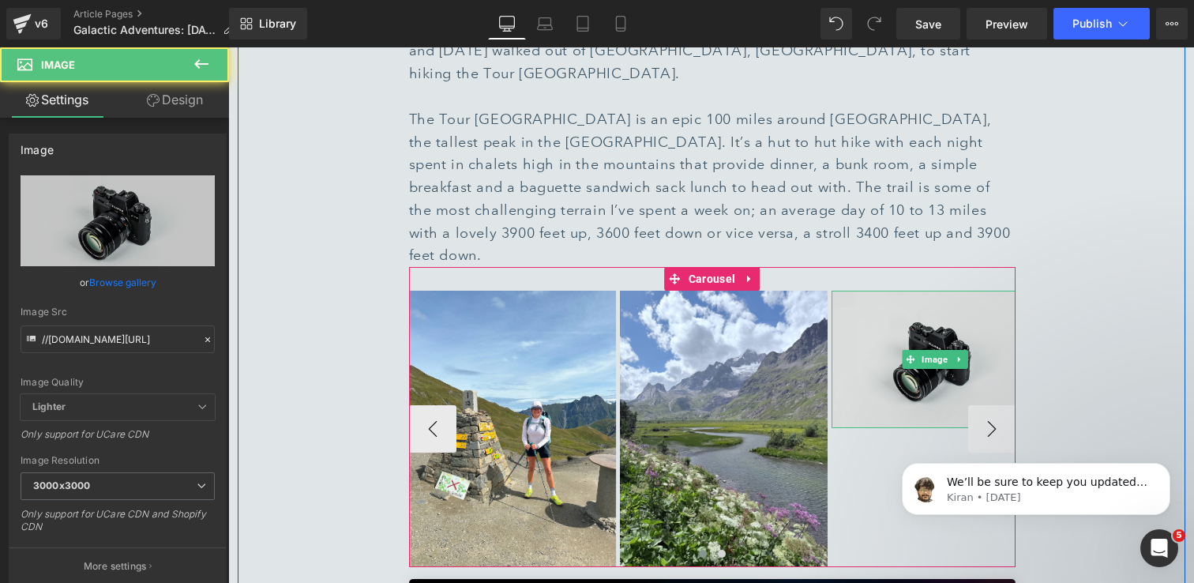
click at [906, 292] on img at bounding box center [936, 359] width 208 height 137
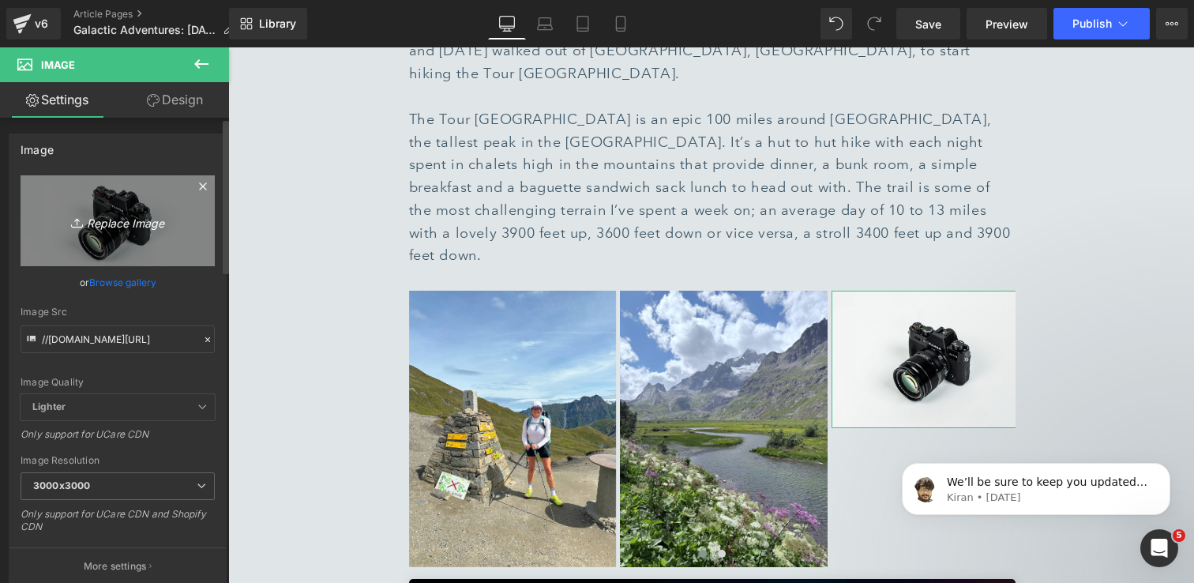
click at [104, 227] on icon "Replace Image" at bounding box center [117, 221] width 126 height 20
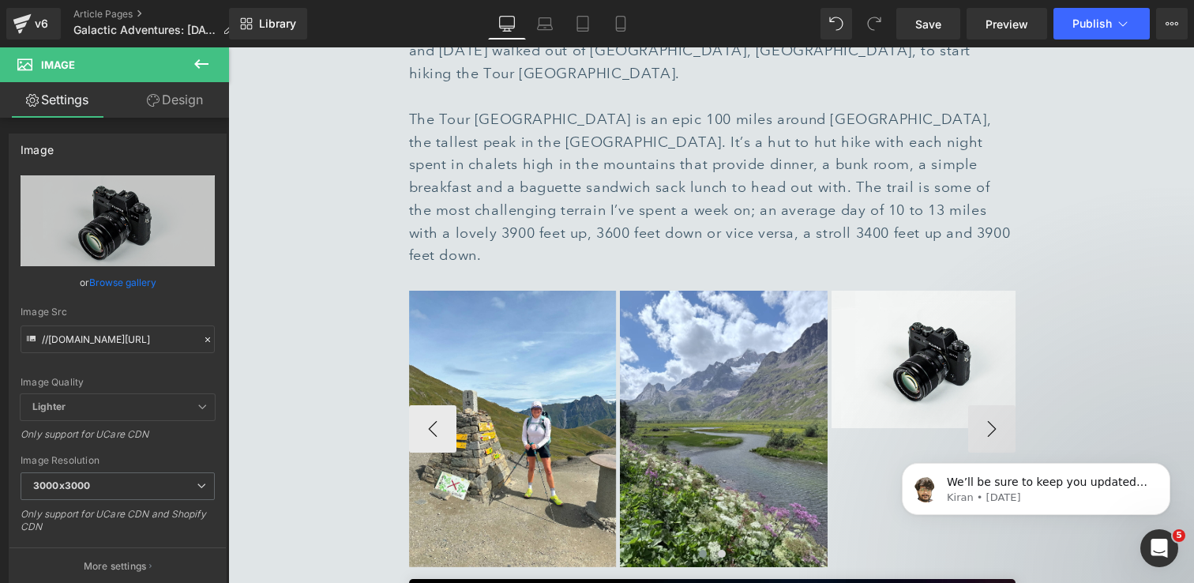
type input "C:\fakepath\IMG_5283 1.jpg"
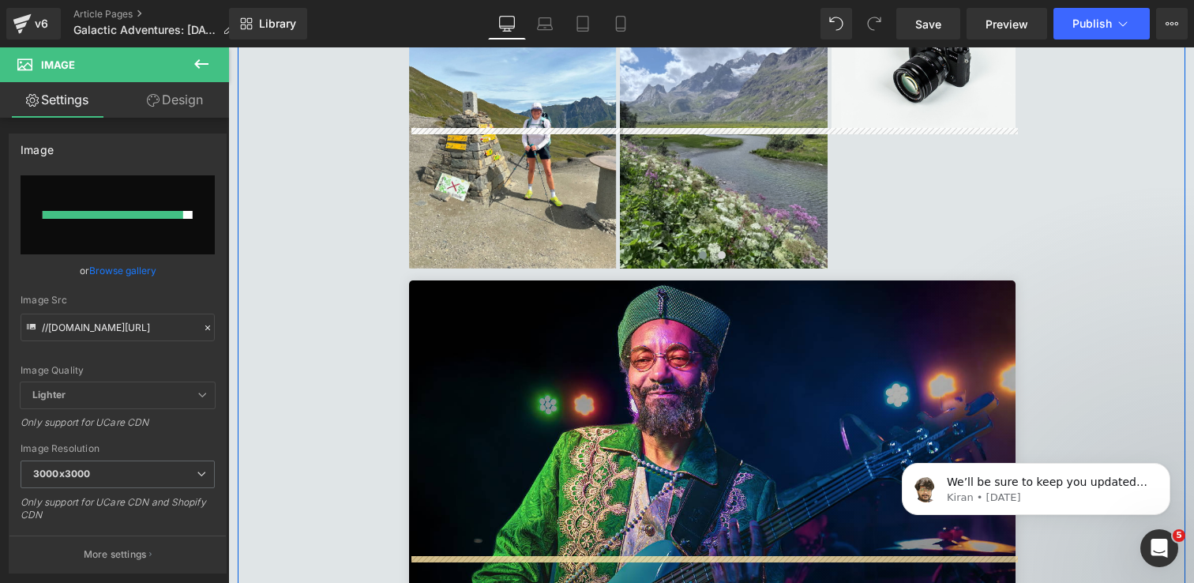
scroll to position [1993, 0]
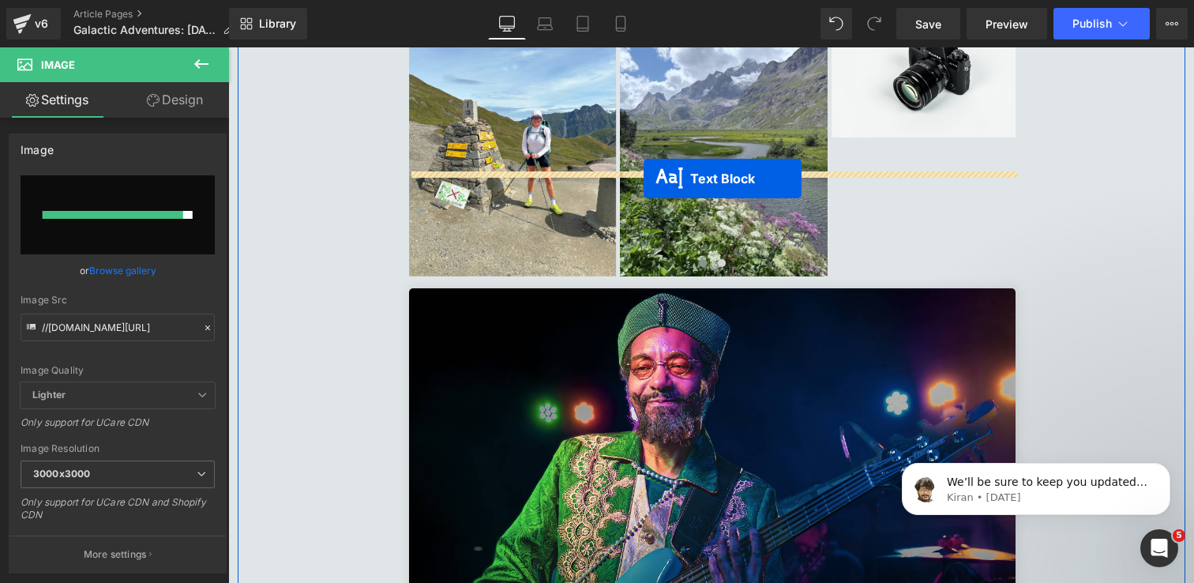
drag, startPoint x: 668, startPoint y: 509, endPoint x: 644, endPoint y: 178, distance: 331.8
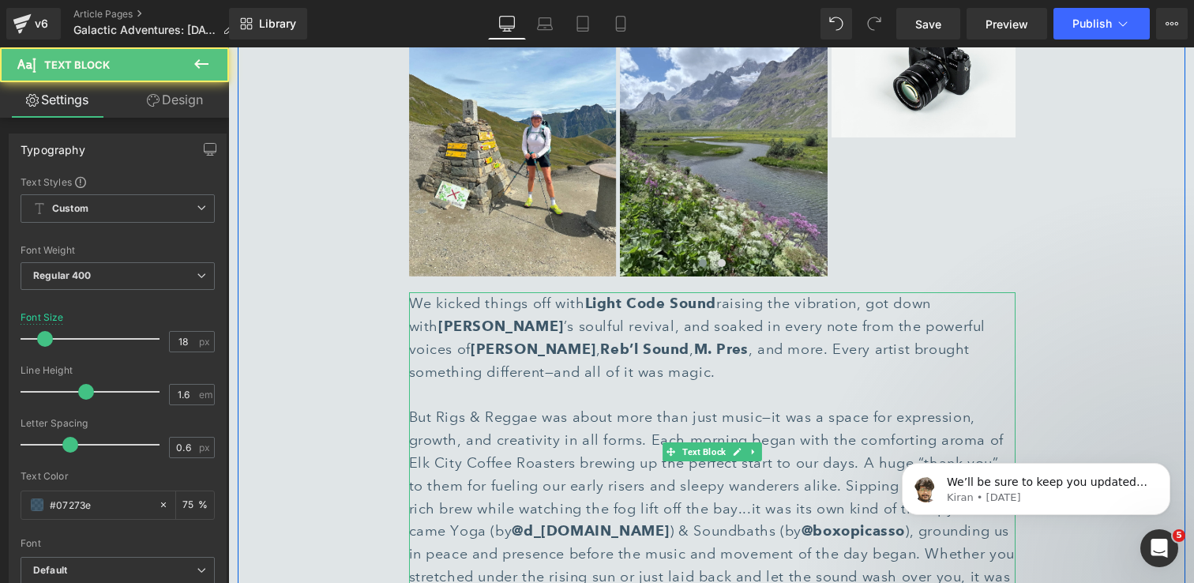
click at [618, 406] on div "But Rigs & Reggae was about more than just music—it was a space for expression,…" at bounding box center [712, 508] width 607 height 205
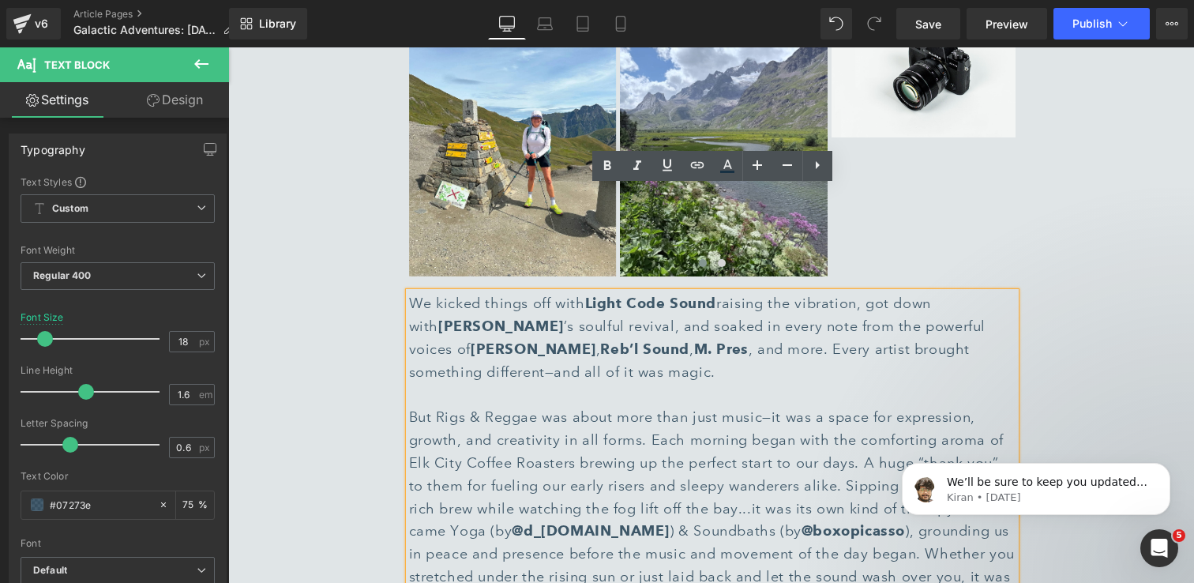
click at [615, 406] on div "But Rigs & Reggae was about more than just music—it was a space for expression,…" at bounding box center [712, 508] width 607 height 205
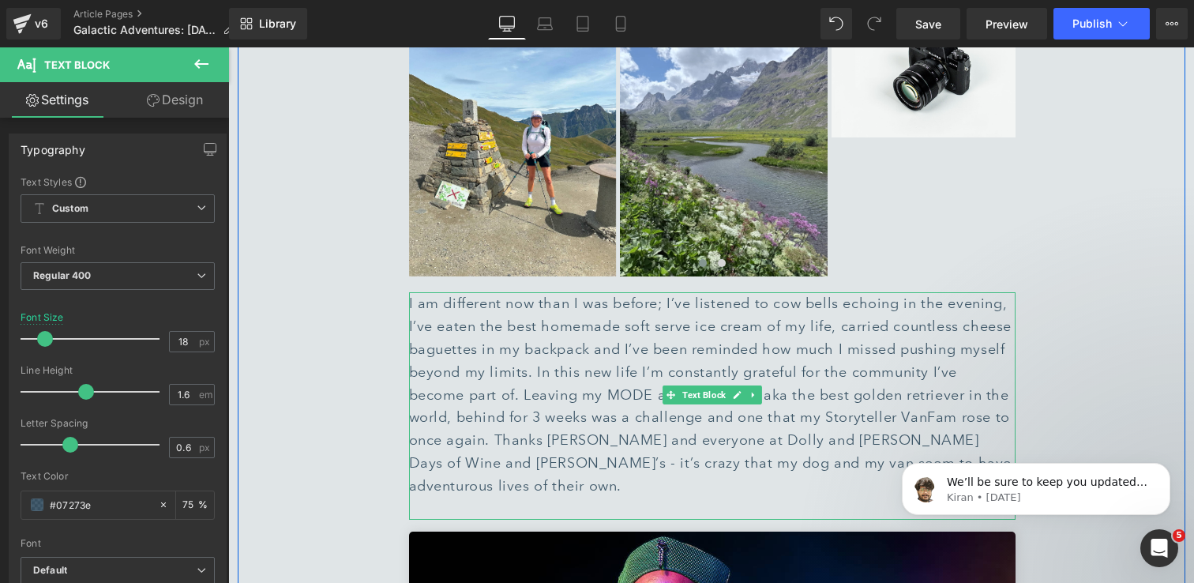
click at [464, 292] on div "I am different now than I was before; I’ve listened to cow bells echoing in the…" at bounding box center [712, 394] width 607 height 205
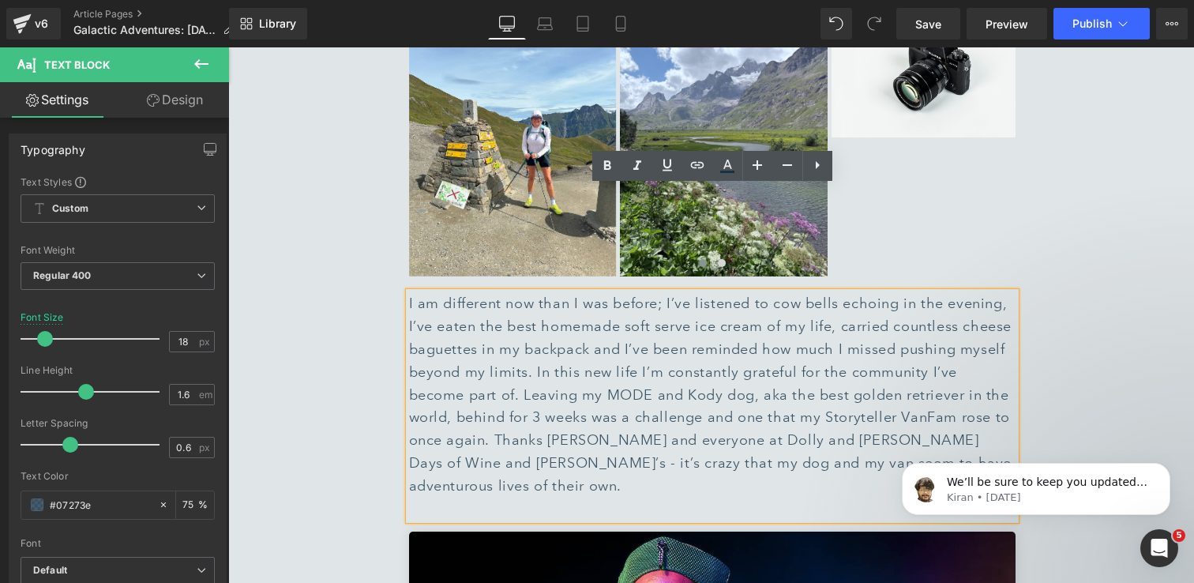
click at [851, 498] on div at bounding box center [712, 509] width 607 height 23
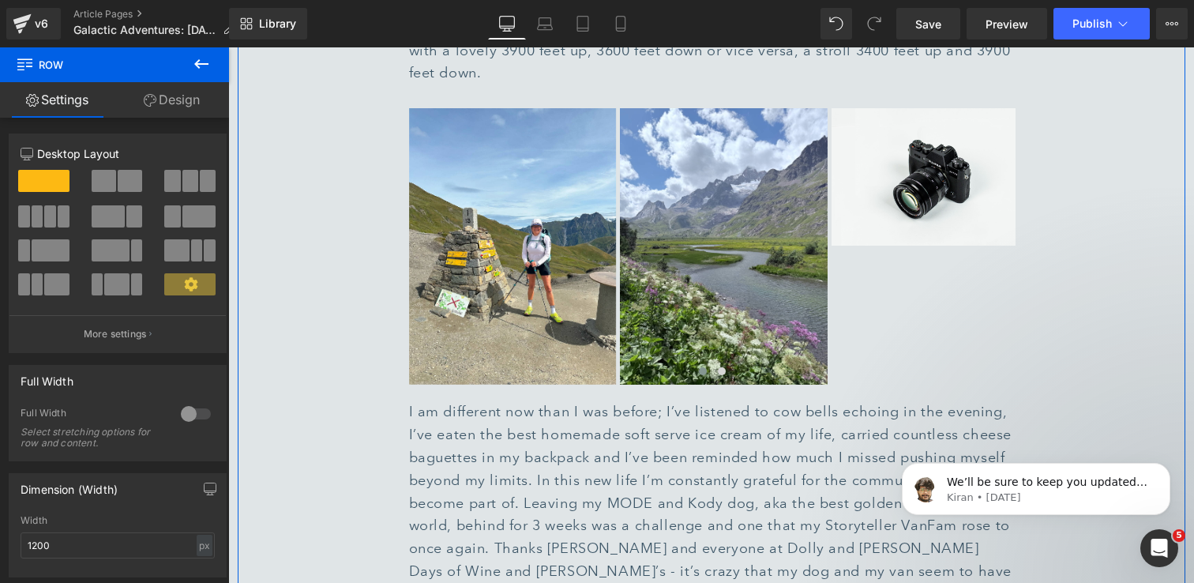
scroll to position [1899, 0]
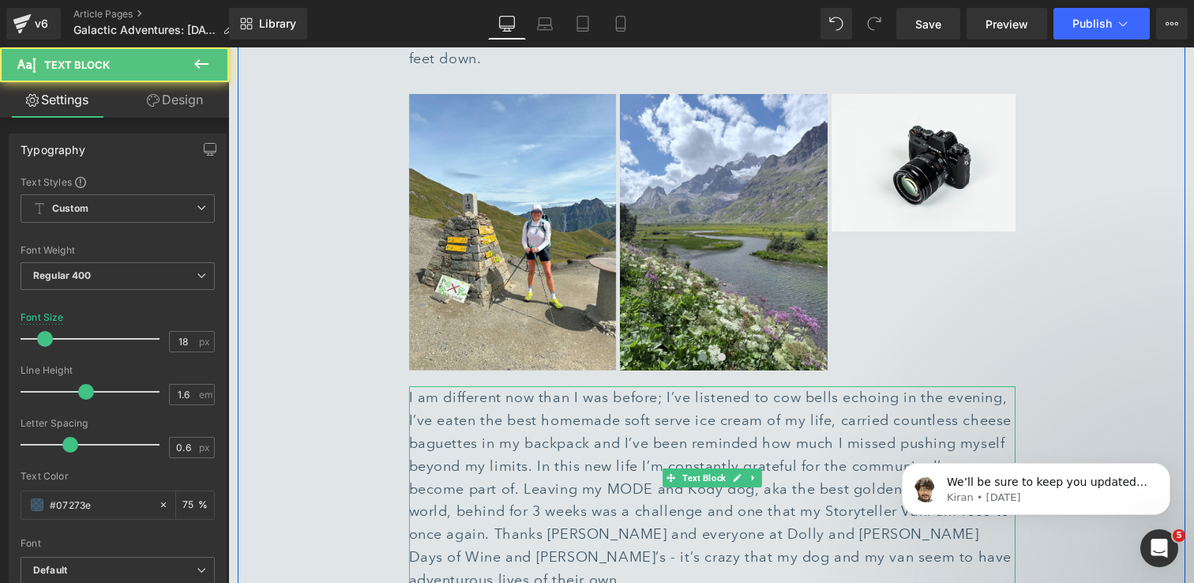
click at [556, 386] on div "I am different now than I was before; I’ve listened to cow bells echoing in the…" at bounding box center [712, 488] width 607 height 205
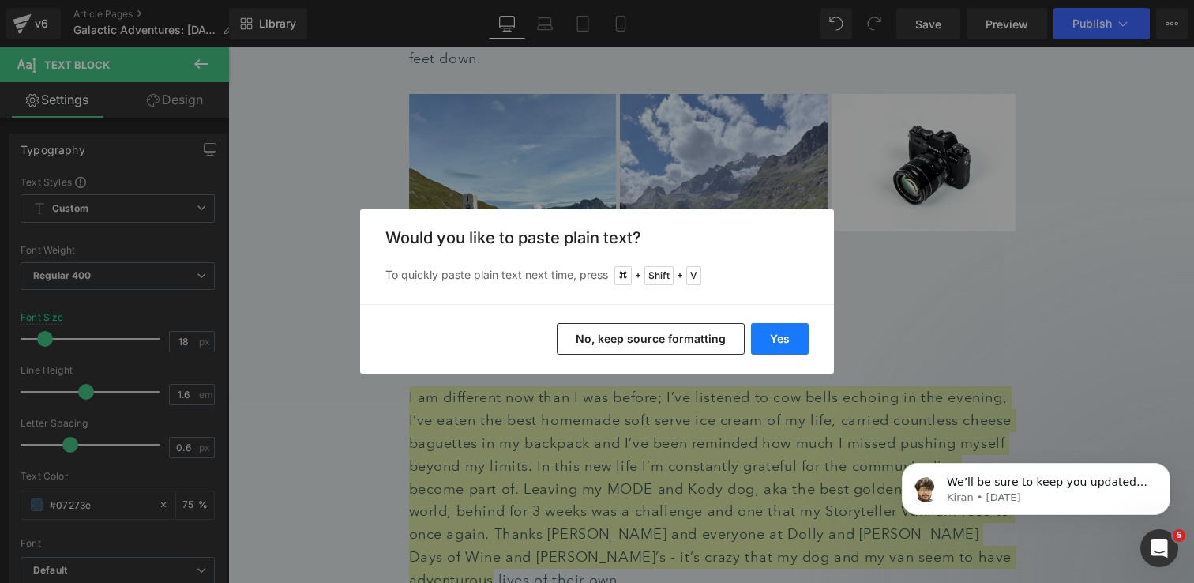
click at [786, 340] on button "Yes" at bounding box center [780, 339] width 58 height 32
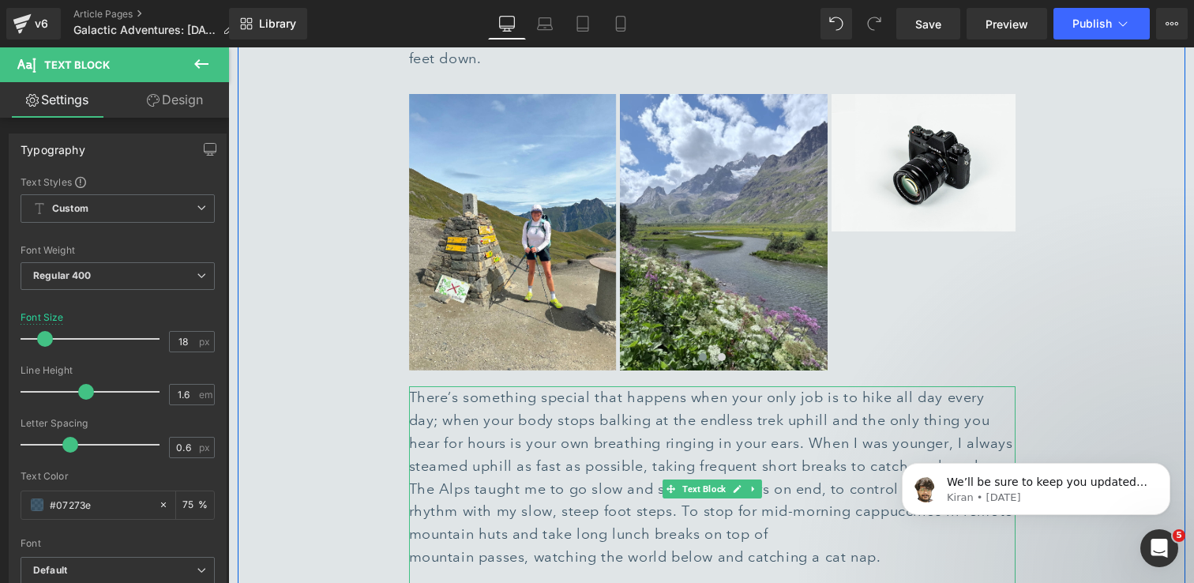
click at [421, 546] on div "mountain passes, watching the world below and catching a cat nap." at bounding box center [712, 557] width 607 height 23
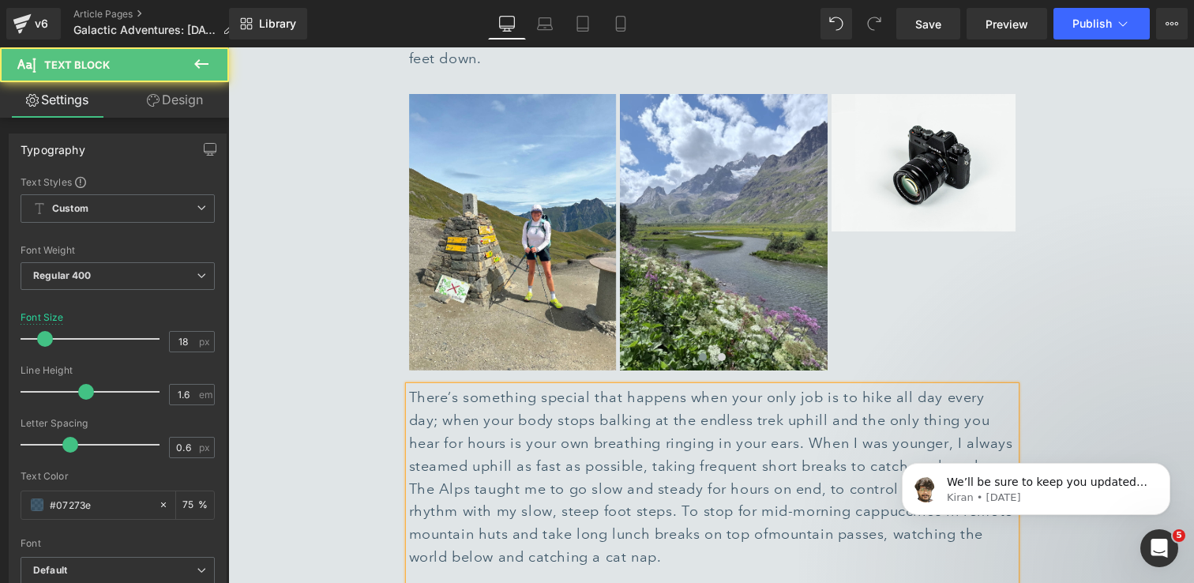
click at [539, 569] on div at bounding box center [712, 580] width 607 height 23
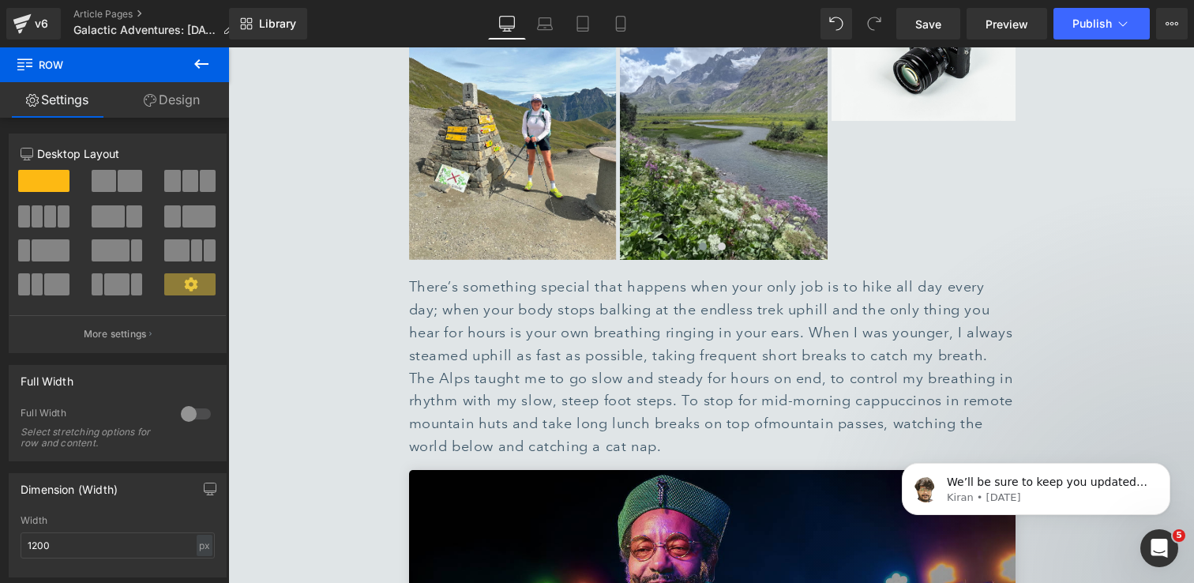
scroll to position [2125, 0]
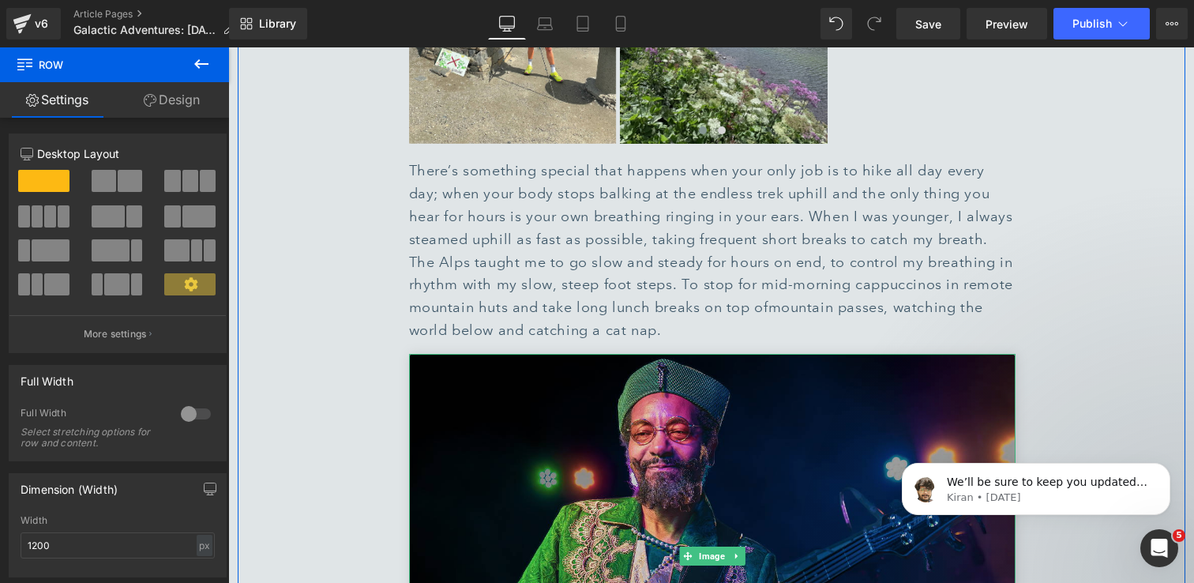
click at [629, 354] on img at bounding box center [712, 556] width 607 height 404
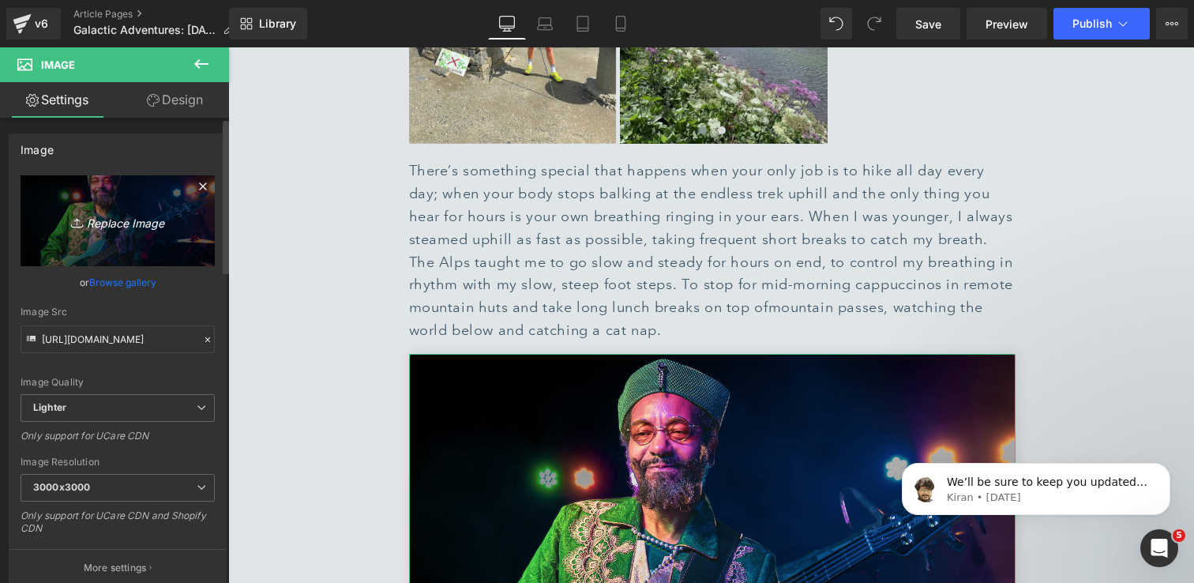
click at [108, 227] on icon "Replace Image" at bounding box center [117, 221] width 126 height 20
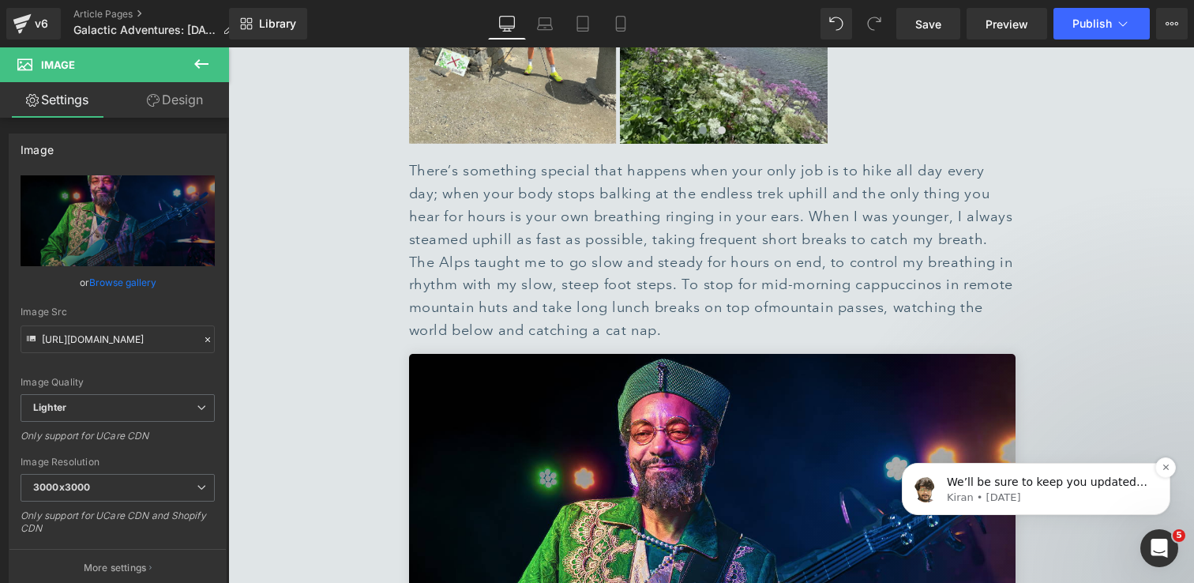
type input "C:\fakepath\9579ab13-7fb6-4f52-834b-ade728393761 1.jpg"
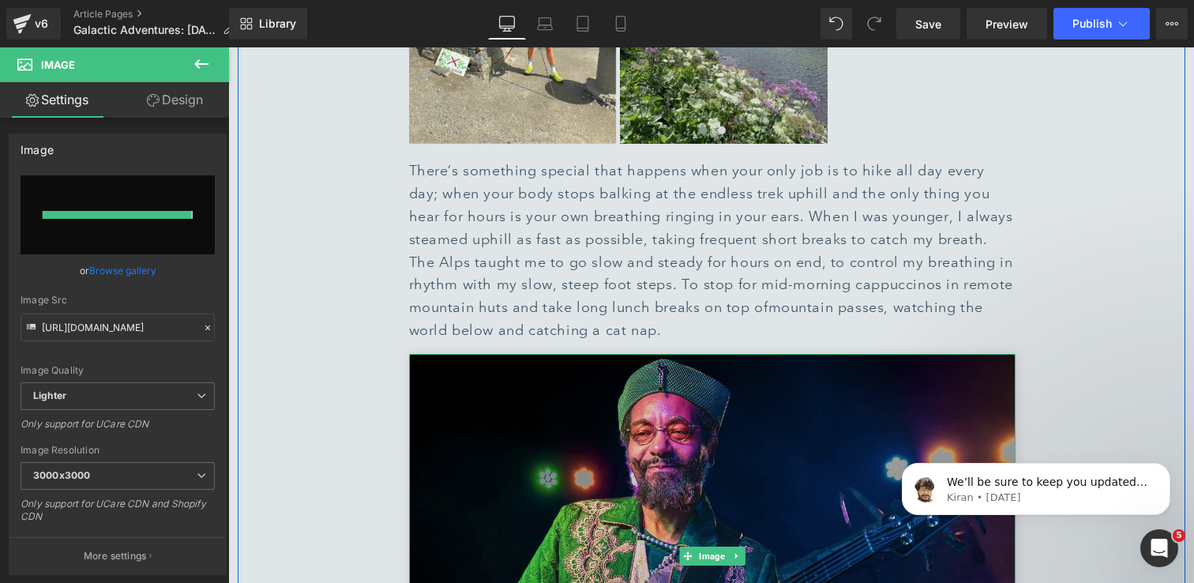
type input "[URL][DOMAIN_NAME]"
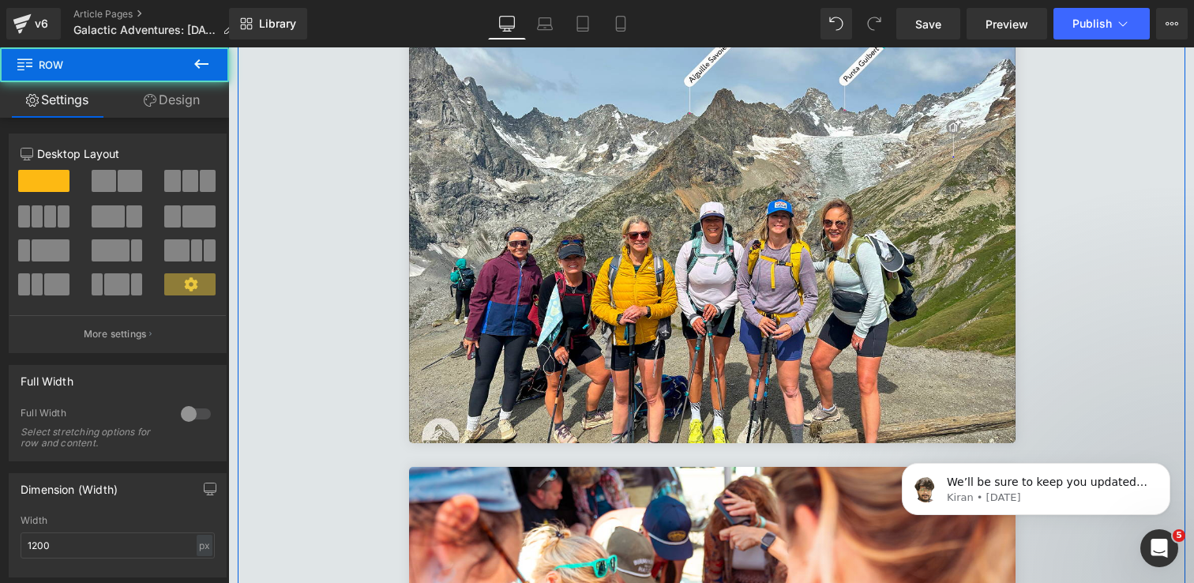
scroll to position [2503, 0]
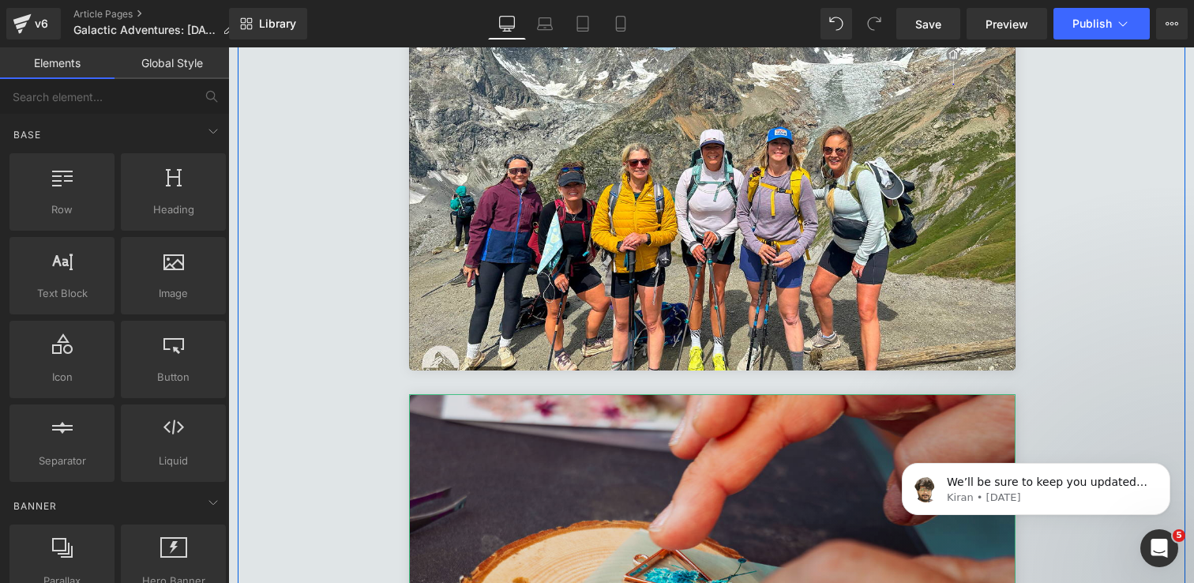
scroll to position [2493, 0]
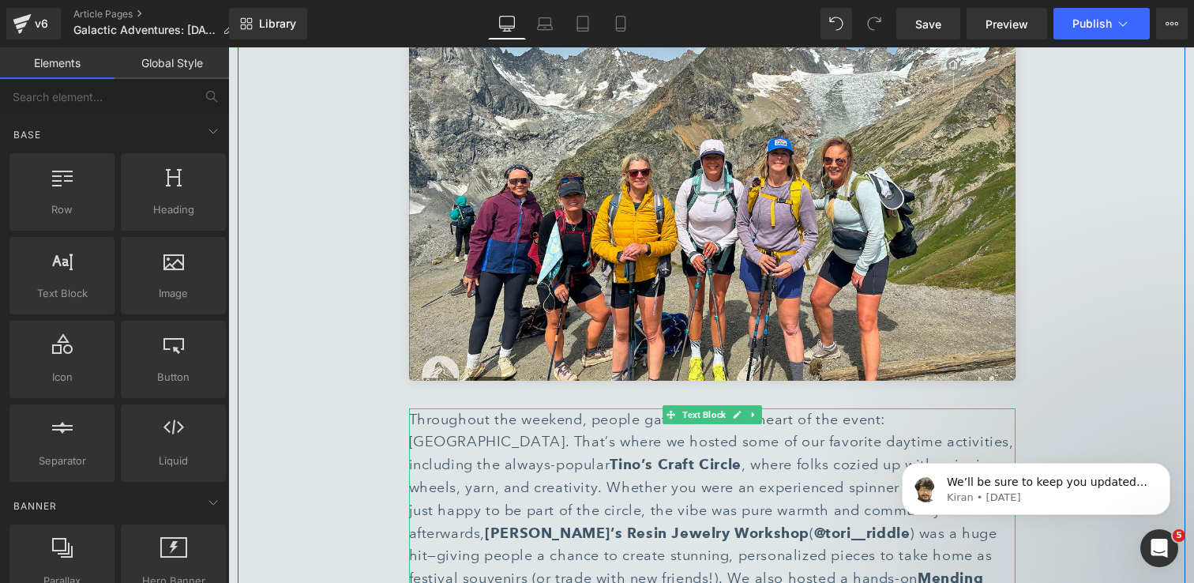
click at [693, 408] on div "Throughout the weekend, people gathered at the heart of the event: [GEOGRAPHIC_…" at bounding box center [712, 544] width 607 height 273
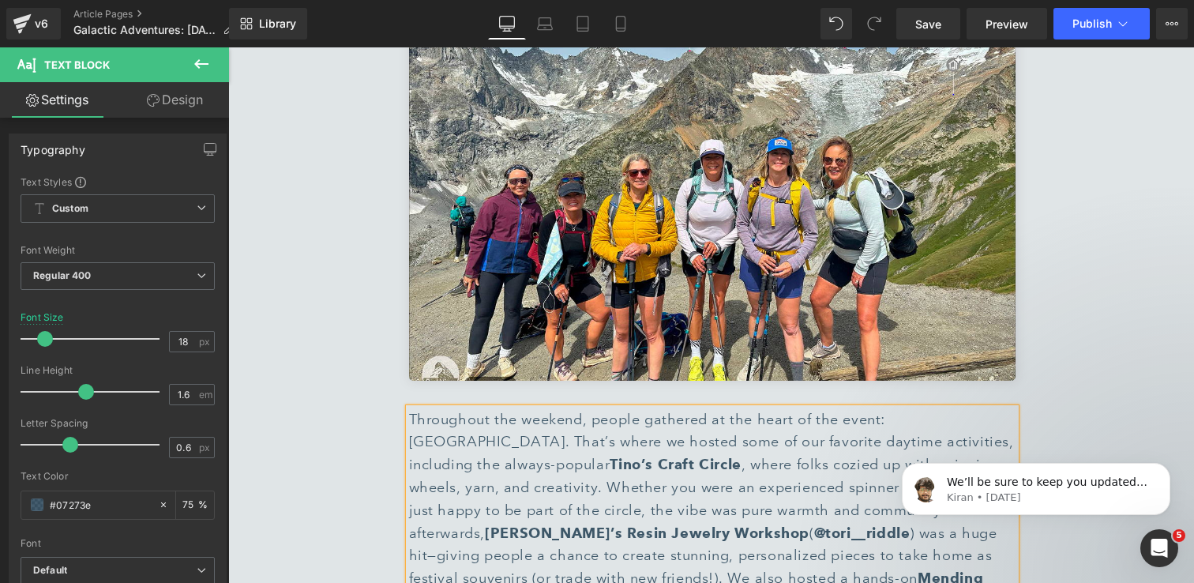
click at [744, 408] on div "Throughout the weekend, people gathered at the heart of the event: [GEOGRAPHIC_…" at bounding box center [712, 544] width 607 height 273
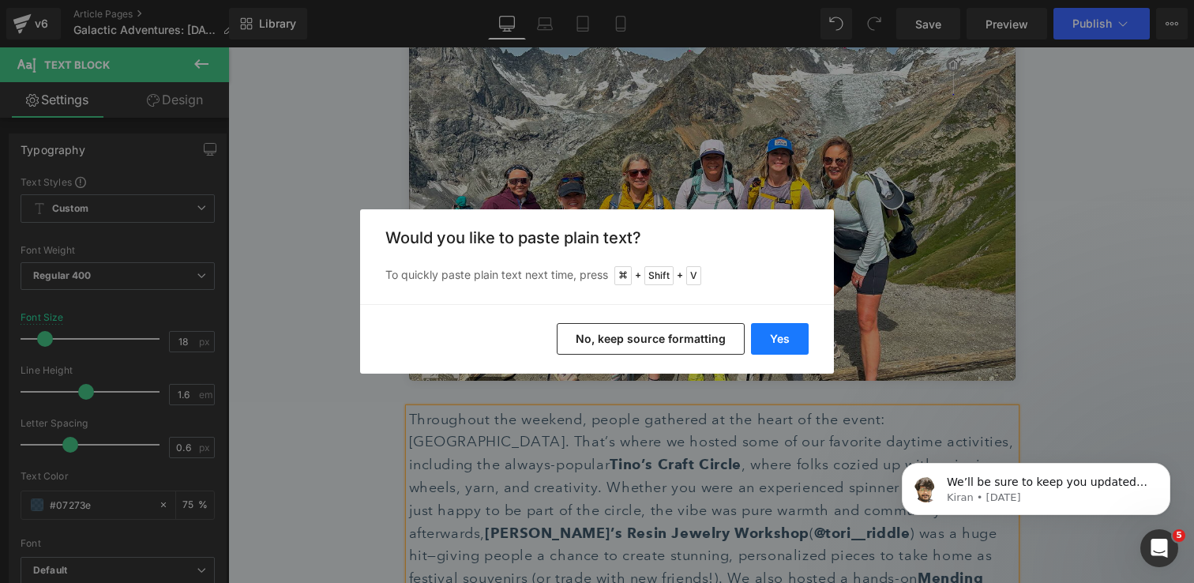
click at [780, 337] on button "Yes" at bounding box center [780, 339] width 58 height 32
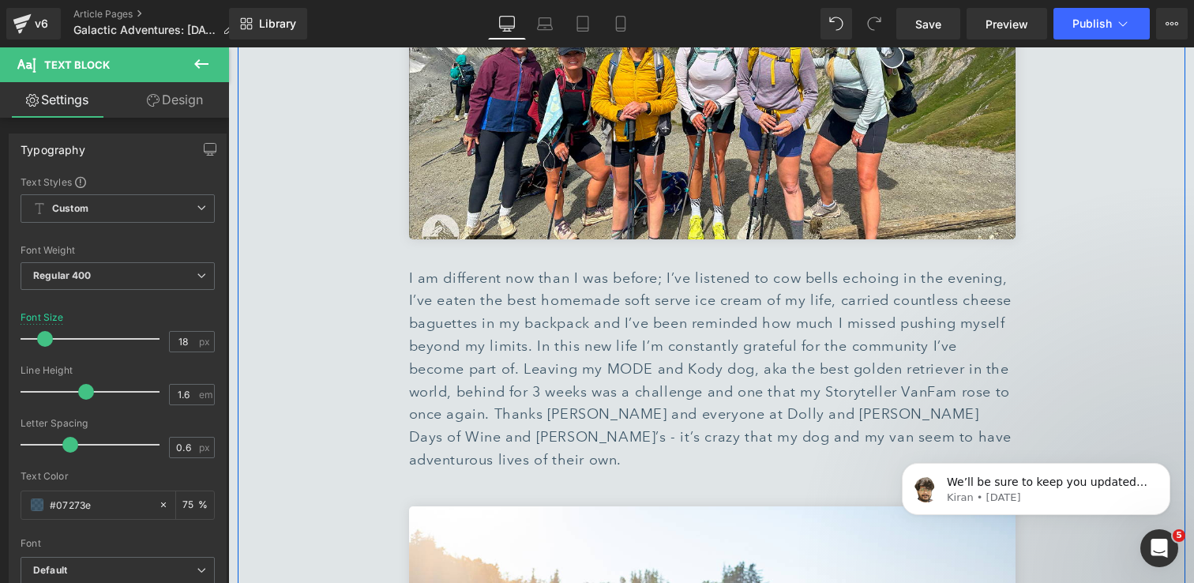
scroll to position [2649, 0]
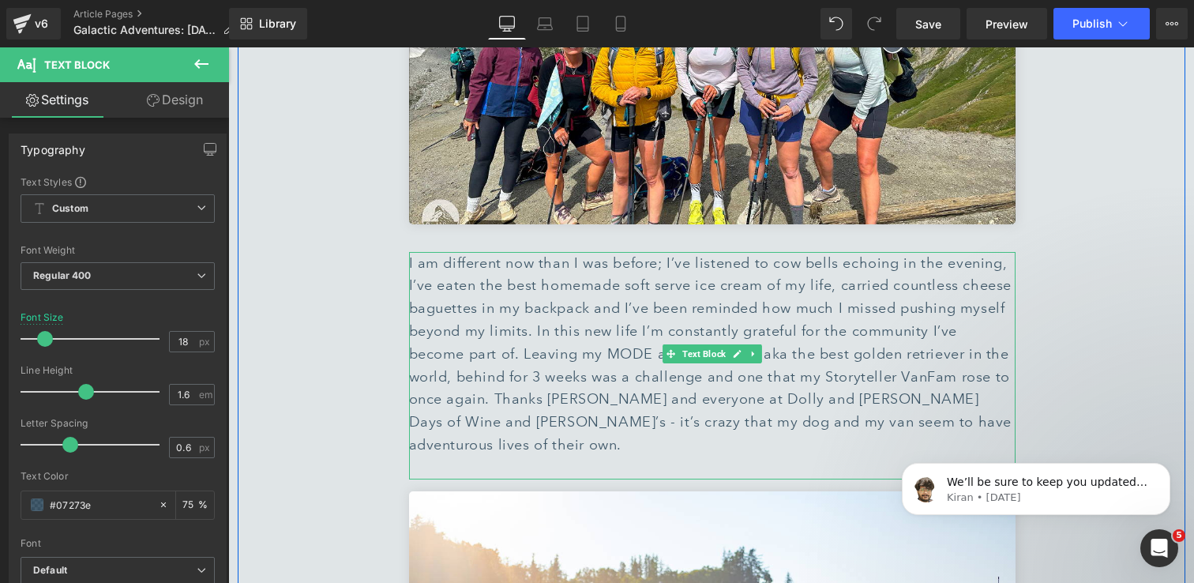
click at [648, 456] on div at bounding box center [712, 467] width 607 height 23
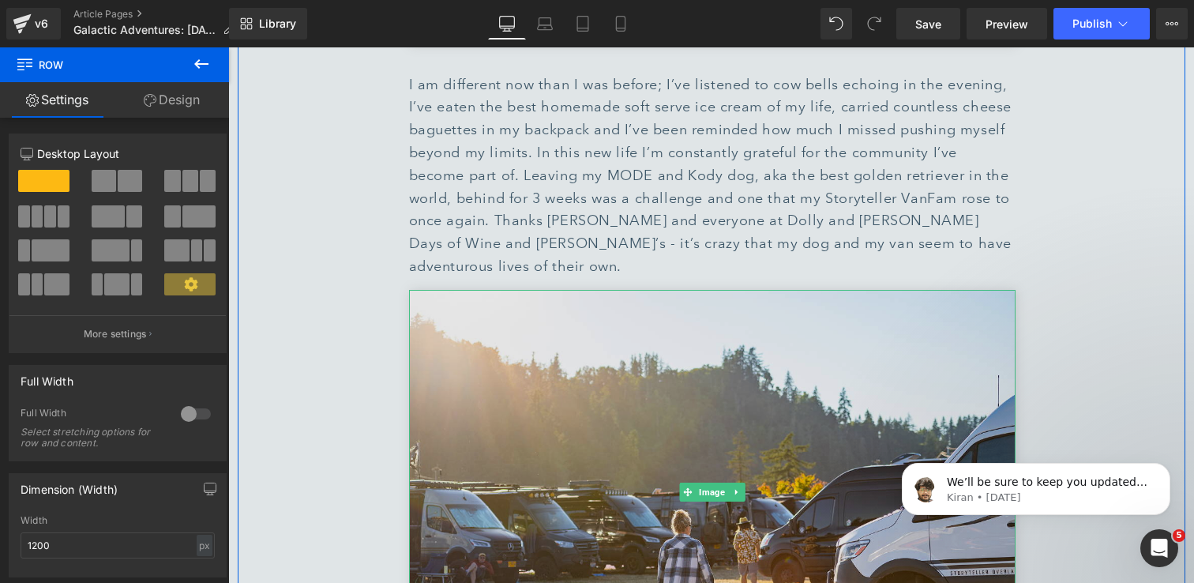
scroll to position [2815, 0]
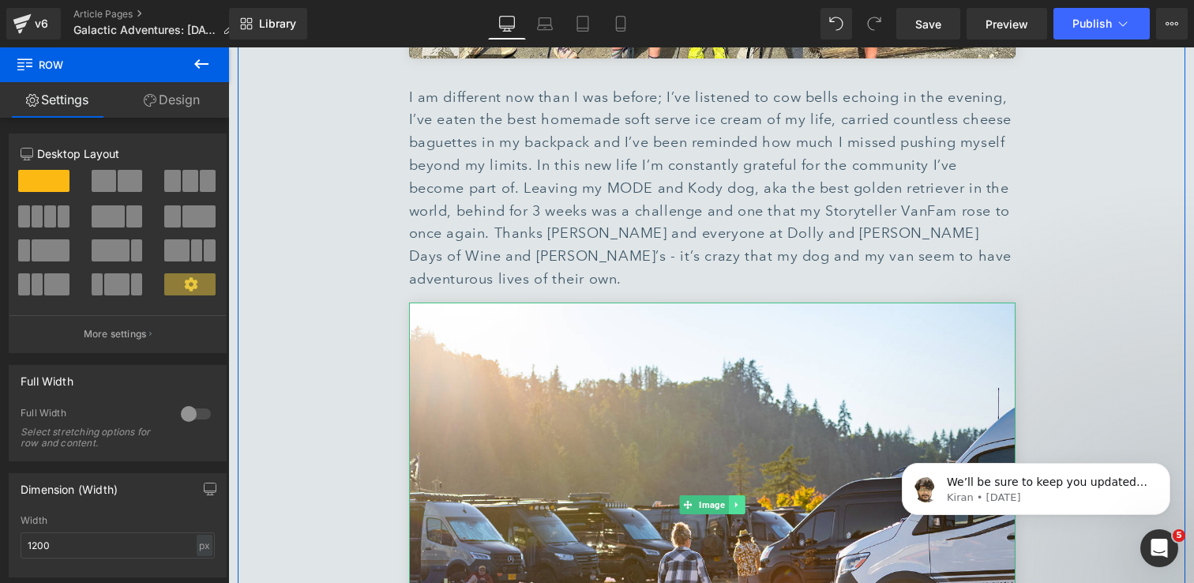
click at [739, 500] on icon at bounding box center [736, 504] width 9 height 9
click at [740, 500] on icon at bounding box center [744, 504] width 9 height 9
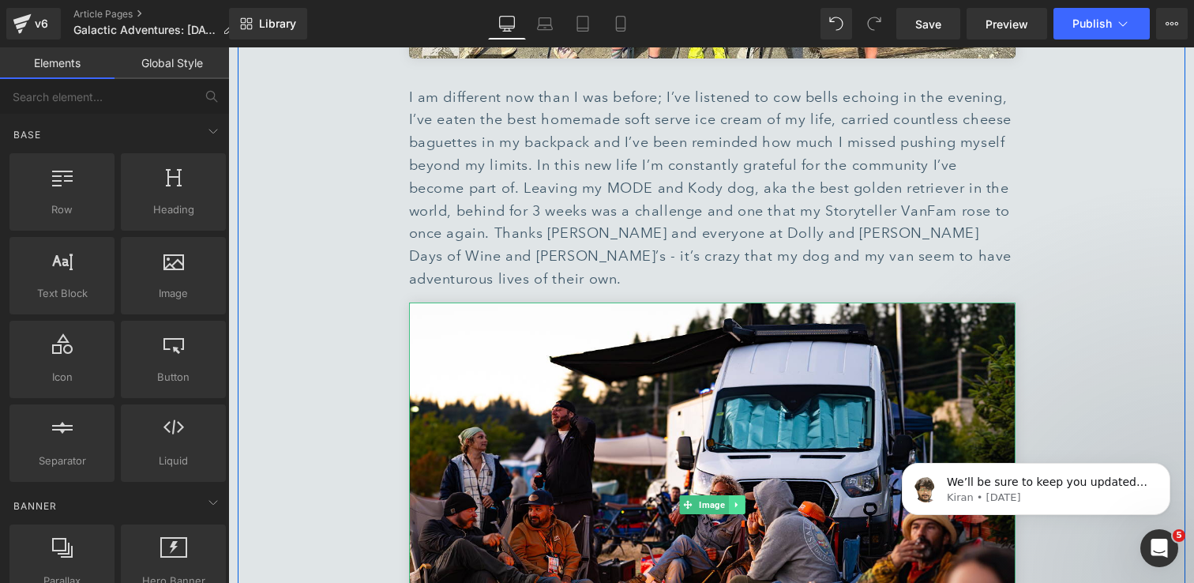
click at [740, 500] on icon at bounding box center [736, 504] width 9 height 9
click at [744, 500] on icon at bounding box center [744, 504] width 9 height 9
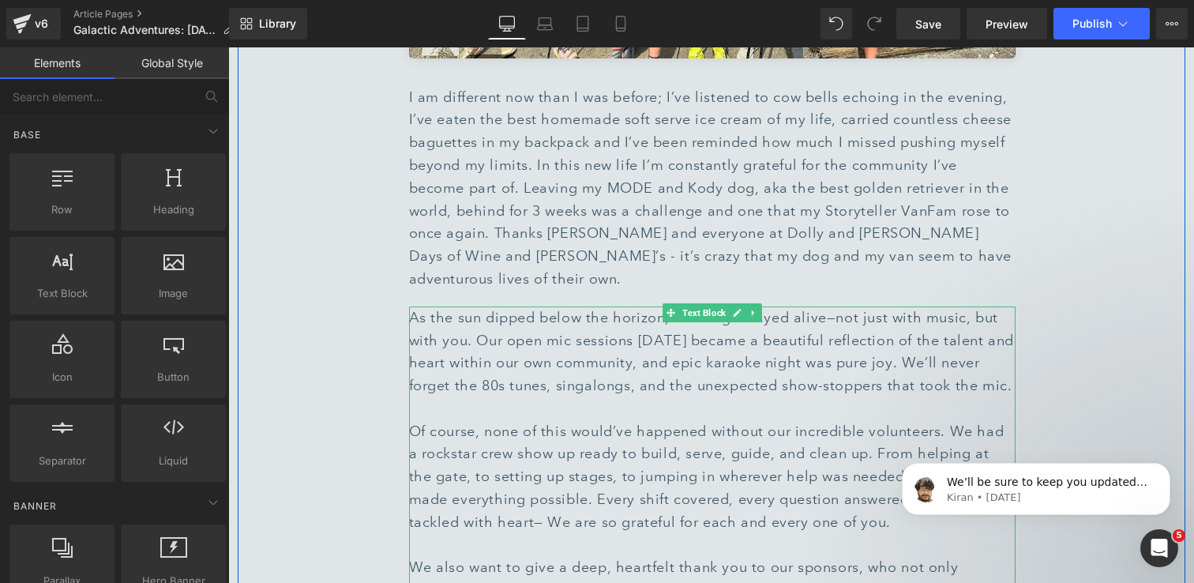
scroll to position [2819, 0]
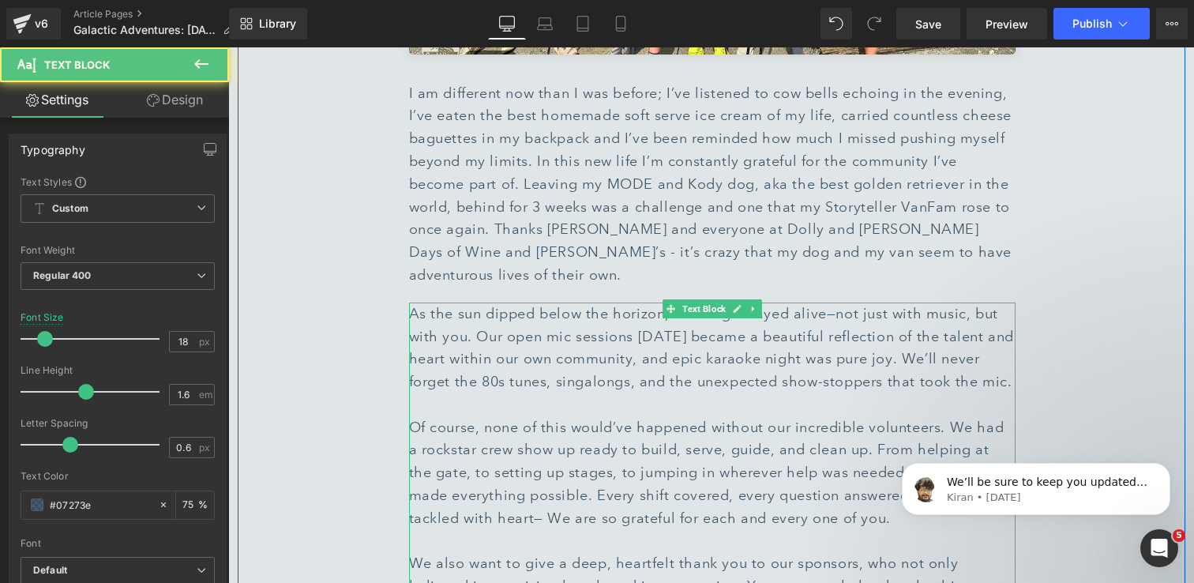
click at [586, 416] on div "Of course, none of this would’ve happened without our incredible volunteers. We…" at bounding box center [712, 473] width 607 height 114
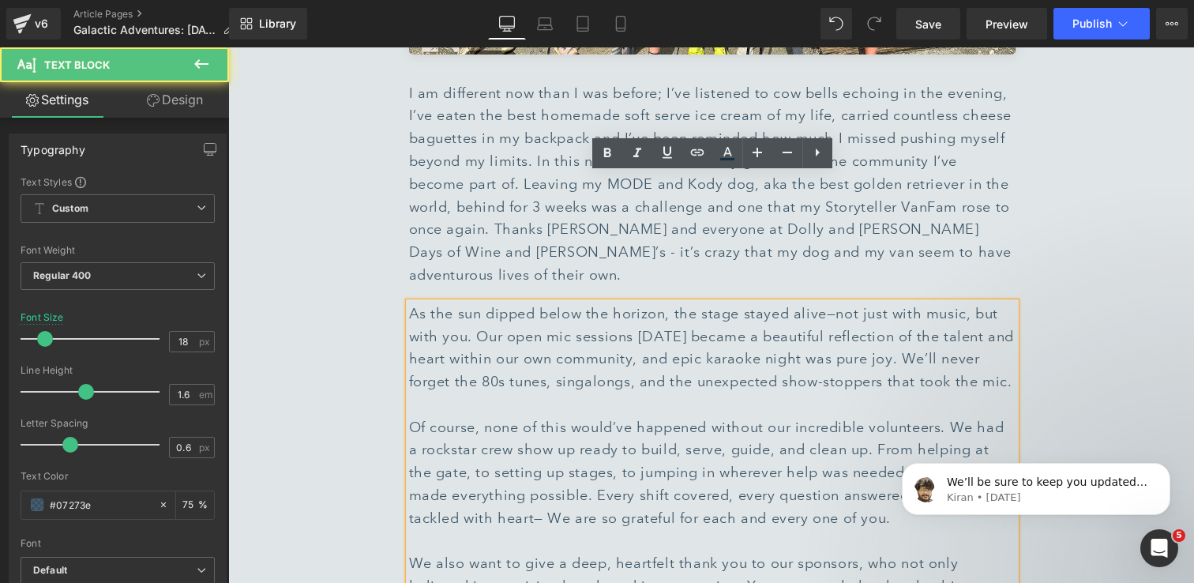
click at [534, 393] on div at bounding box center [712, 404] width 607 height 23
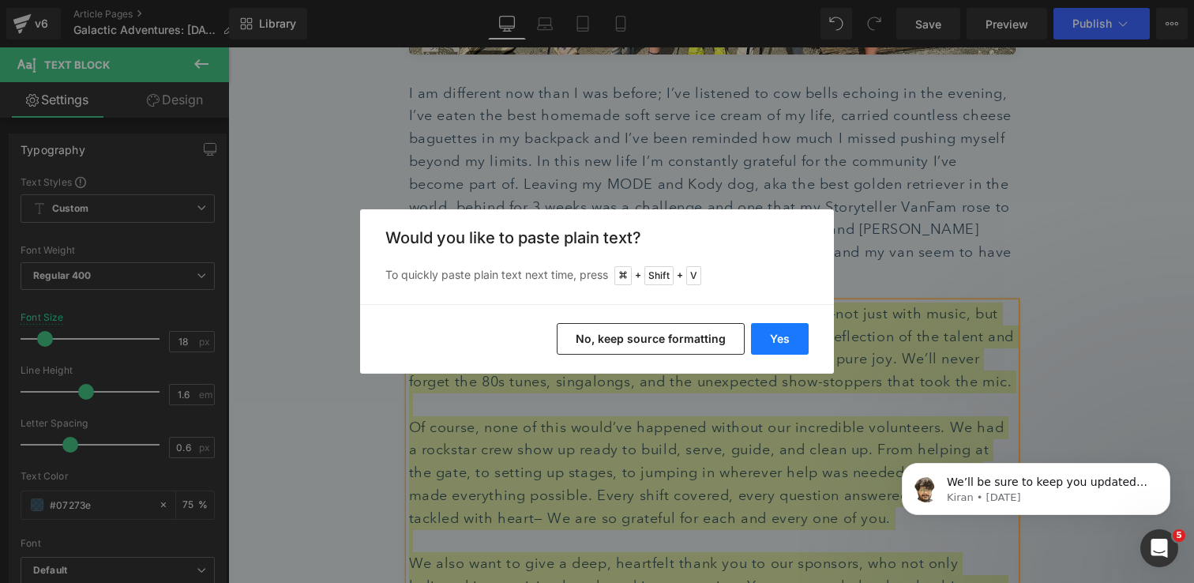
click at [769, 332] on button "Yes" at bounding box center [780, 339] width 58 height 32
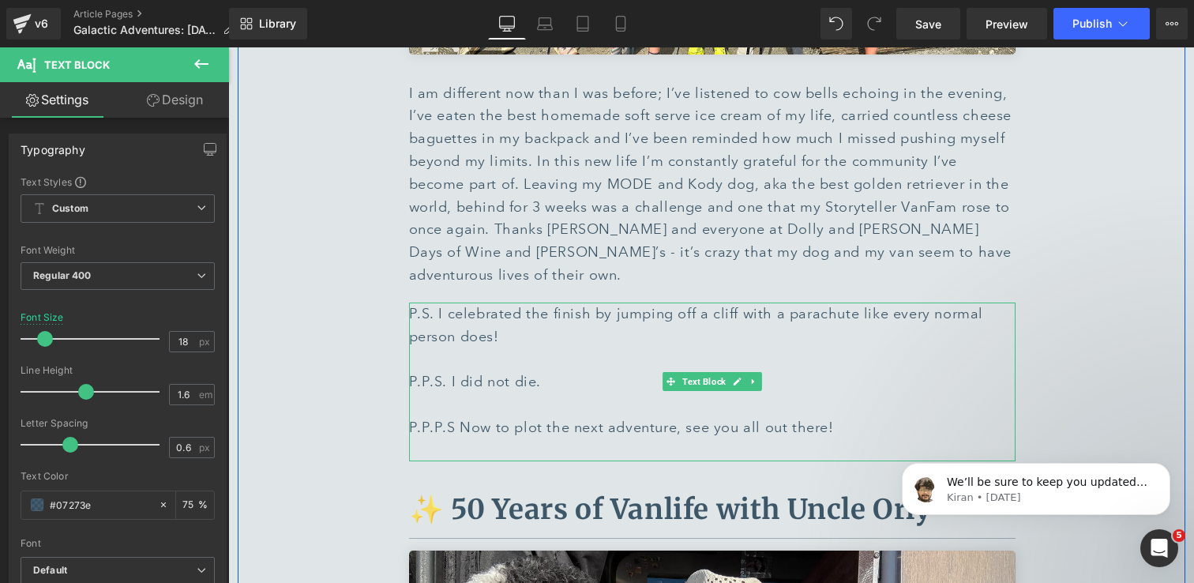
click at [569, 438] on div at bounding box center [712, 449] width 607 height 23
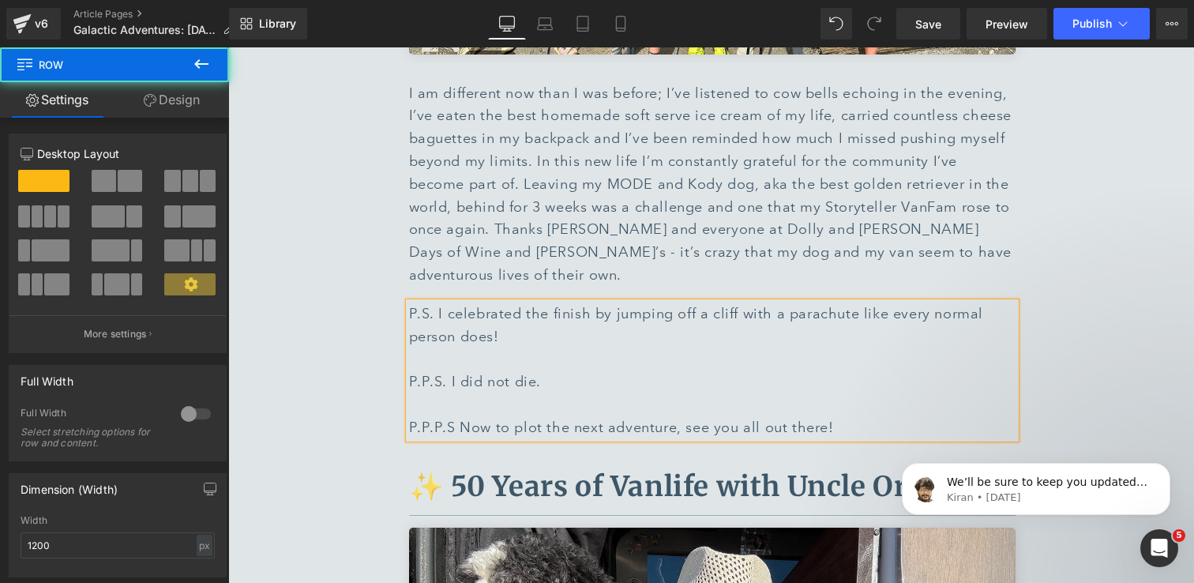
click at [1094, 293] on div "🏔️ 100 Miles Around Mount Blanc Text Block Separator [PERSON_NAME], MODE Owner …" at bounding box center [712, 512] width 948 height 4854
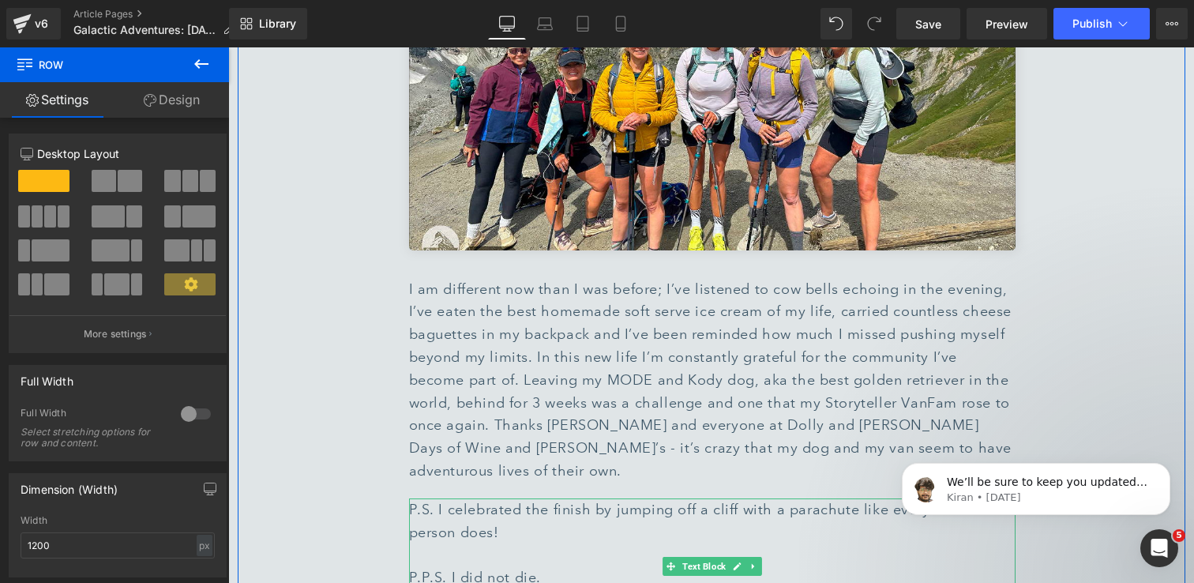
scroll to position [2605, 0]
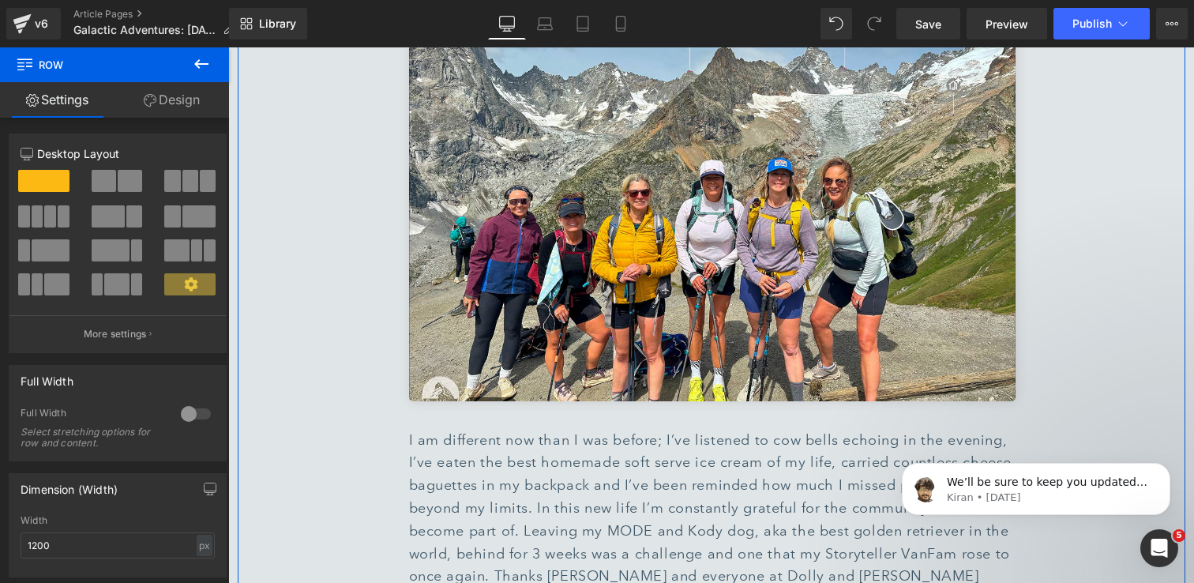
scroll to position [2573, 0]
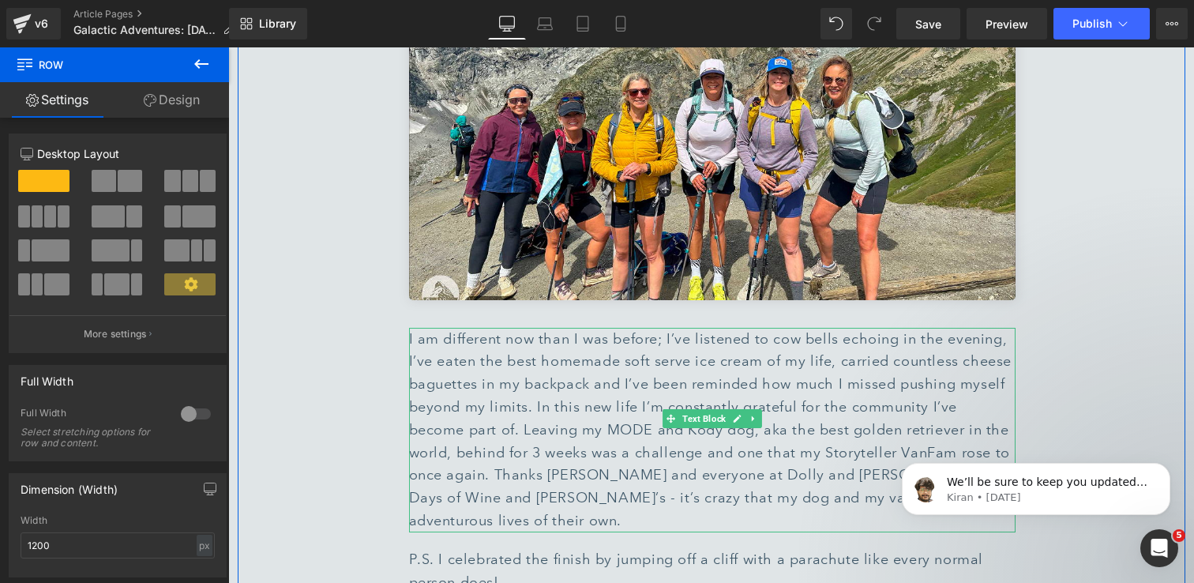
click at [561, 379] on div "I am different now than I was before; I’ve listened to cow bells echoing in the…" at bounding box center [712, 430] width 607 height 205
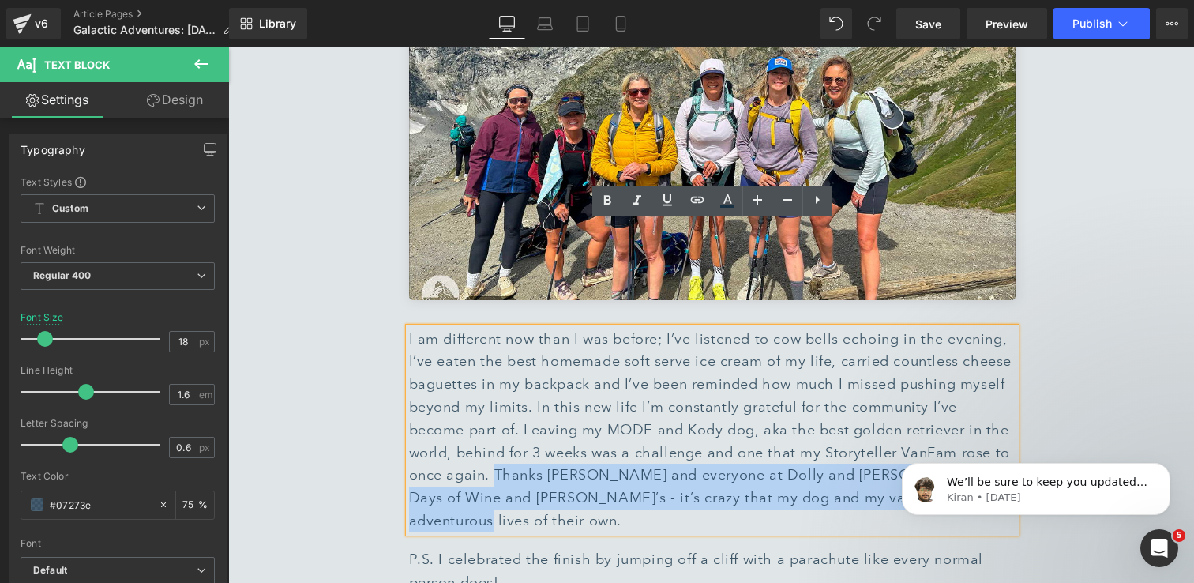
drag, startPoint x: 944, startPoint y: 394, endPoint x: 455, endPoint y: 367, distance: 489.6
click at [455, 367] on div "I am different now than I was before; I’ve listened to cow bells echoing in the…" at bounding box center [712, 430] width 607 height 205
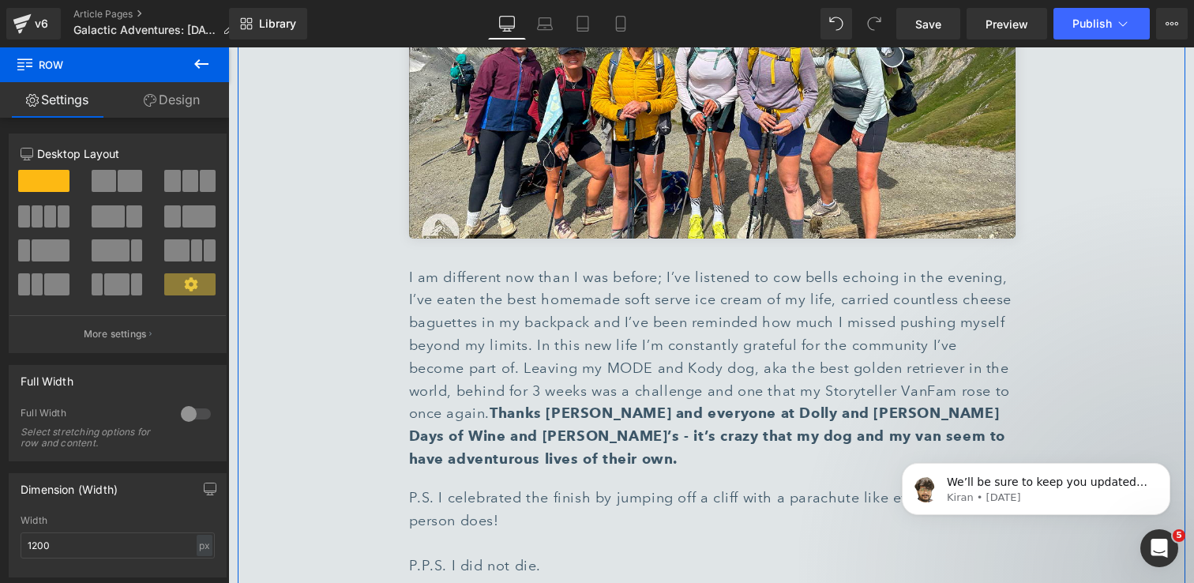
scroll to position [2665, 0]
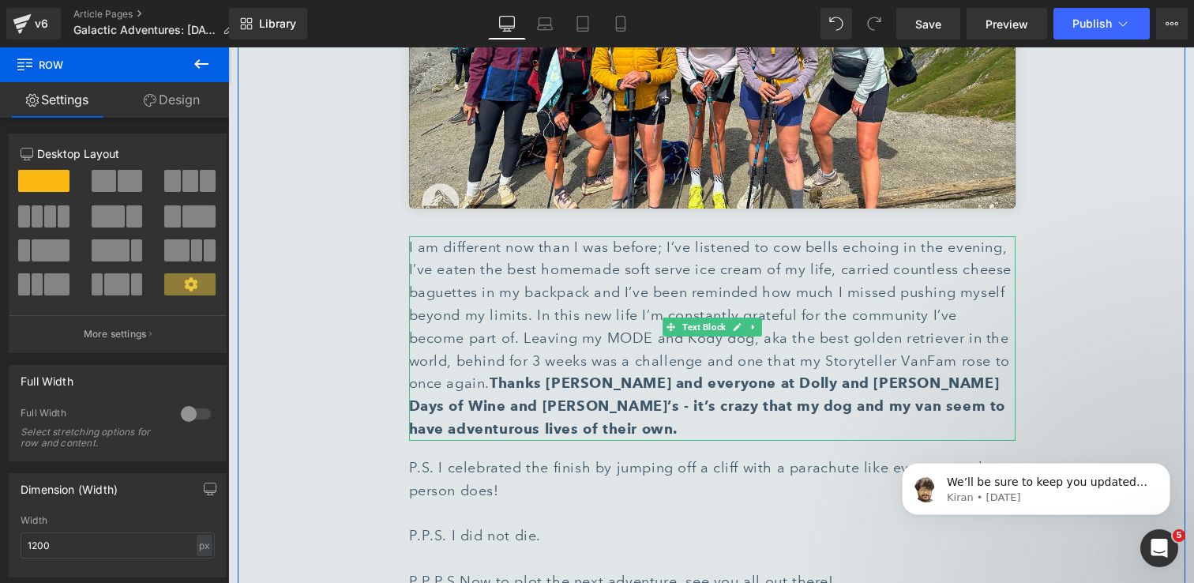
click at [1003, 374] on strong "Thanks [PERSON_NAME] and everyone at Dolly and [PERSON_NAME] Days of Wine and […" at bounding box center [707, 405] width 597 height 63
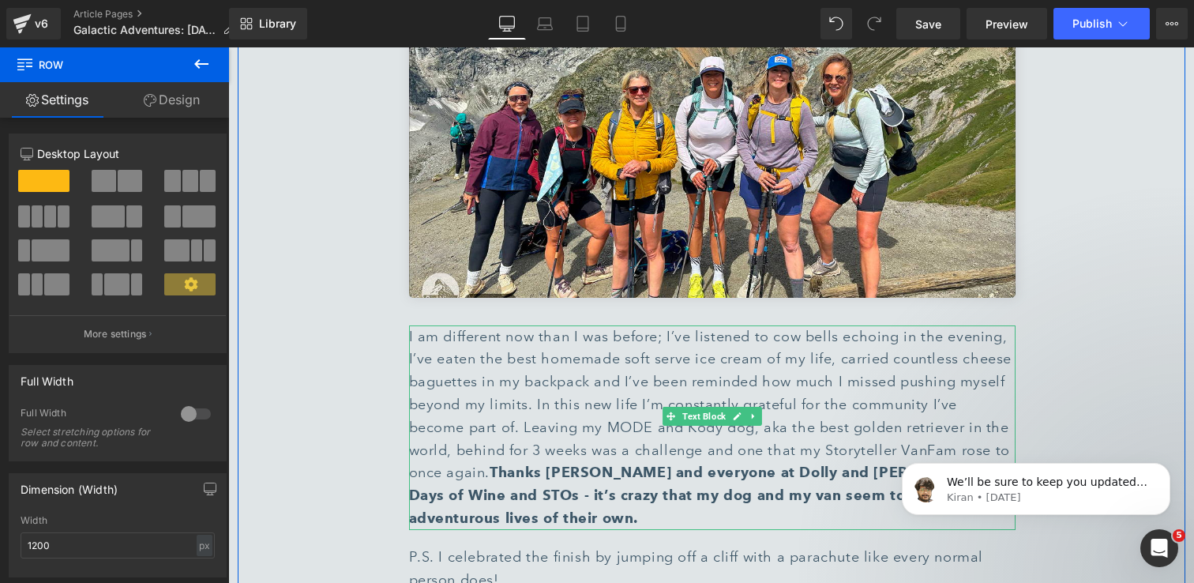
scroll to position [2578, 0]
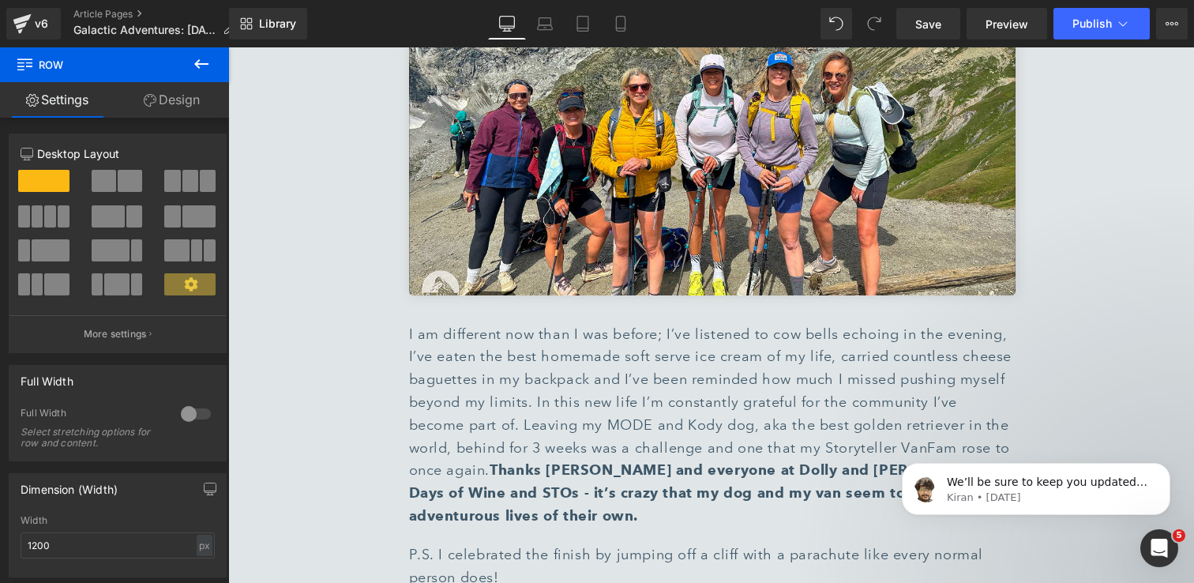
click at [201, 67] on icon at bounding box center [201, 63] width 19 height 19
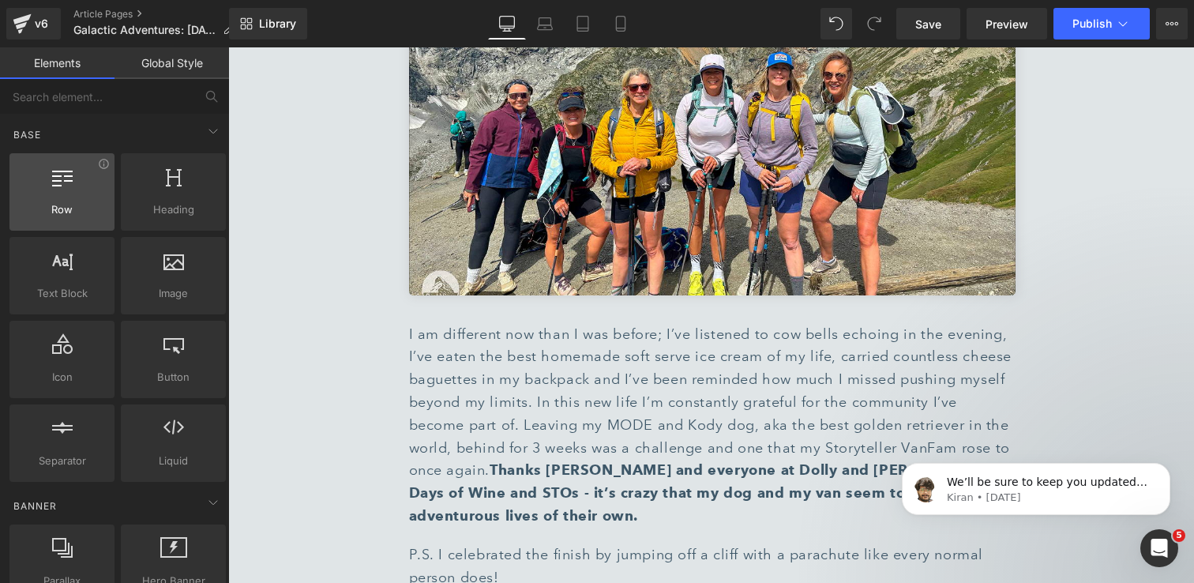
click at [85, 202] on span "Row" at bounding box center [62, 209] width 96 height 17
click at [49, 213] on span "Row" at bounding box center [62, 209] width 96 height 17
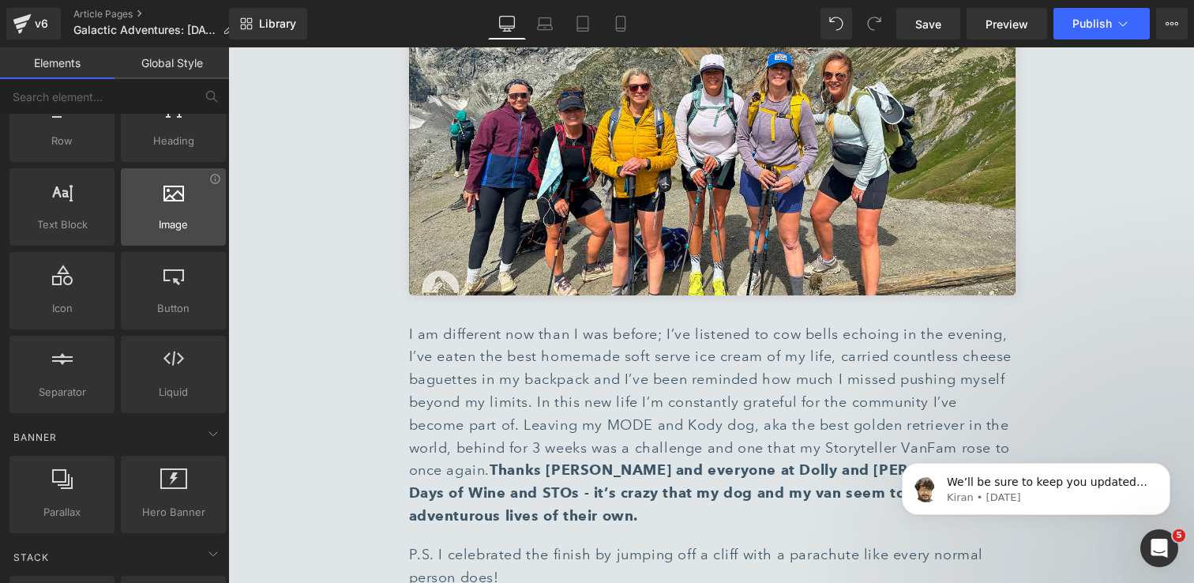
scroll to position [0, 0]
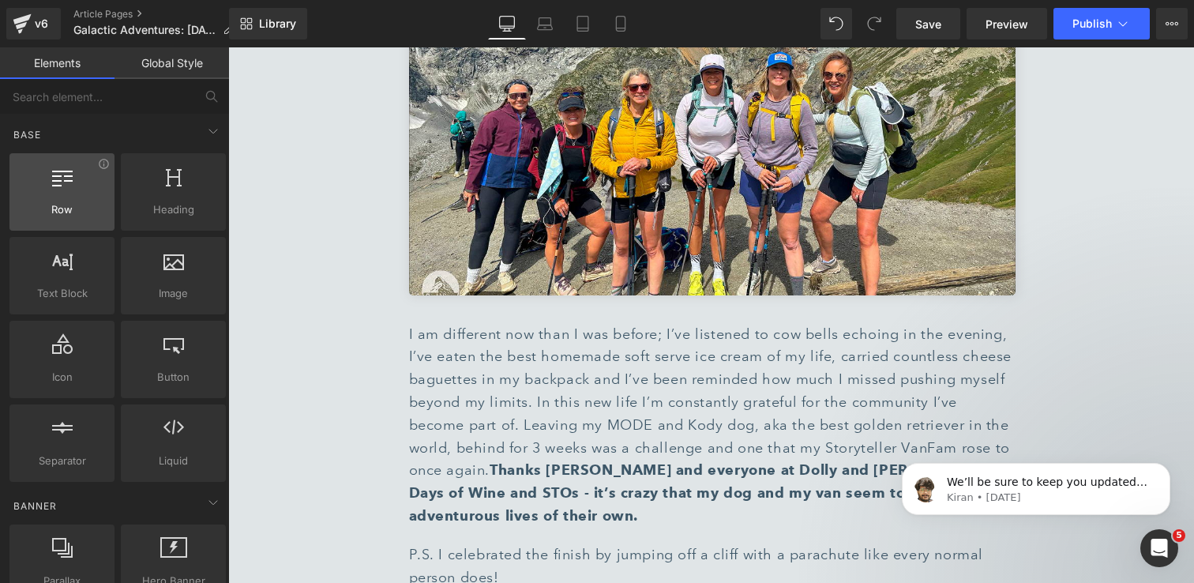
click at [69, 216] on span "Row" at bounding box center [62, 209] width 96 height 17
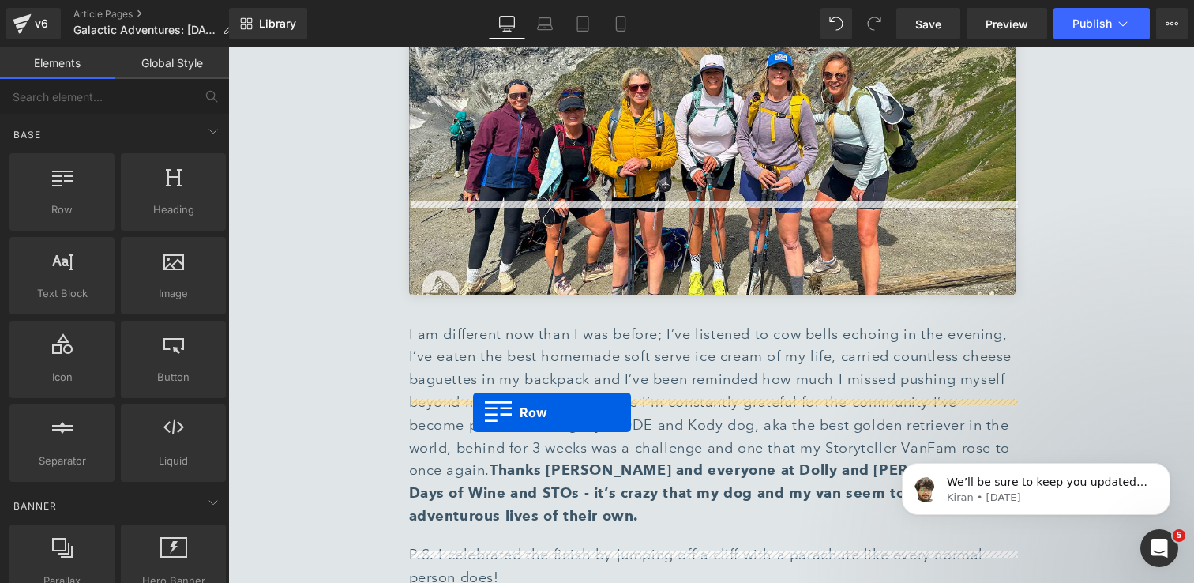
drag, startPoint x: 289, startPoint y: 236, endPoint x: 473, endPoint y: 412, distance: 254.7
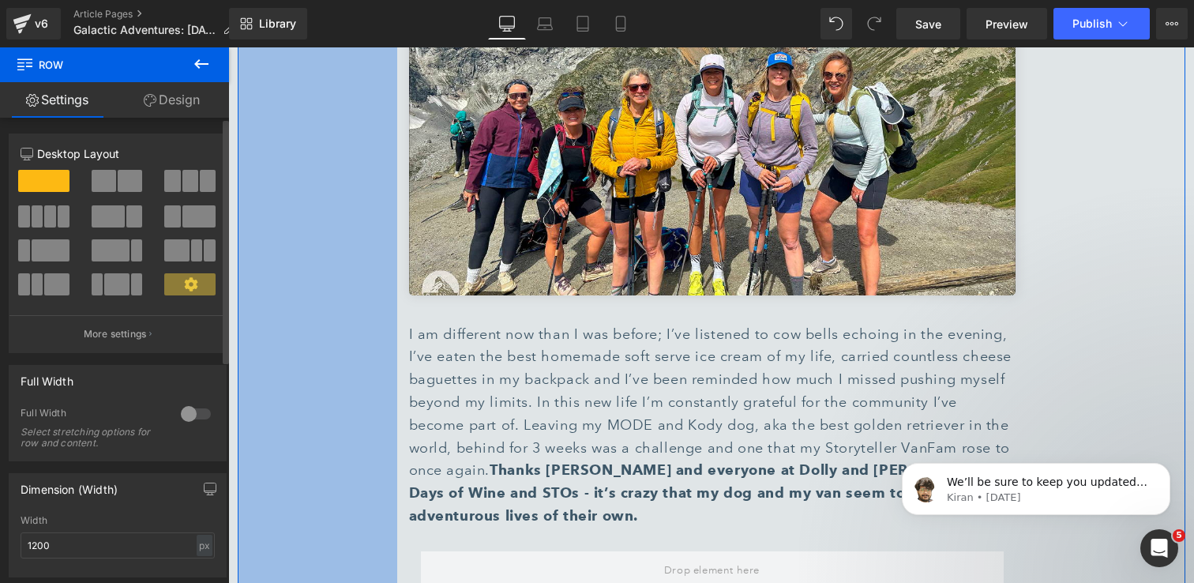
drag, startPoint x: 184, startPoint y: 220, endPoint x: 213, endPoint y: 239, distance: 34.8
click at [213, 239] on div at bounding box center [190, 222] width 73 height 34
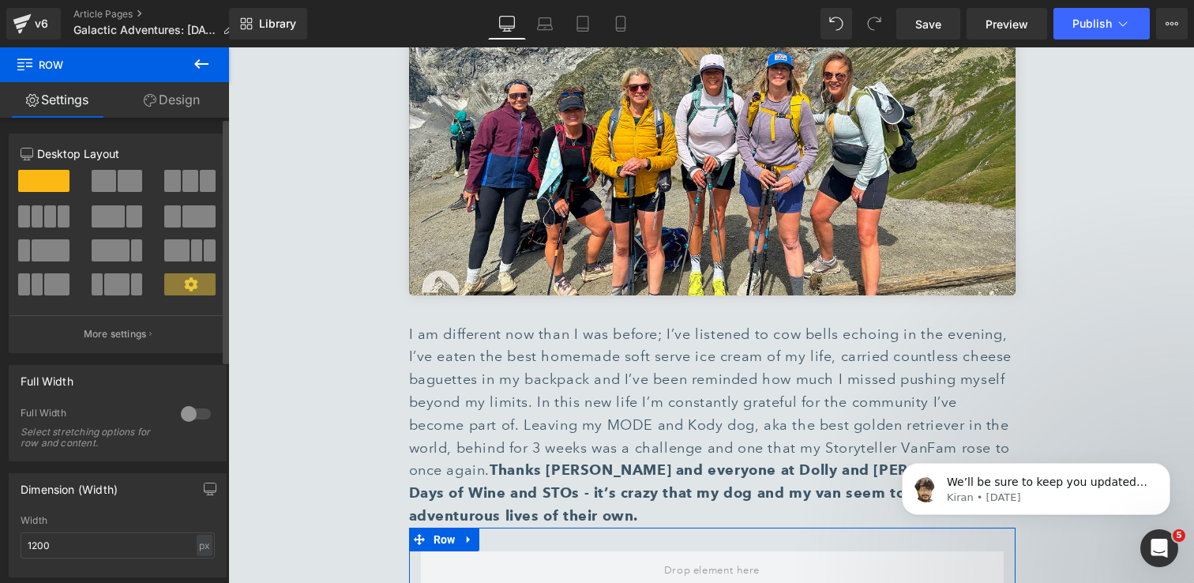
click at [182, 217] on span at bounding box center [198, 216] width 33 height 22
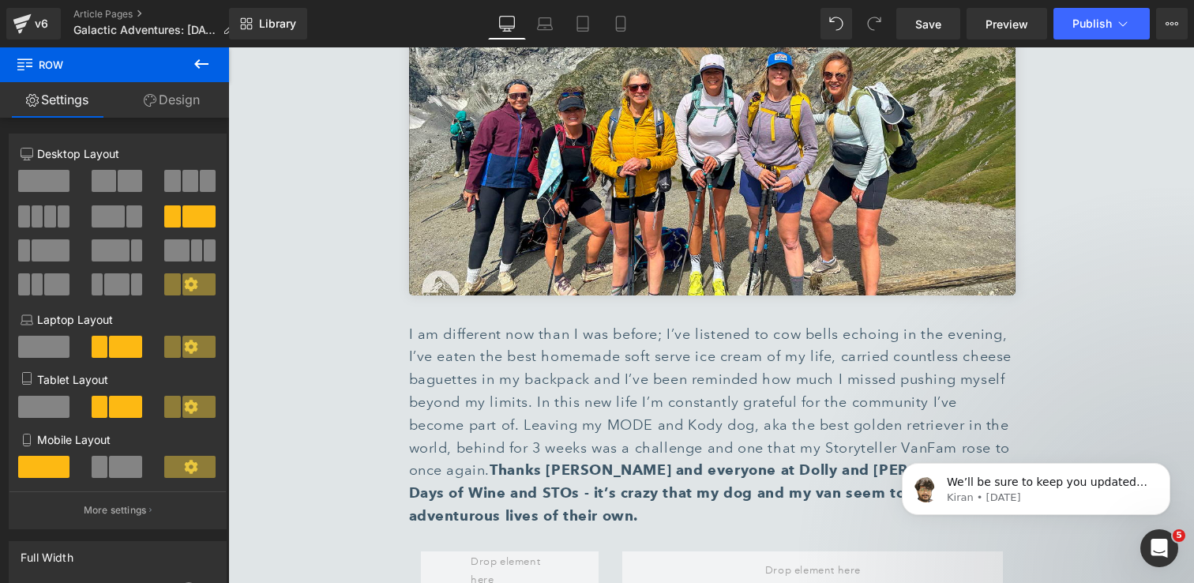
click at [198, 64] on icon at bounding box center [201, 63] width 14 height 9
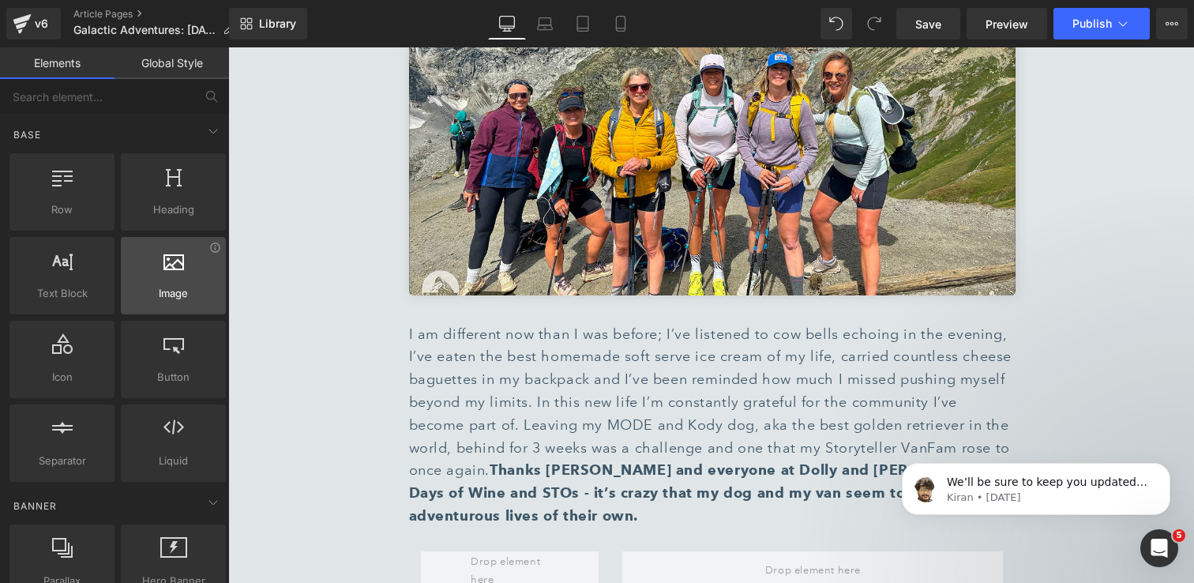
click at [169, 279] on div at bounding box center [174, 268] width 96 height 36
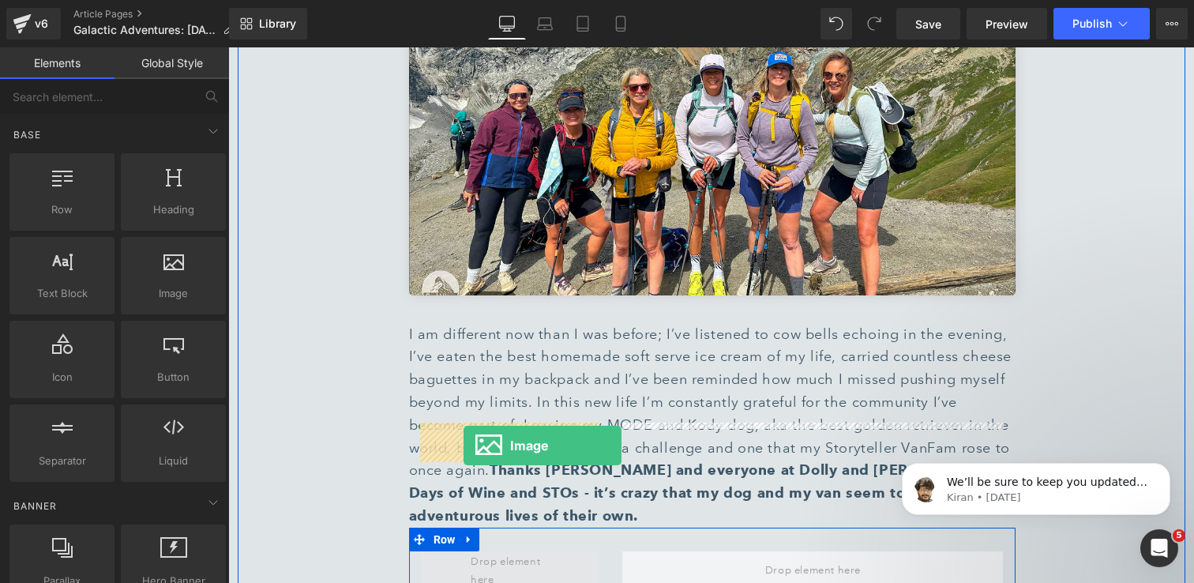
drag, startPoint x: 397, startPoint y: 326, endPoint x: 464, endPoint y: 445, distance: 136.5
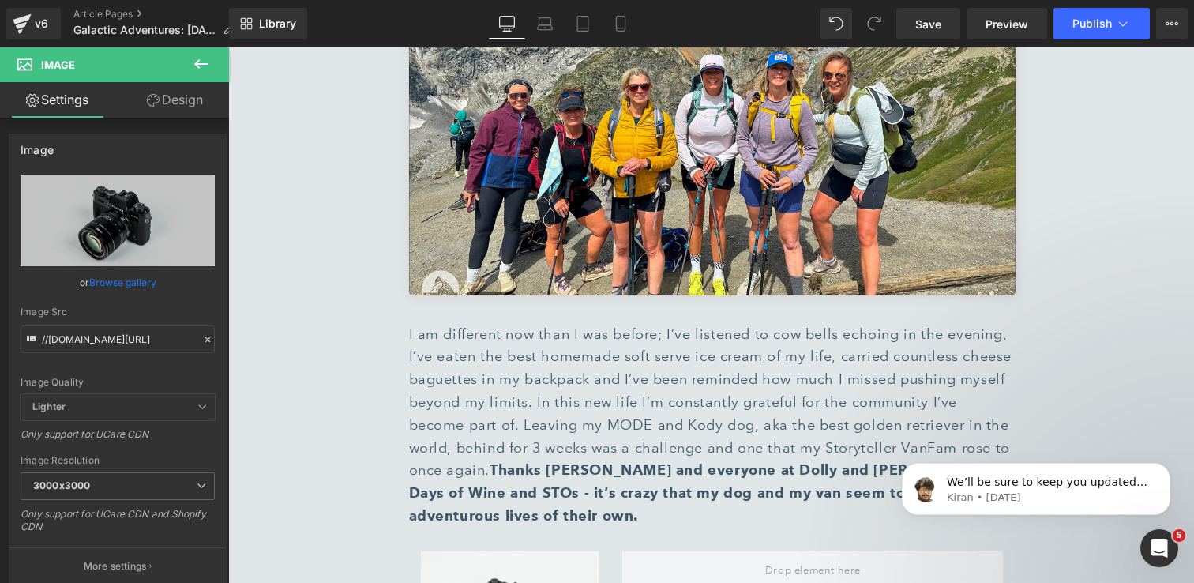
click at [205, 63] on icon at bounding box center [201, 63] width 14 height 9
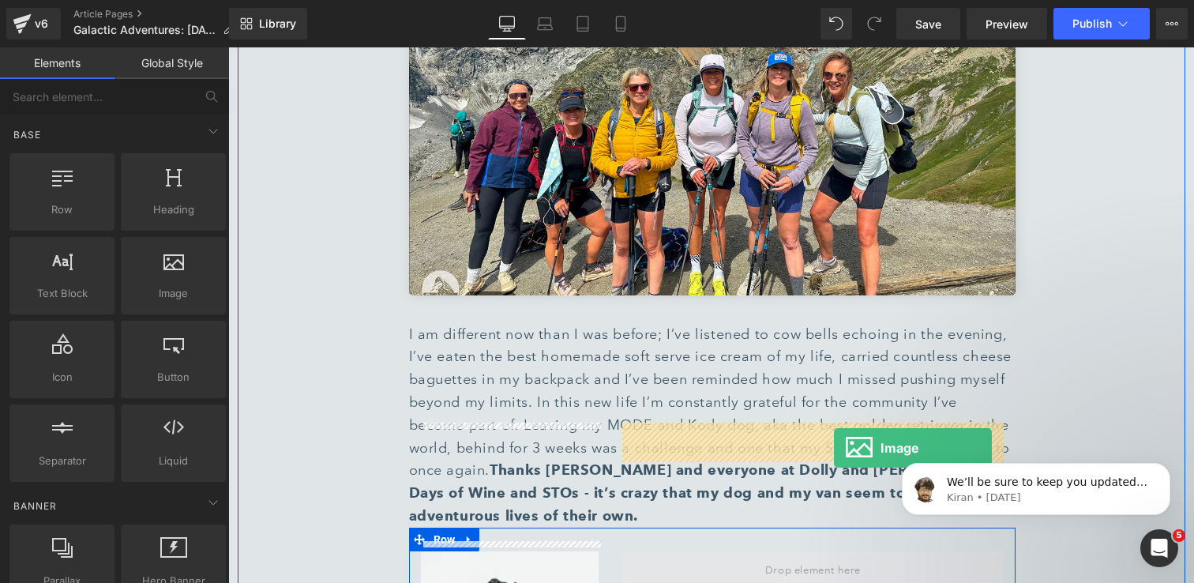
drag, startPoint x: 414, startPoint y: 332, endPoint x: 828, endPoint y: 452, distance: 431.4
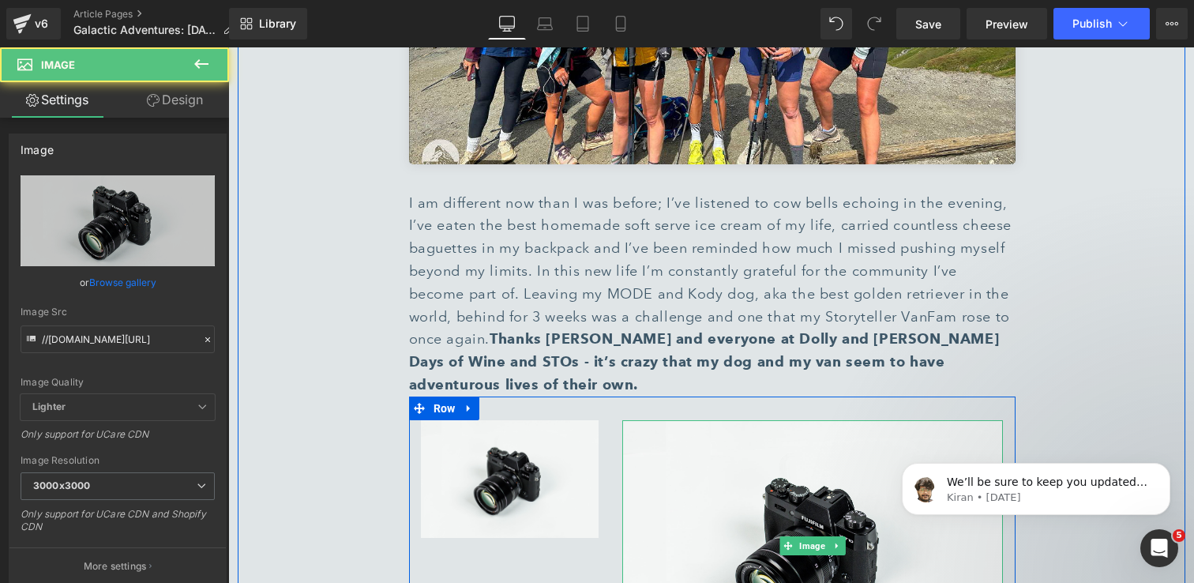
scroll to position [2849, 0]
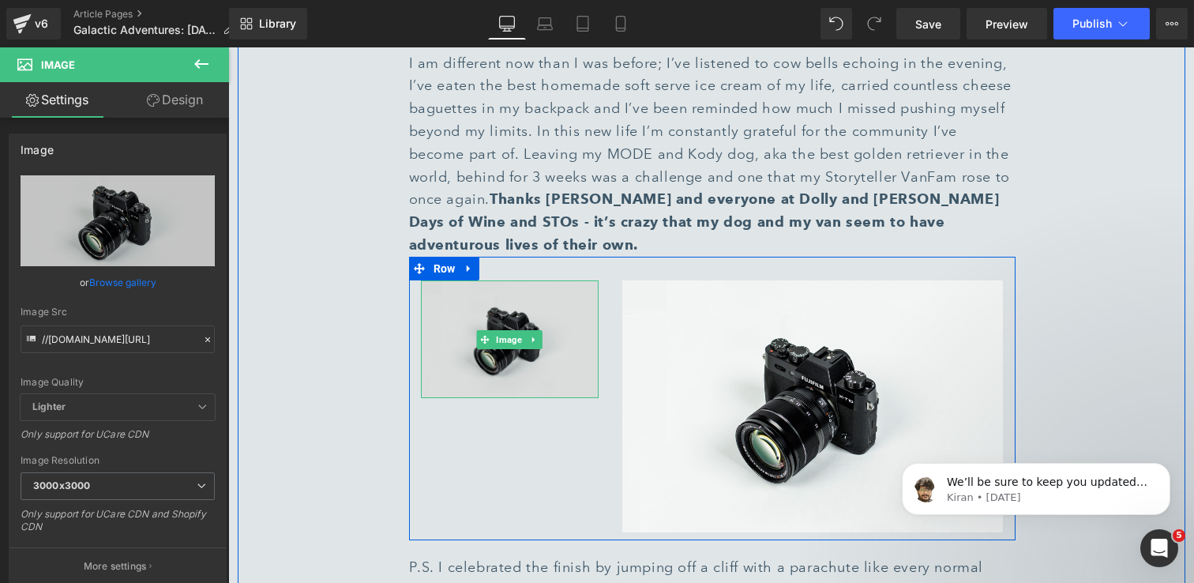
click at [491, 280] on img at bounding box center [510, 339] width 178 height 118
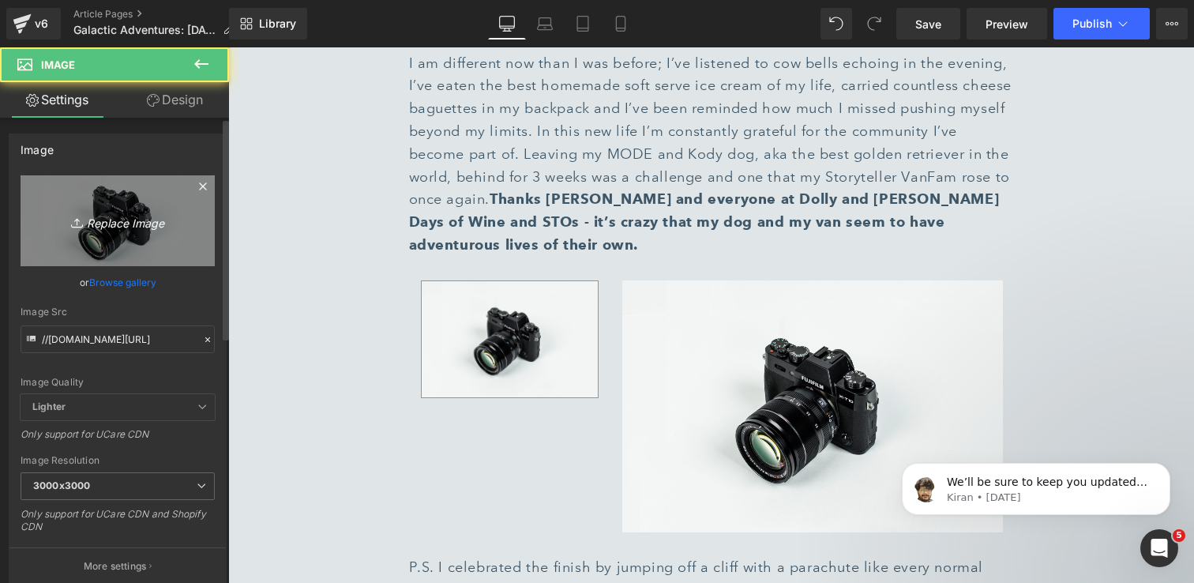
click at [109, 216] on icon "Replace Image" at bounding box center [117, 221] width 126 height 20
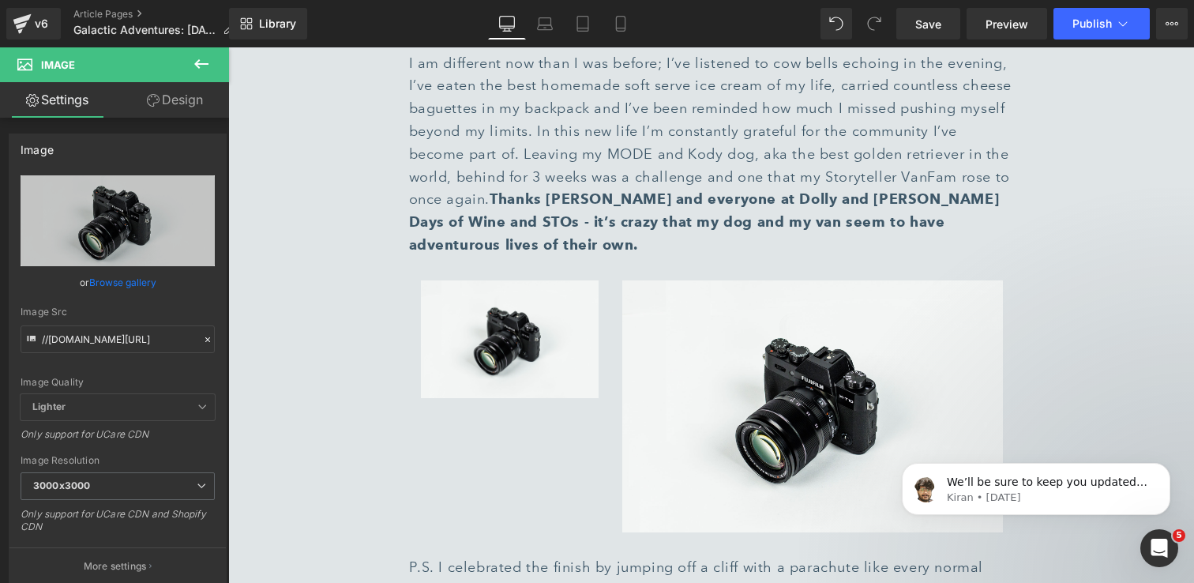
type input "C:\fakepath\IMG_1911 1.jpg"
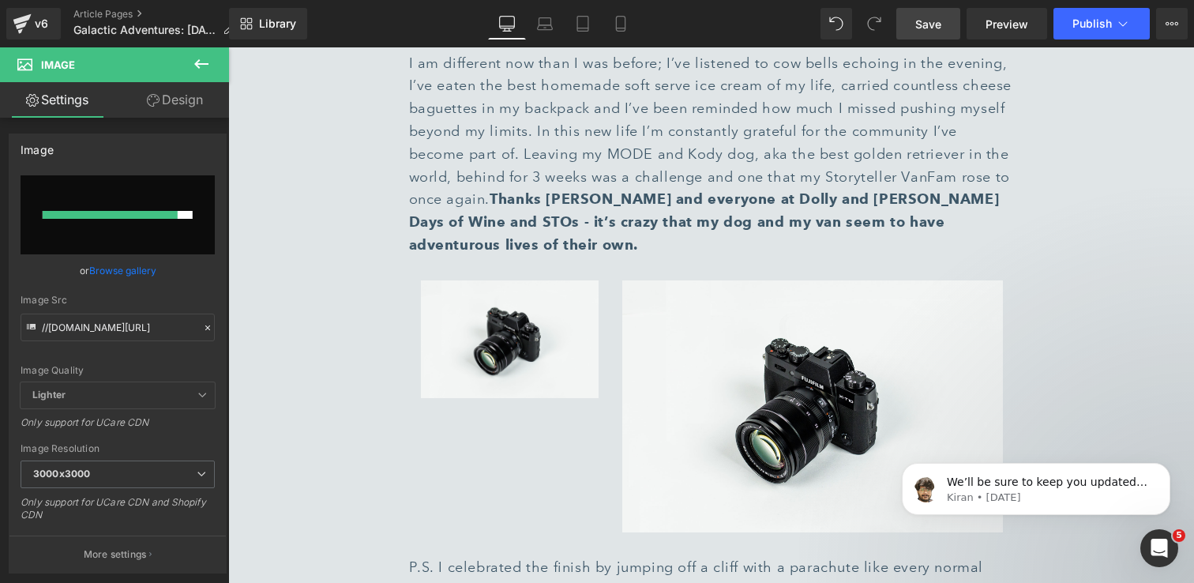
click at [917, 36] on link "Save" at bounding box center [928, 24] width 64 height 32
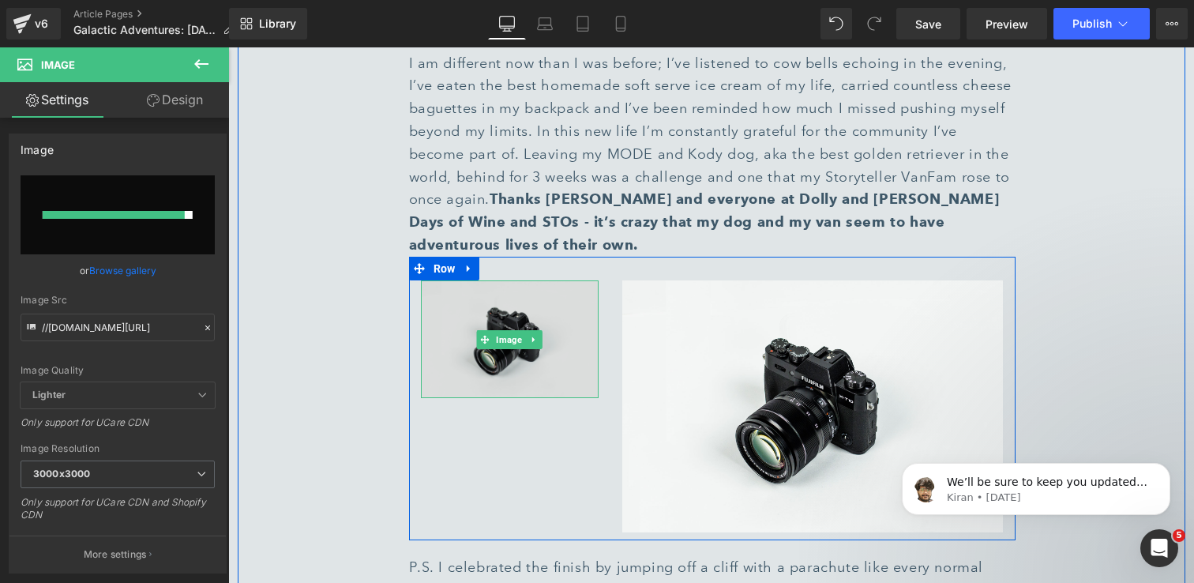
click at [487, 280] on img at bounding box center [510, 339] width 178 height 118
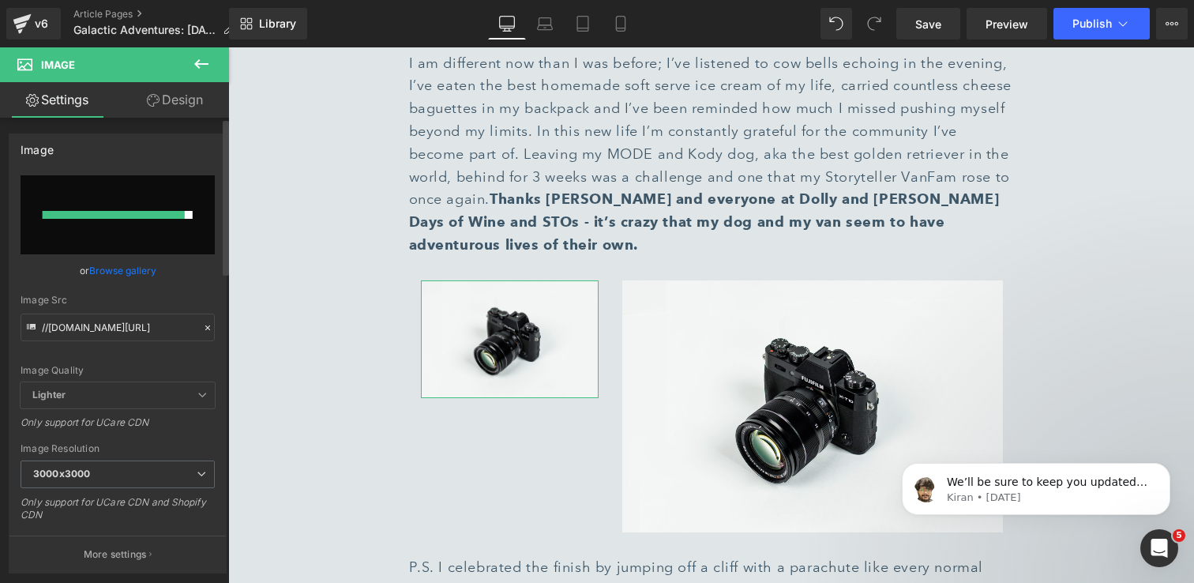
click at [143, 274] on link "Browse gallery" at bounding box center [122, 271] width 67 height 28
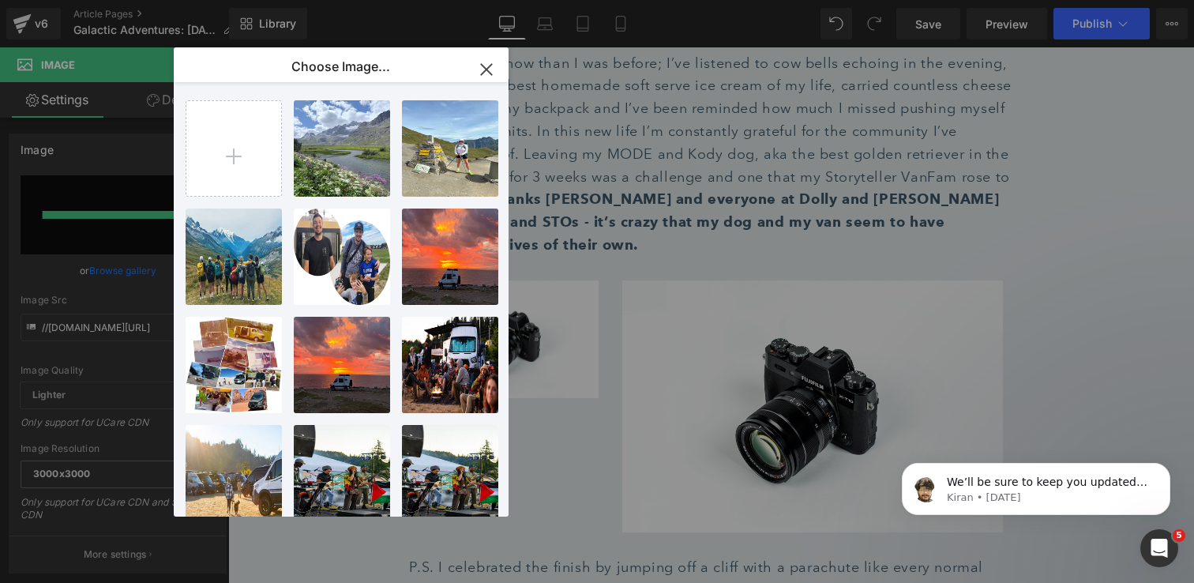
click at [475, 69] on icon "button" at bounding box center [486, 69] width 25 height 25
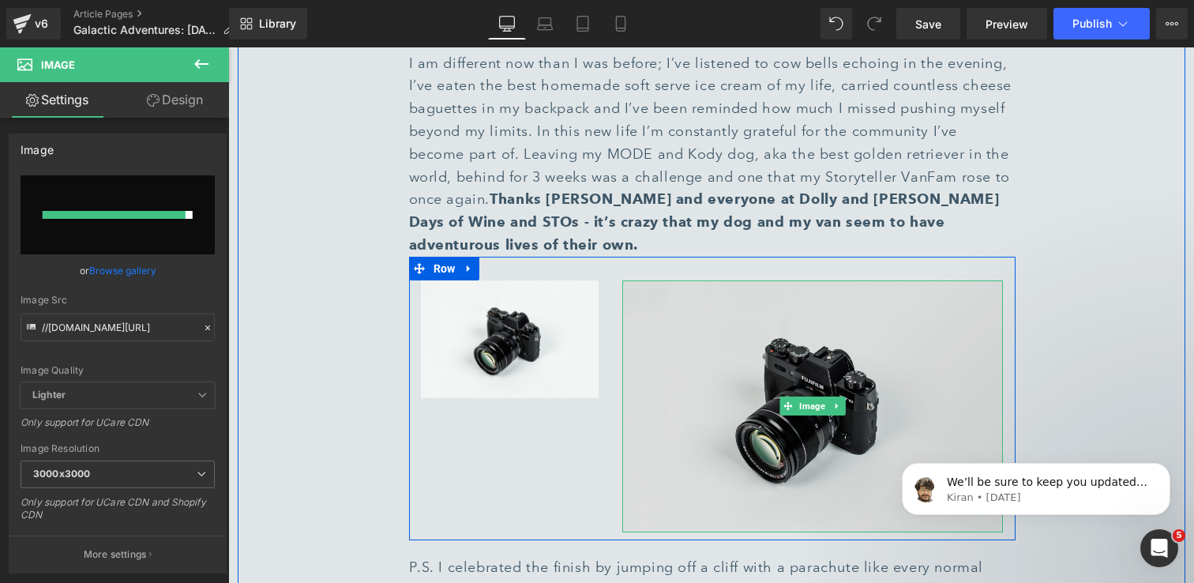
click at [693, 280] on img at bounding box center [812, 406] width 381 height 252
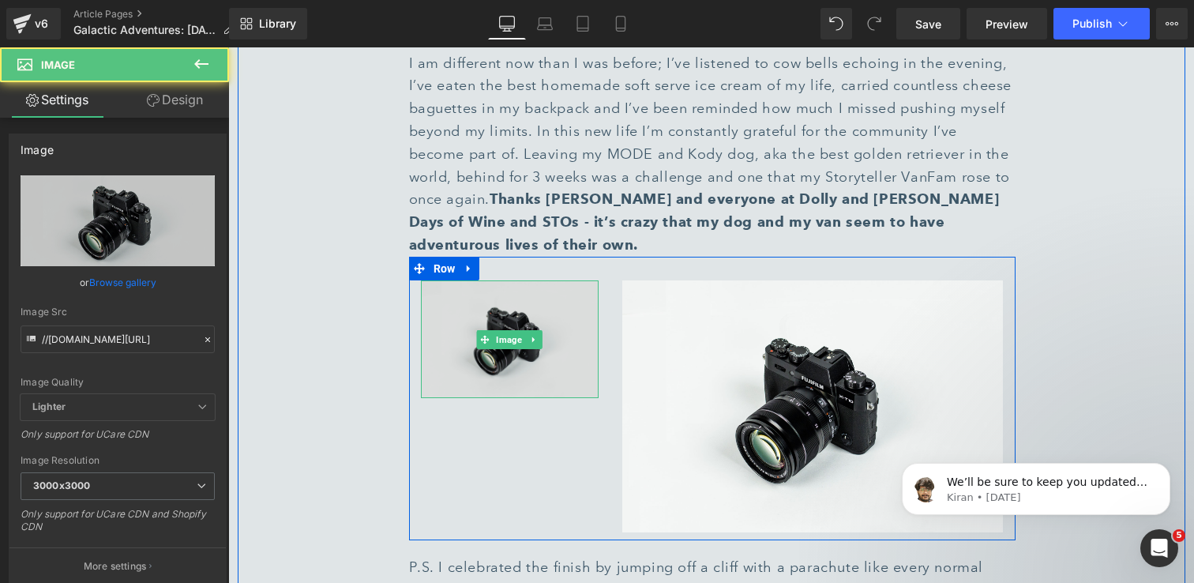
click at [523, 280] on img at bounding box center [510, 339] width 178 height 118
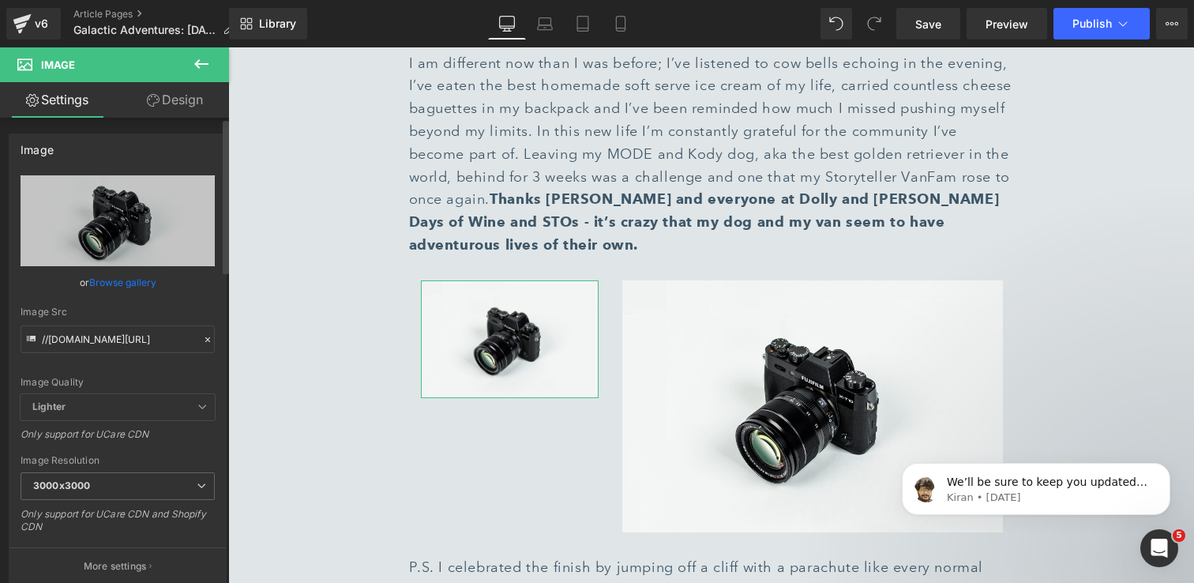
click at [111, 282] on link "Browse gallery" at bounding box center [122, 283] width 67 height 28
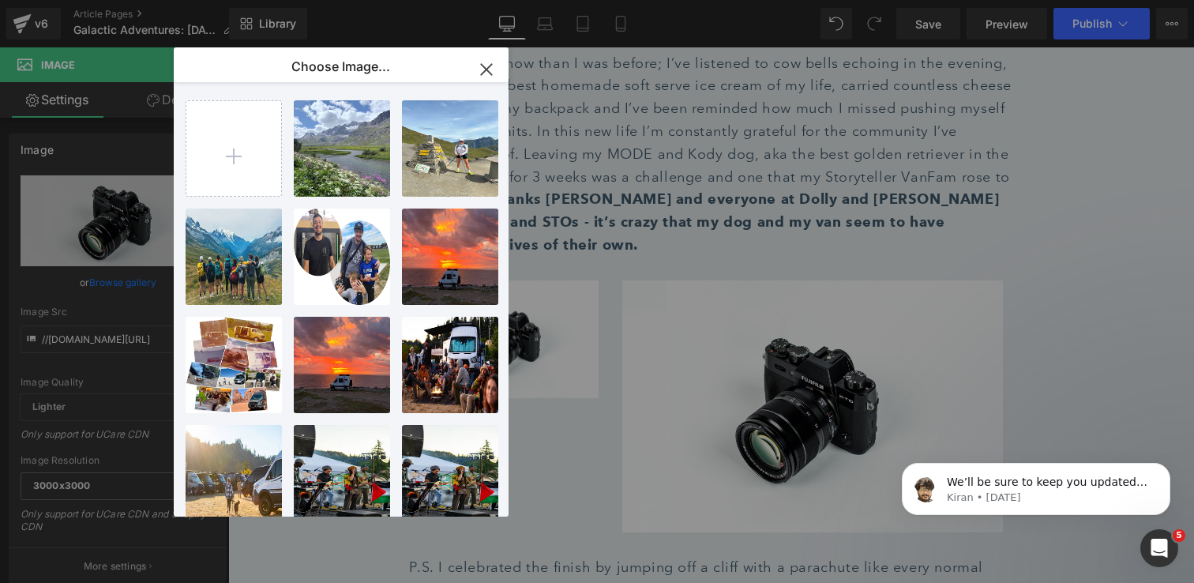
click at [480, 71] on icon "button" at bounding box center [486, 69] width 25 height 25
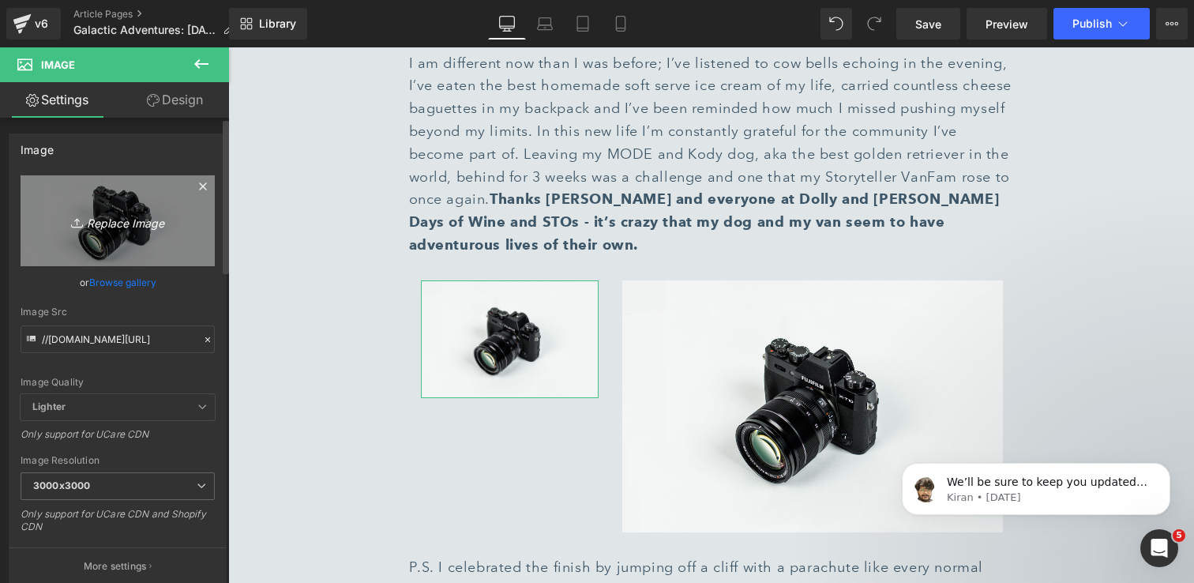
click at [107, 228] on icon "Replace Image" at bounding box center [117, 221] width 126 height 20
type input "C:\fakepath\IMG_1911 1.jpg"
